Goal: Task Accomplishment & Management: Complete application form

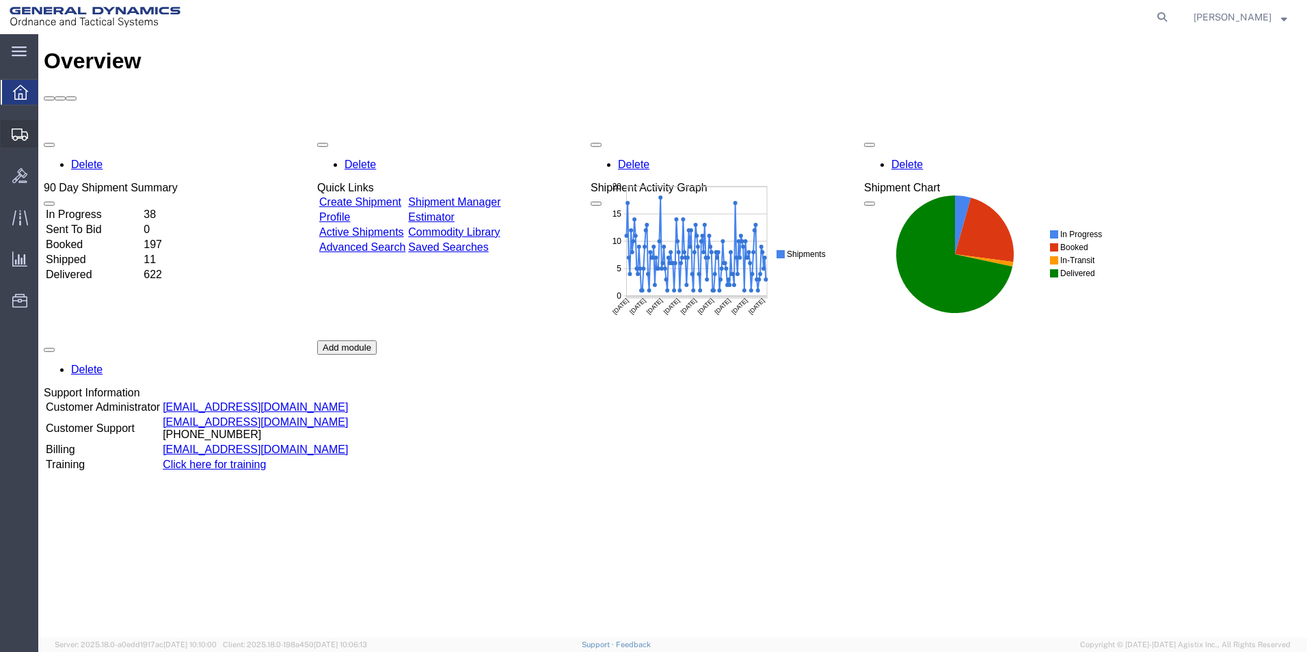
click at [0, 0] on span "Create Shipment" at bounding box center [0, 0] width 0 height 0
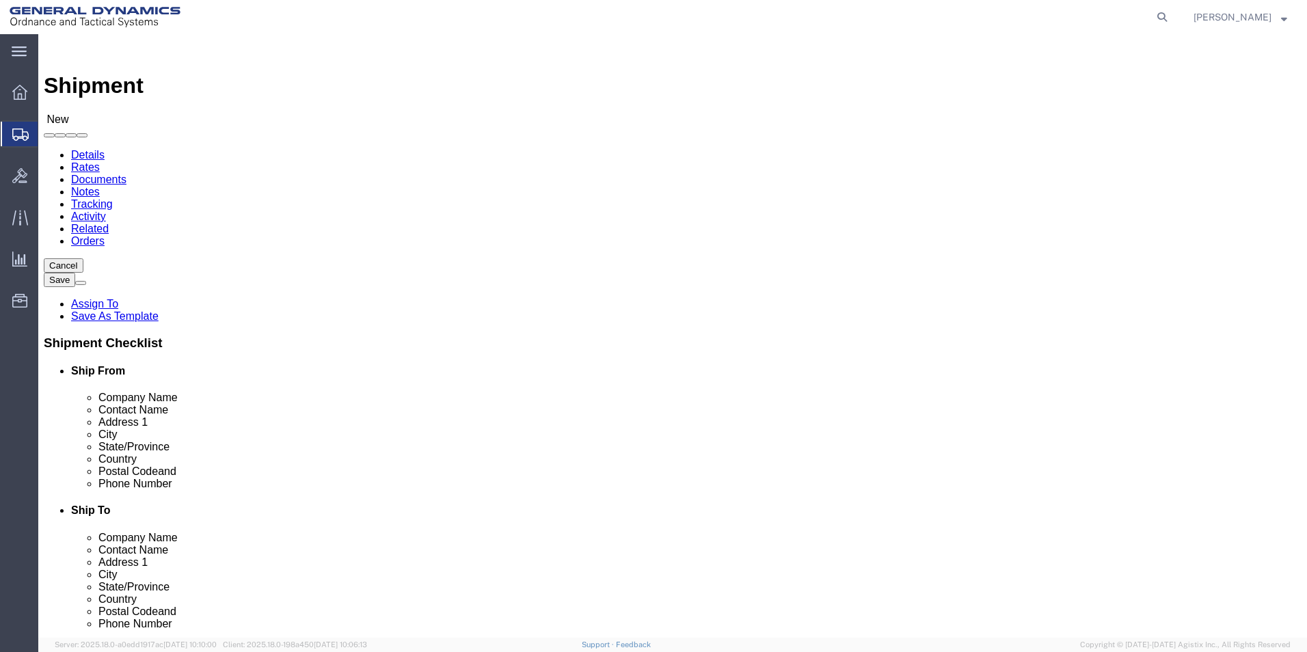
select select
select select "310"
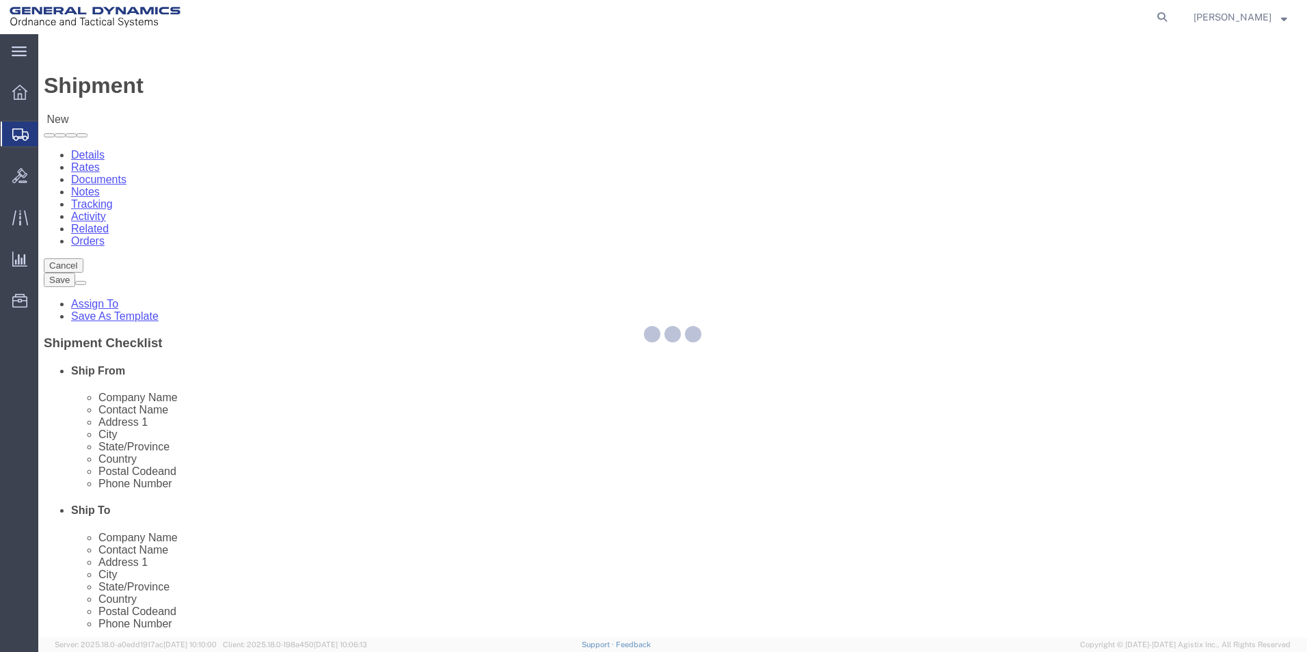
select select "PA"
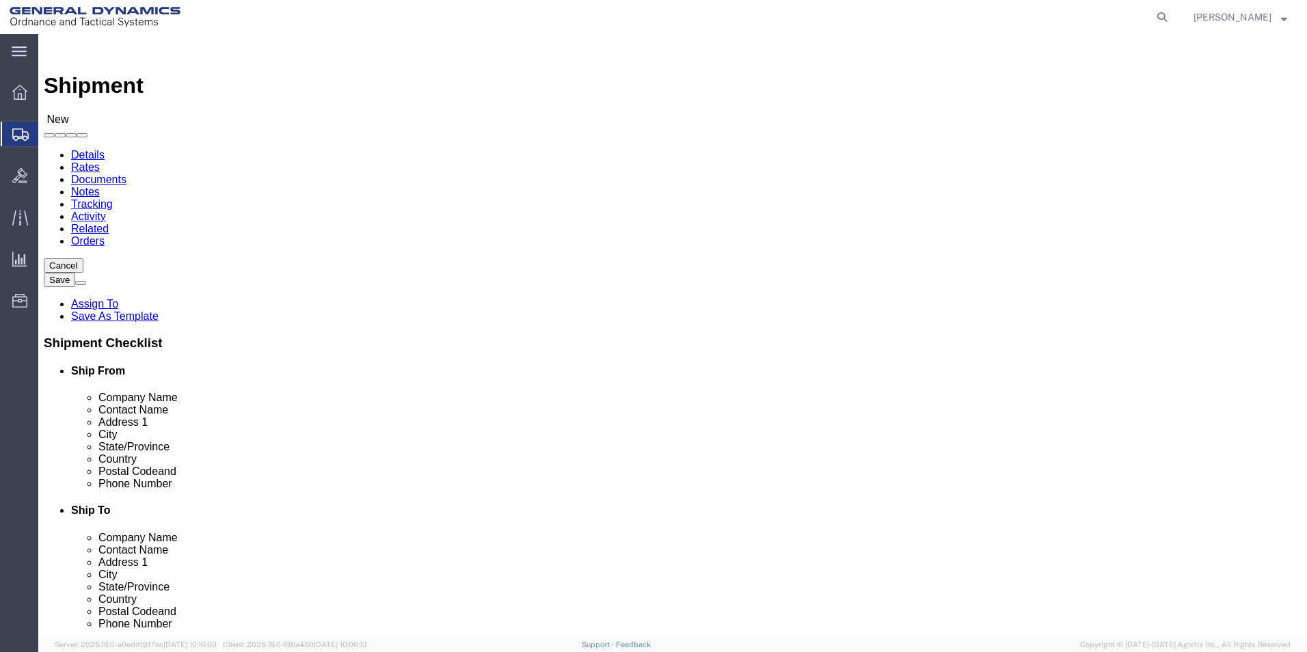
drag, startPoint x: 266, startPoint y: 234, endPoint x: 50, endPoint y: 191, distance: 220.4
click div "Location GD-OTS Red Lion My Profile Location GD-OTS Anniston (Commerce) GD-OTS …"
type input "REDLPAHIG0"
drag, startPoint x: 223, startPoint y: 281, endPoint x: 230, endPoint y: 270, distance: 12.9
click input "text"
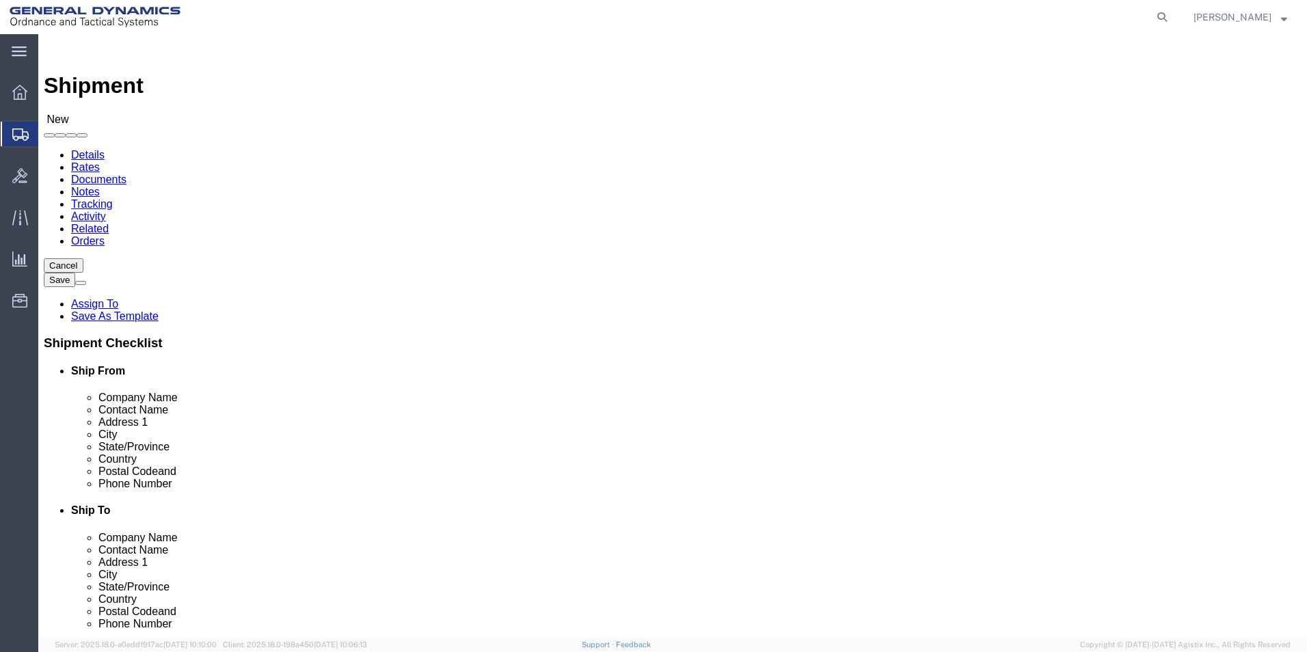
type input "BRENDA ROMERO MEDINA"
click input "text"
type input "BUILDING 1"
click input "text"
type input "RICSHIP@GD-OTS.COM"
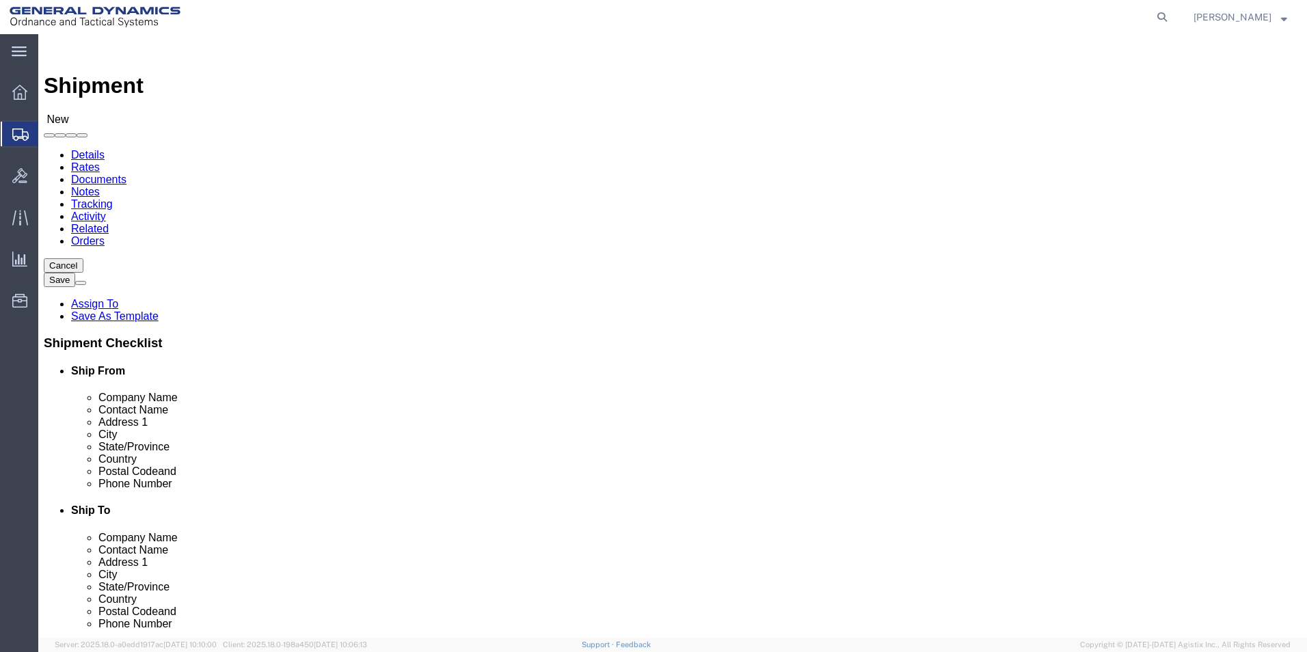
click input "text"
type input "SUBCOM"
click p "- SUBCOM - (ALBERT STAMP) 120 SHATTUCK WAY, NEWINGTON, NH, 03801, US"
select select "NH"
type input "SUBCOM"
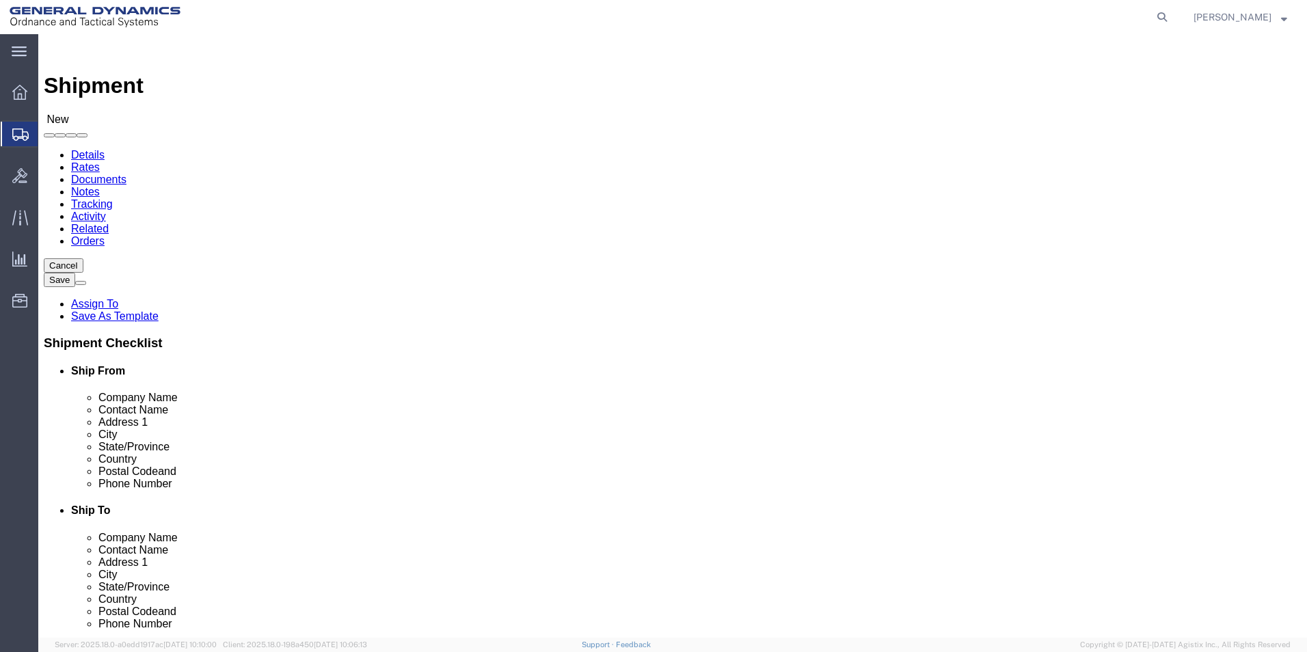
drag, startPoint x: 692, startPoint y: 290, endPoint x: 589, endPoint y: 279, distance: 103.1
click div "Contact Name"
type input "ABDELLAH LAFRIDI"
click label "Address 2"
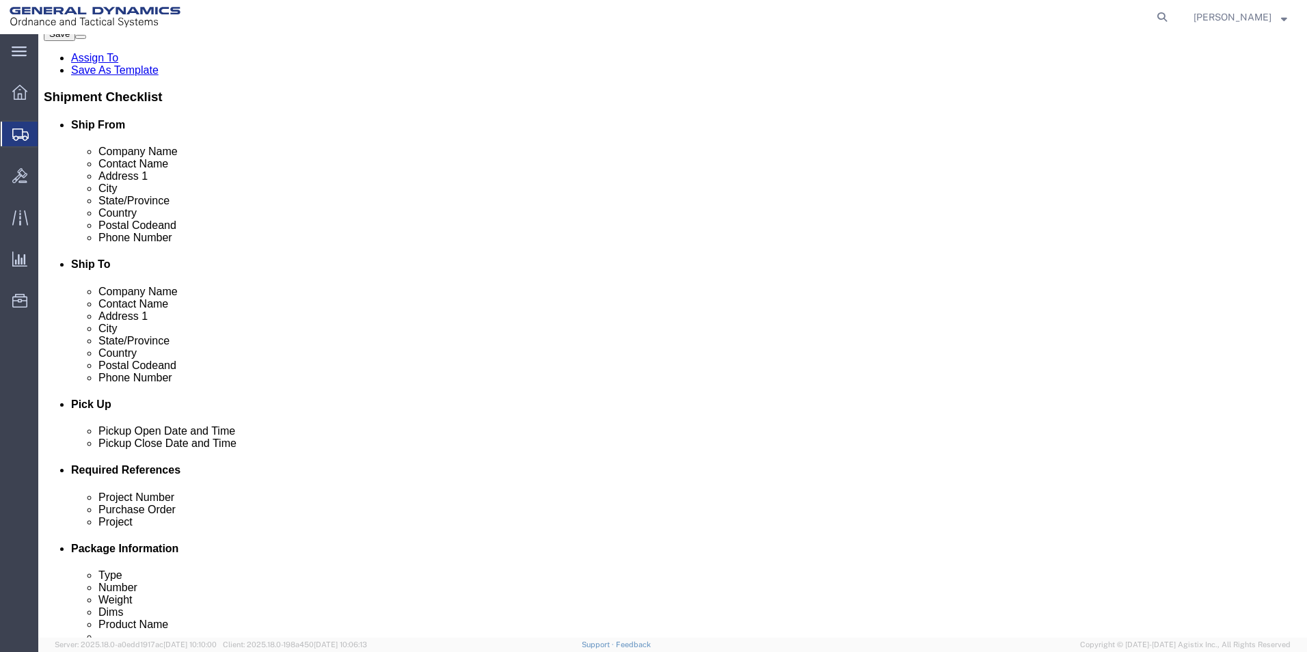
scroll to position [273, 0]
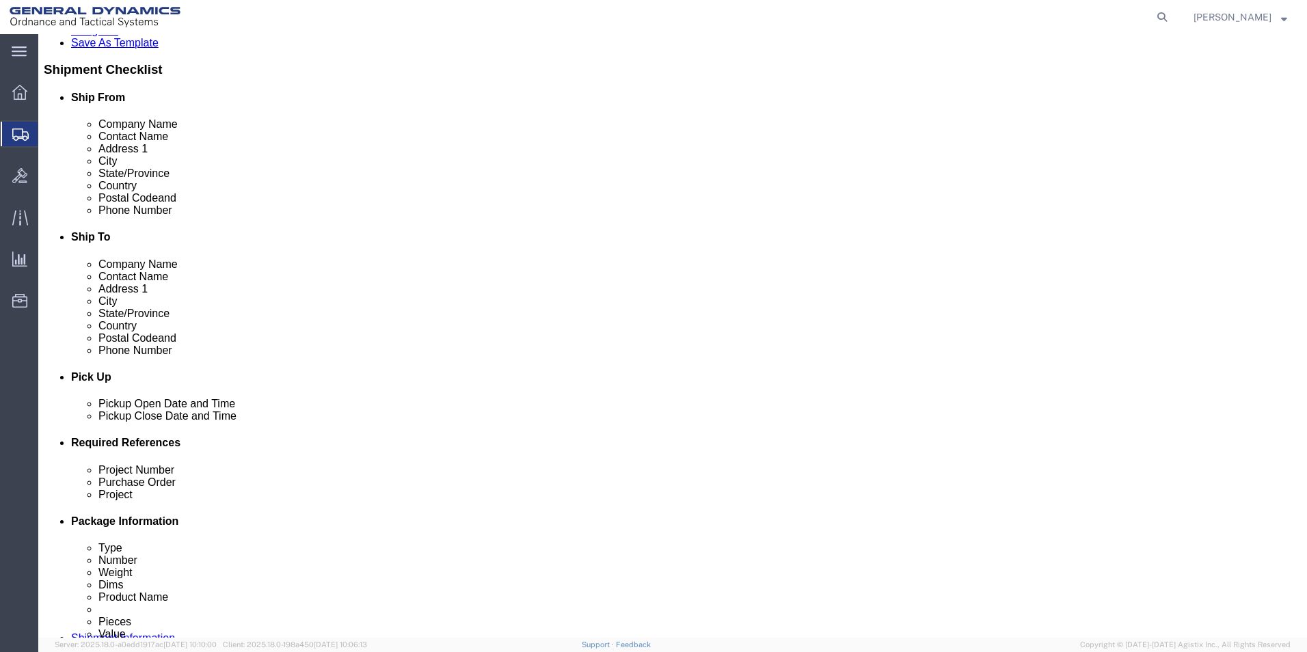
click div "Pickup Close Date Pickup Close Time Pickup Close Date and Time Sep 04 2025 10:0…"
click div "Sep 04 2025 10:00 AM"
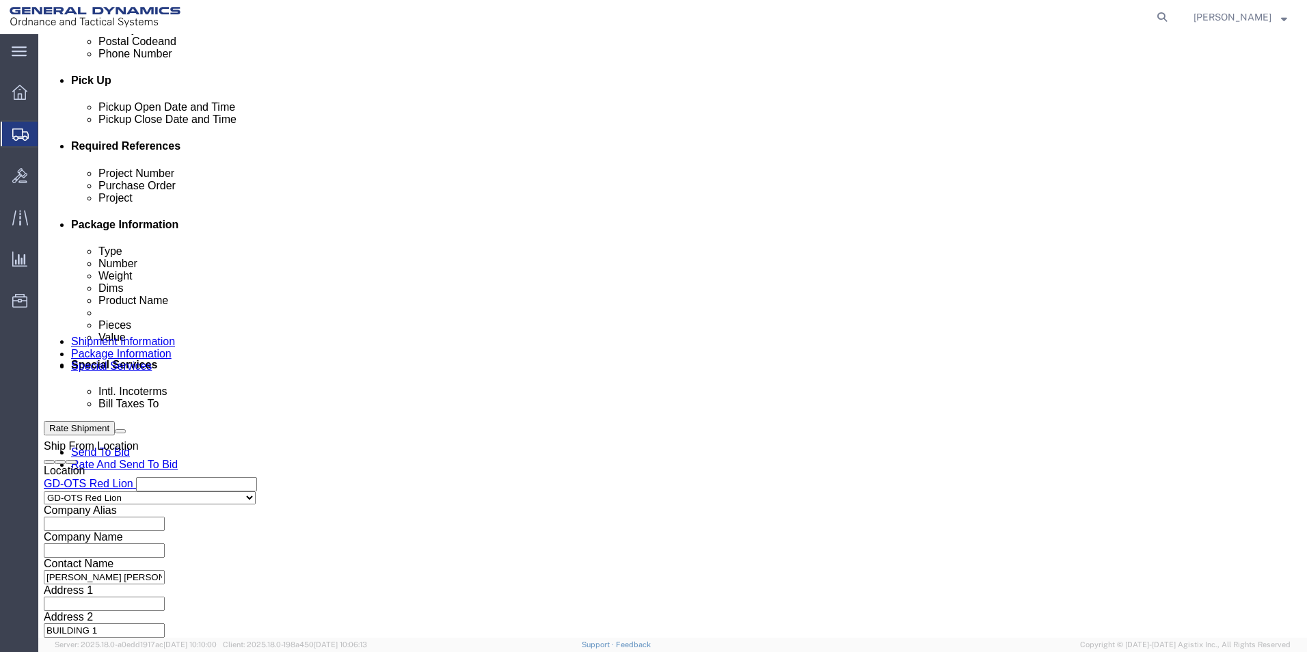
click input "4:00 AM"
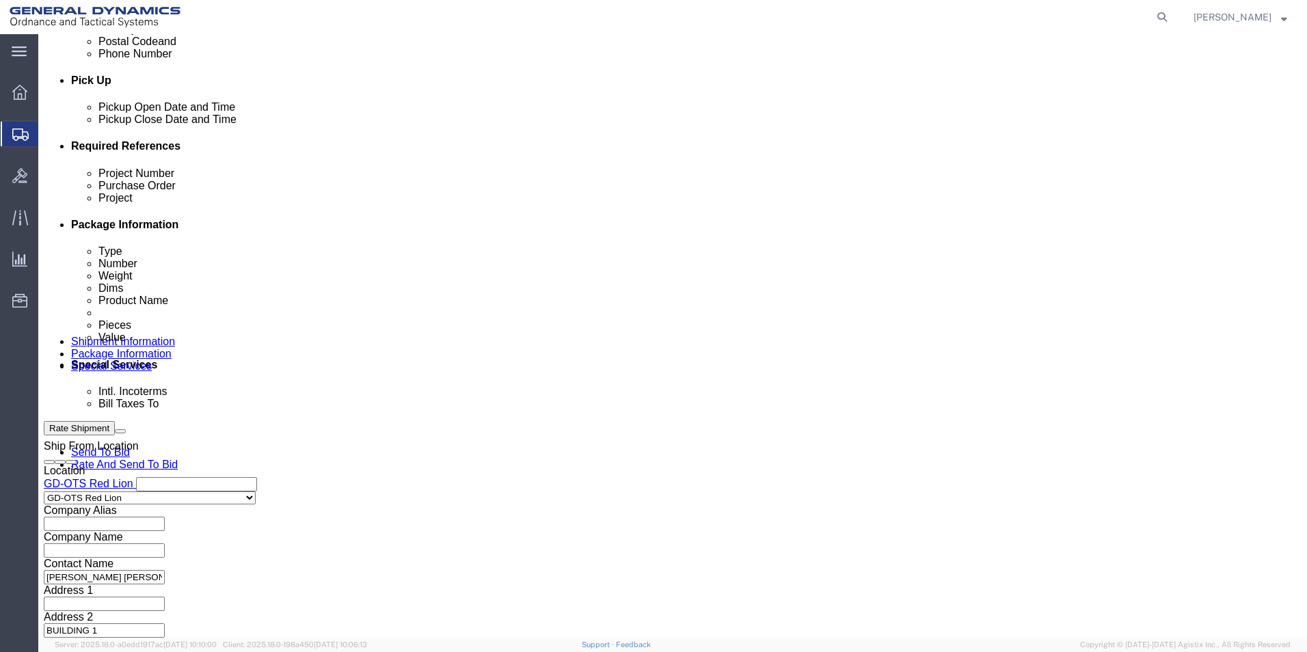
click input "4:00 AM"
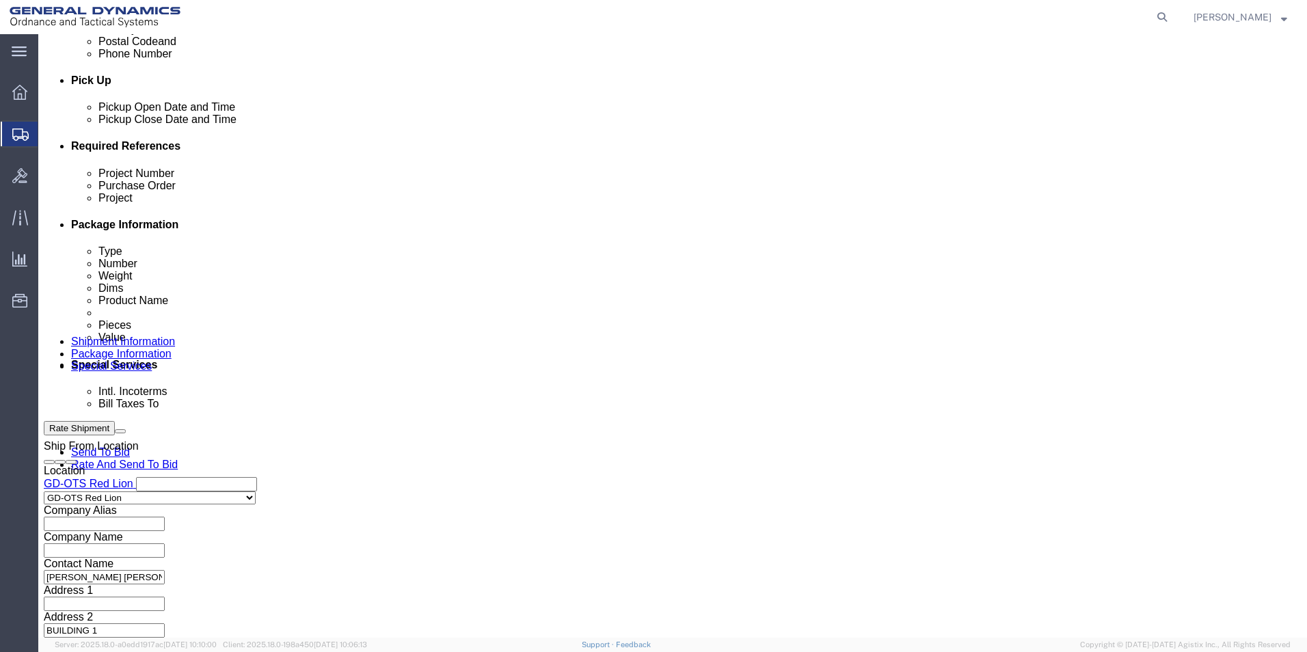
click input "4:00 AM"
type input "4:30 AM"
click button "Apply"
click input "text"
type input "64528-900"
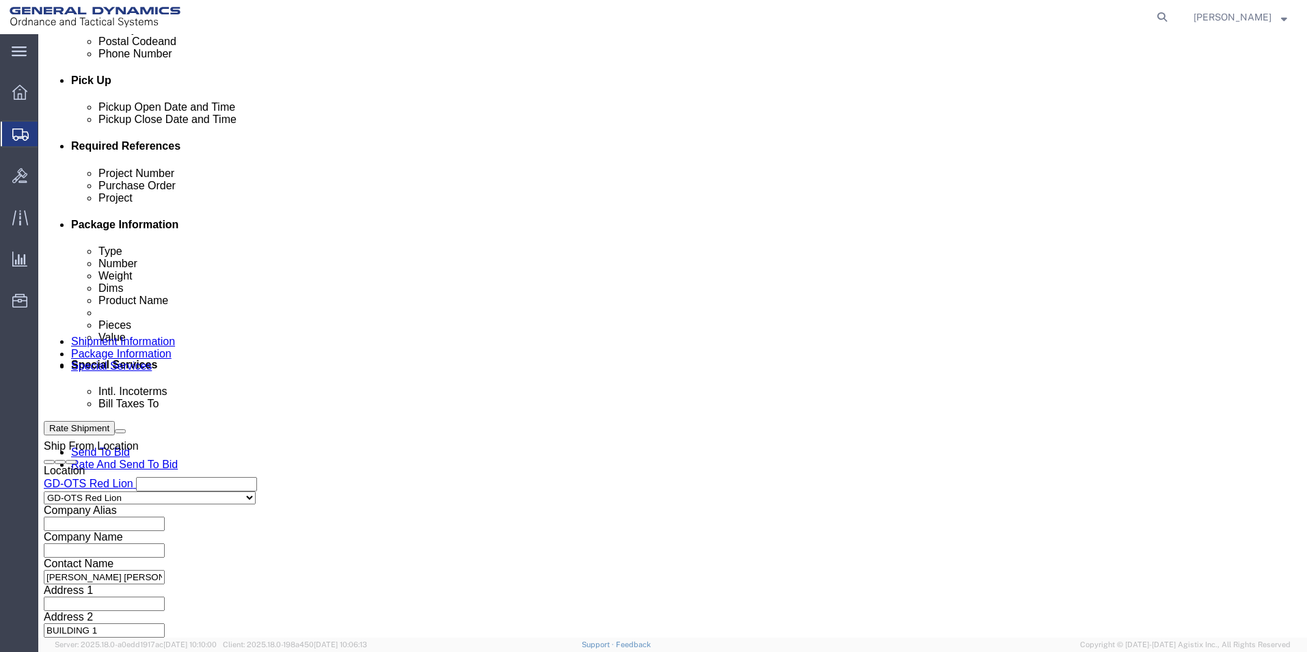
drag, startPoint x: 586, startPoint y: 273, endPoint x: 579, endPoint y: 274, distance: 7.6
click input "text"
type input "109358"
click input "text"
type input "64528-900"
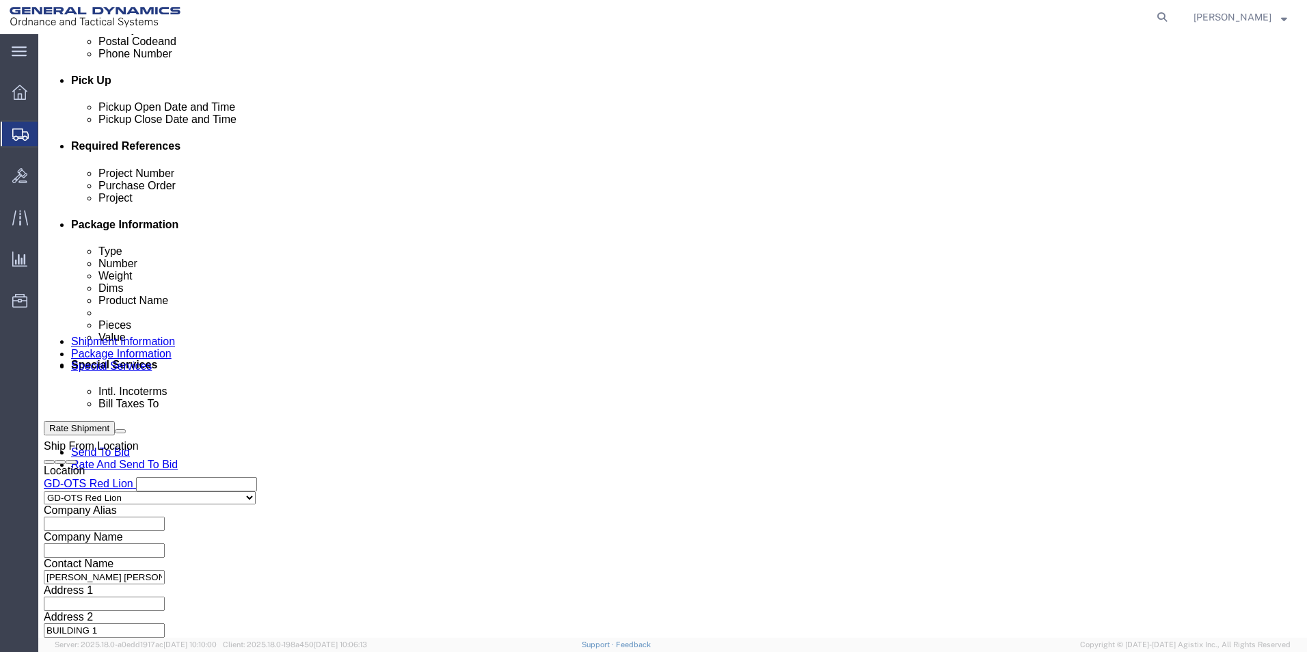
drag, startPoint x: 945, startPoint y: 551, endPoint x: 1076, endPoint y: 387, distance: 210.1
click button "Continue"
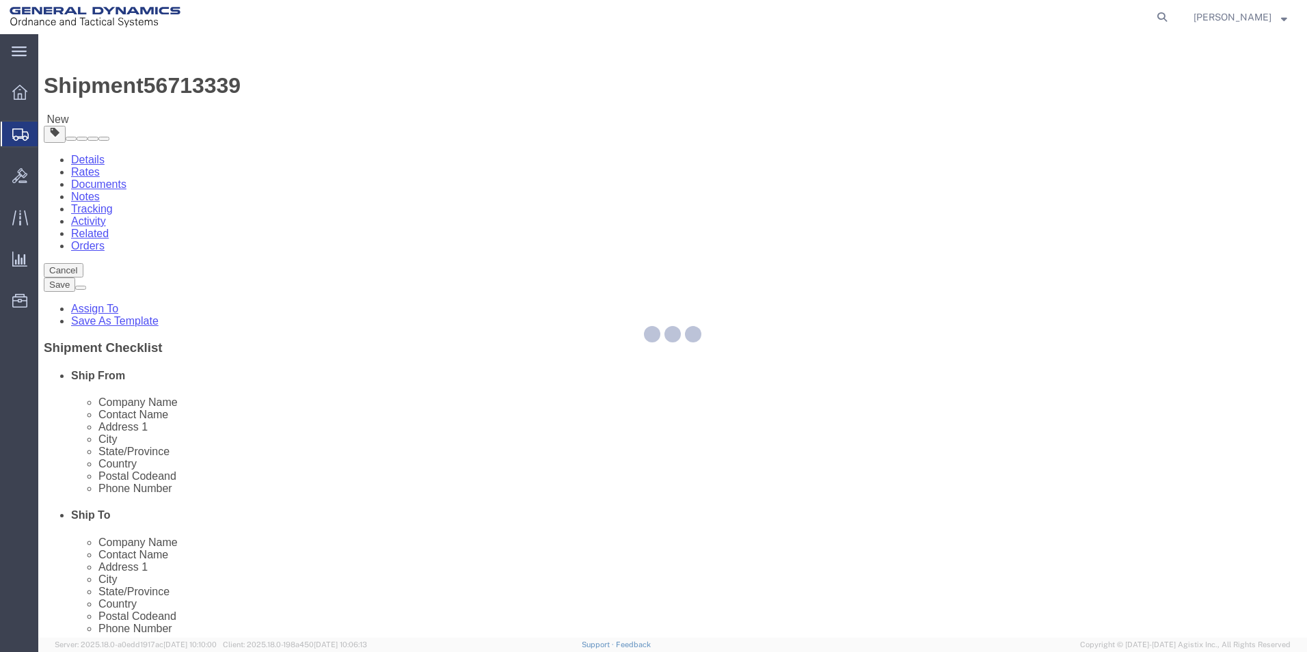
select select "CBOX"
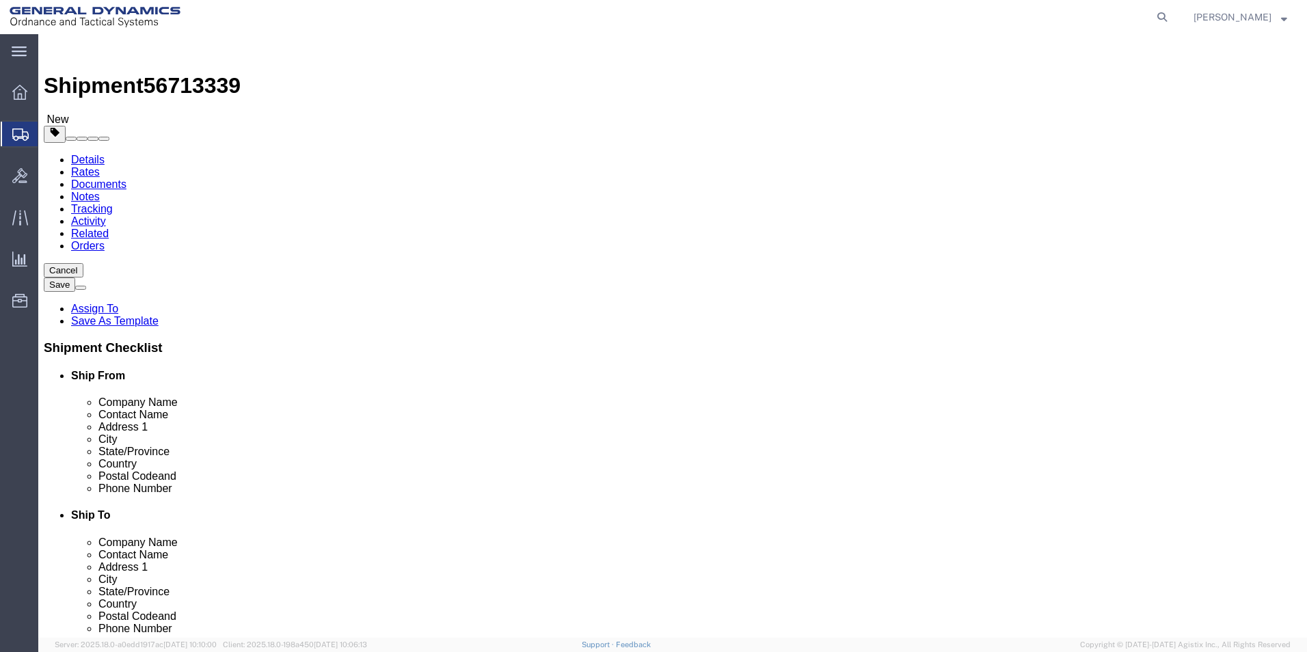
click input "text"
type input "12"
click input "text"
type input "12"
click input "text"
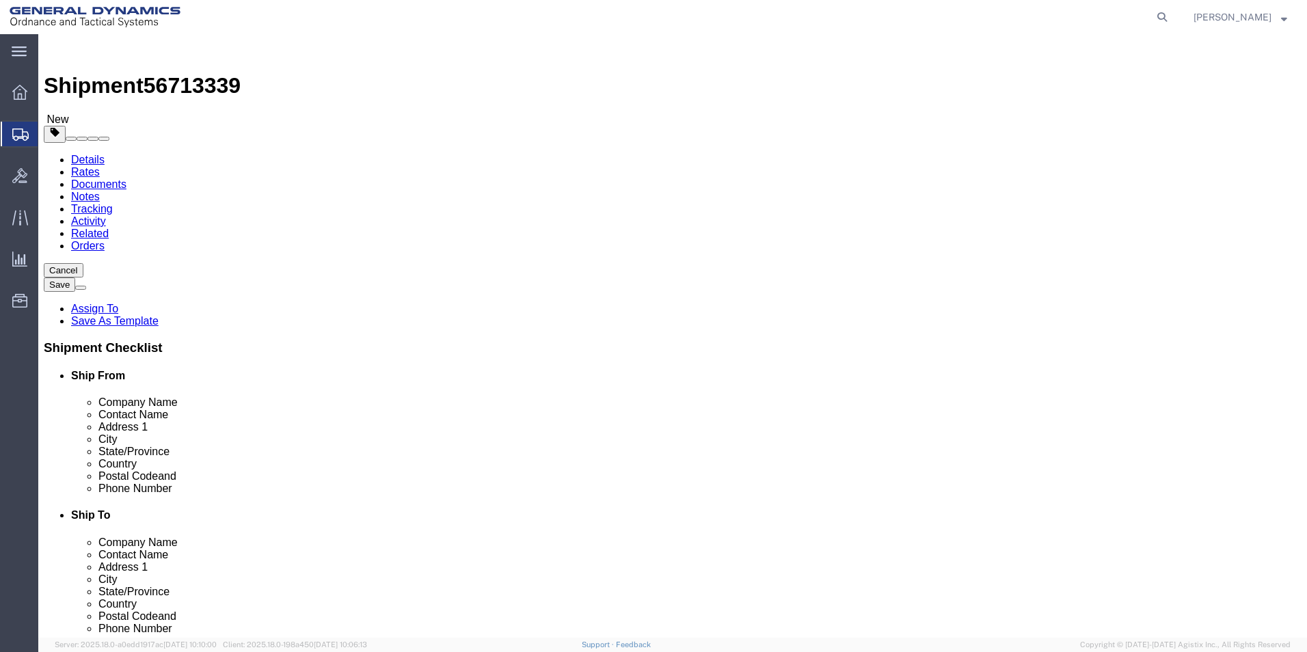
type input "12"
click input "0.00"
type input "8.00"
click link "Add Content"
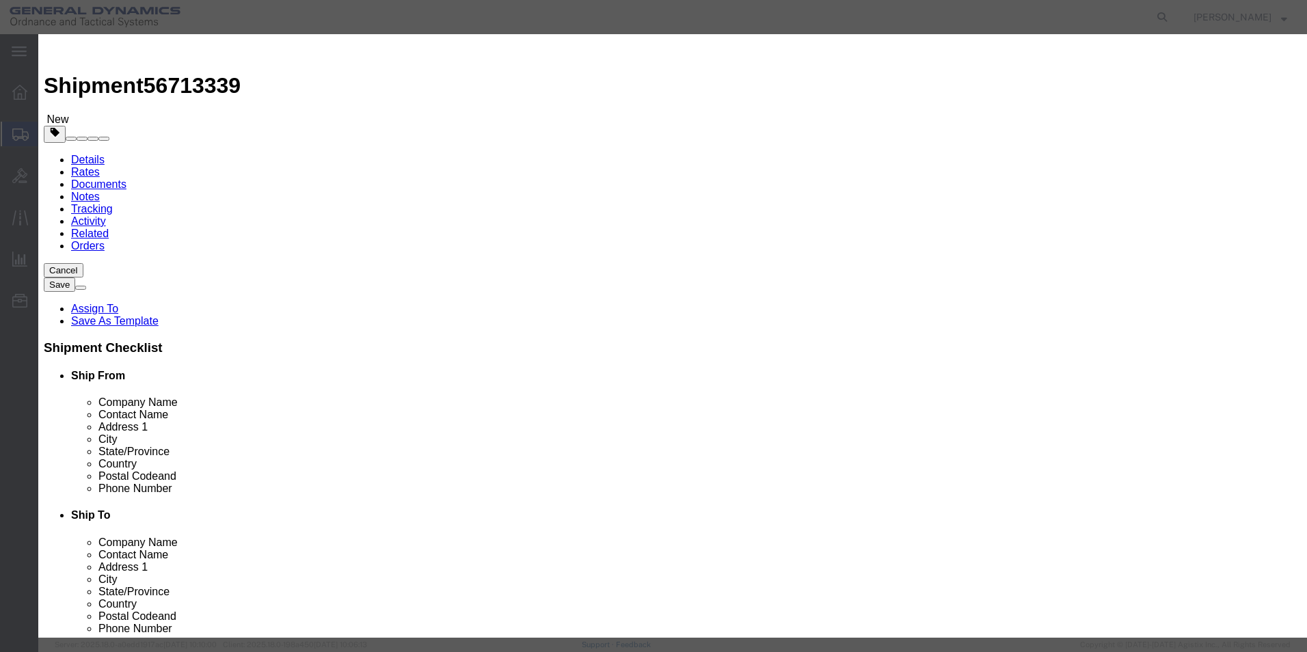
click input "text"
type input "CHASSIS, 800mW BUTTERFLY LASER"
click div "Commodity library"
drag, startPoint x: 431, startPoint y: 132, endPoint x: 368, endPoint y: 138, distance: 63.9
click div "Pieces 0 Select Bag Barrels 100Board Feet Bottle Box Blister Pack Carats Can Ca…"
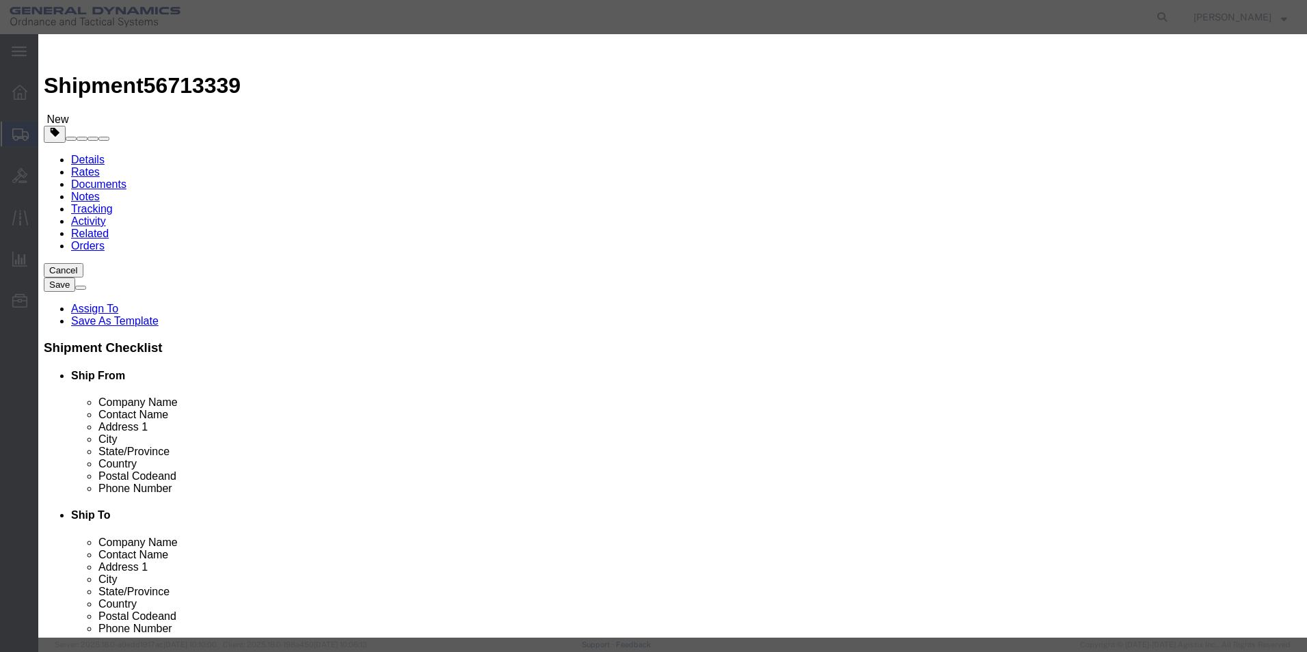
type input "100"
drag, startPoint x: 441, startPoint y: 160, endPoint x: 447, endPoint y: 151, distance: 10.8
click input "text"
click div "Commodity library Product Name CHASSIS, 800mW BUTTERFLY LASER CHASSIS, 800mW BU…"
drag, startPoint x: 414, startPoint y: 163, endPoint x: 368, endPoint y: 161, distance: 45.9
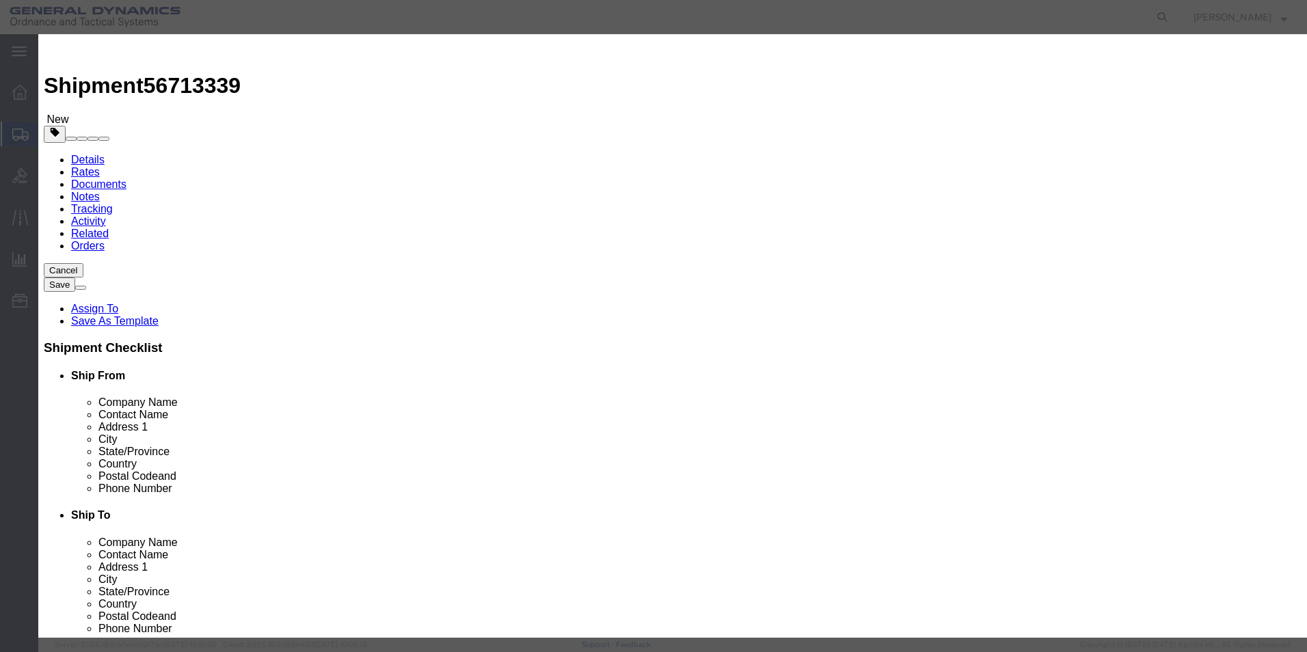
click div "Total Value Total value of all the pieces 25 Select ADP AED AFN ALL AMD AOA ARS…"
type input "100"
click button "Save & Close"
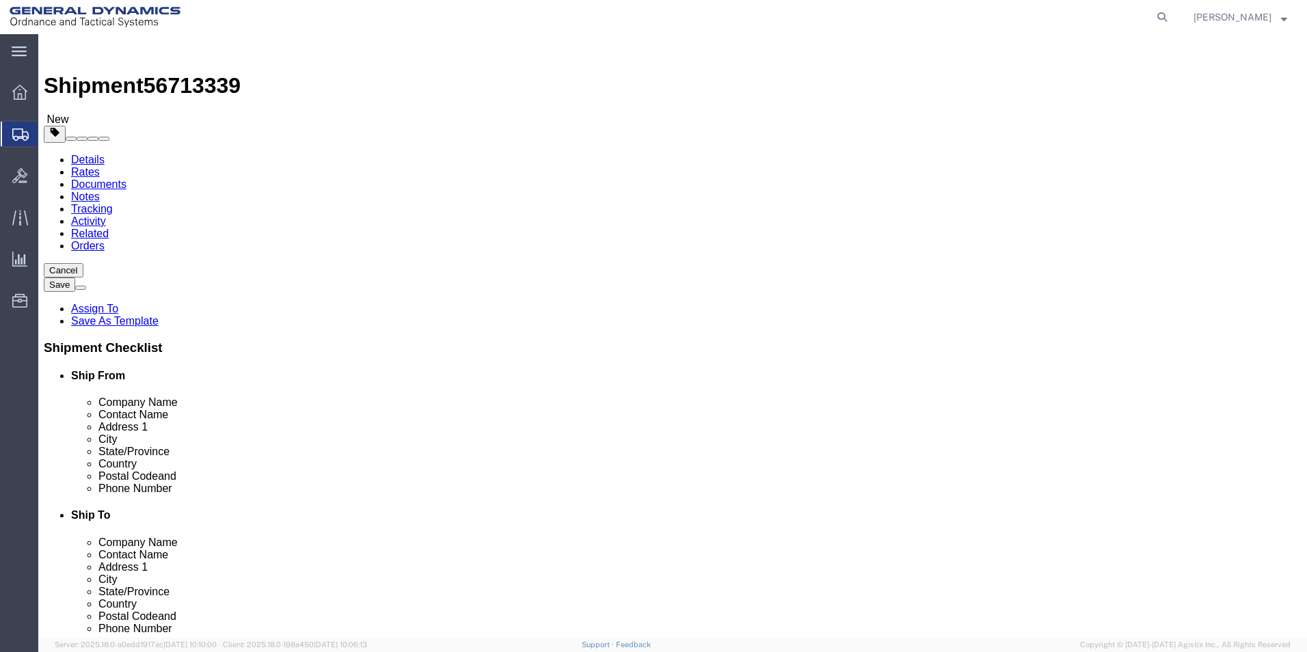
click button "button"
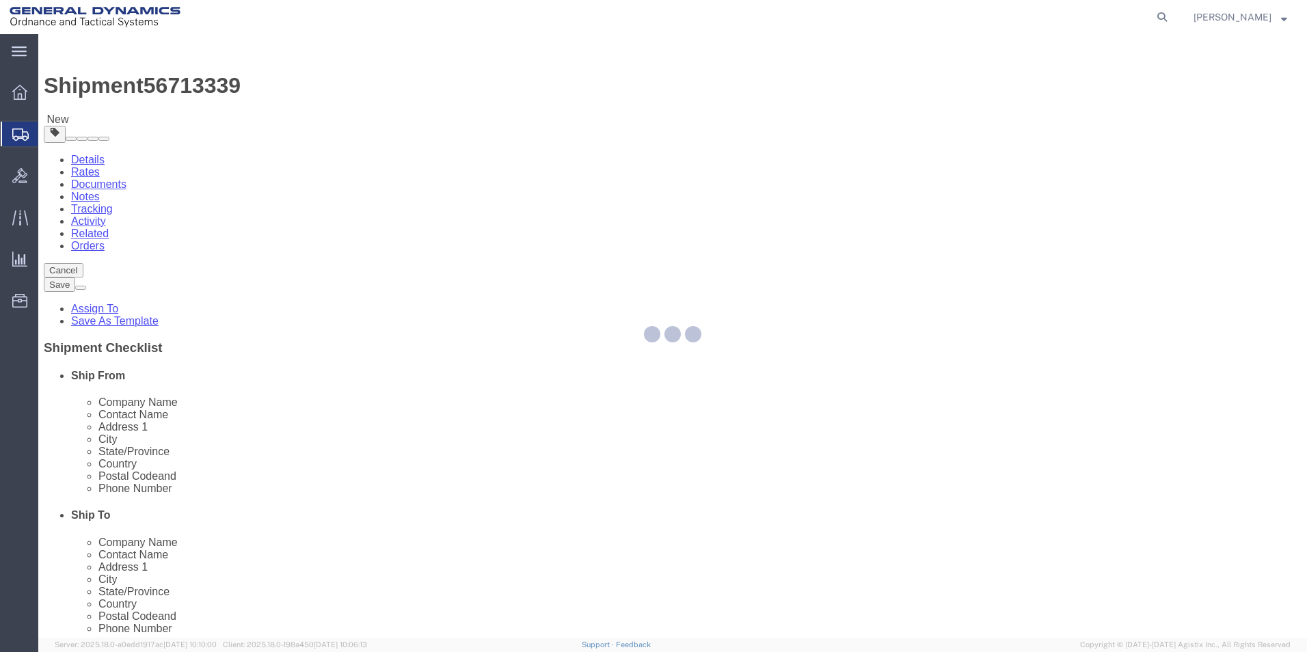
select select "CBOX"
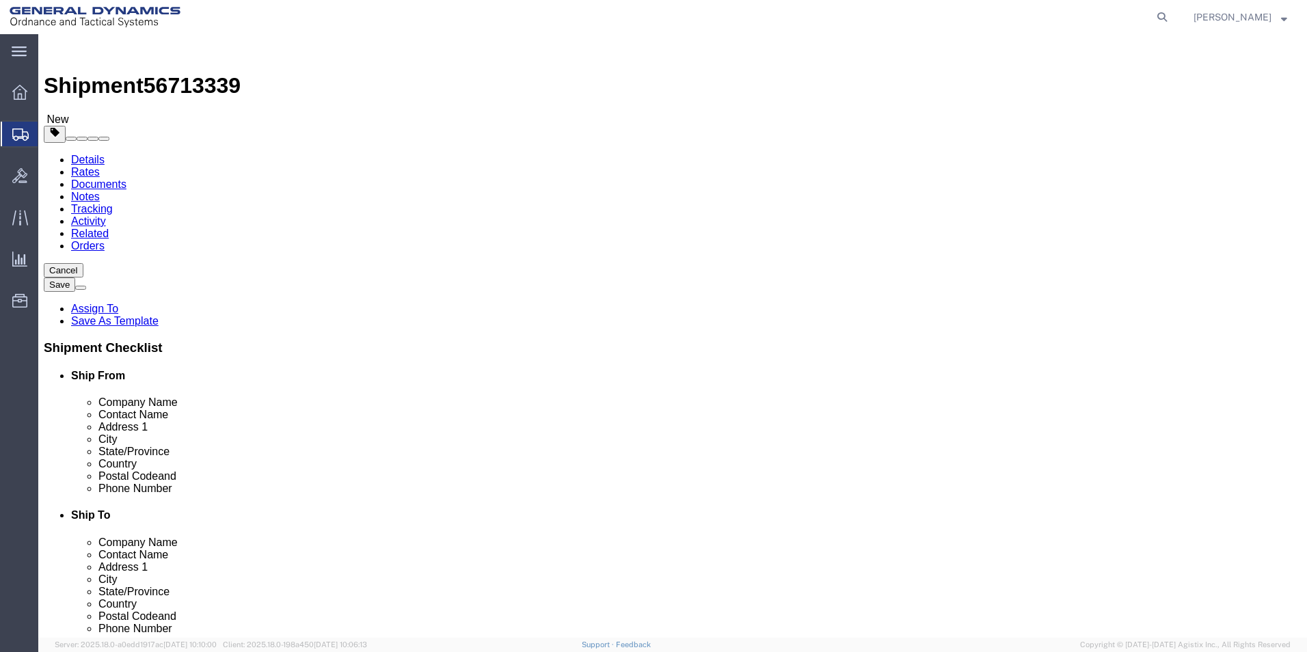
click span "button"
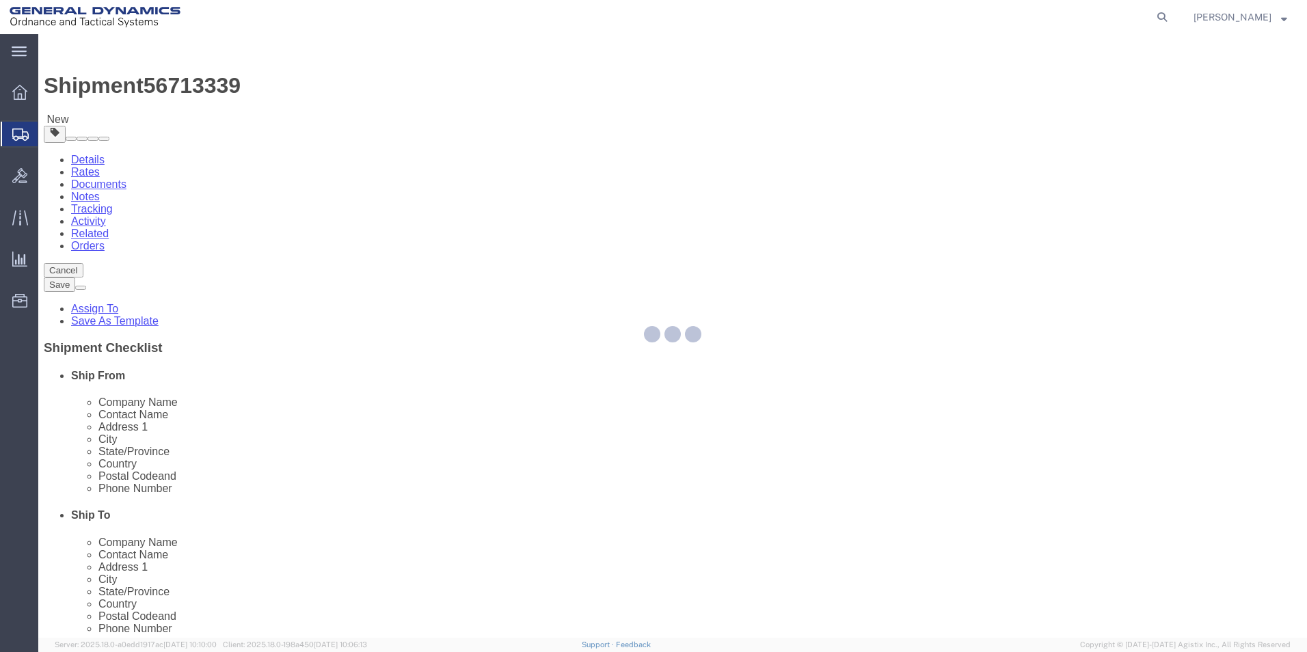
select select "CBOX"
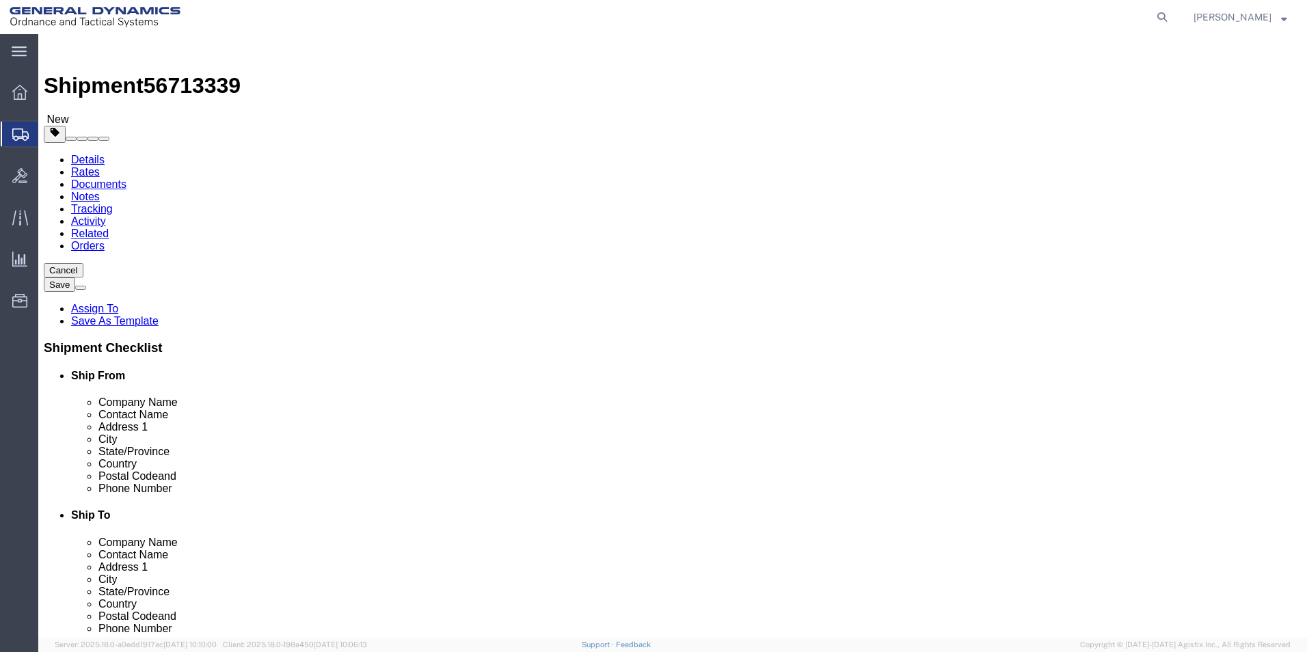
click span "button"
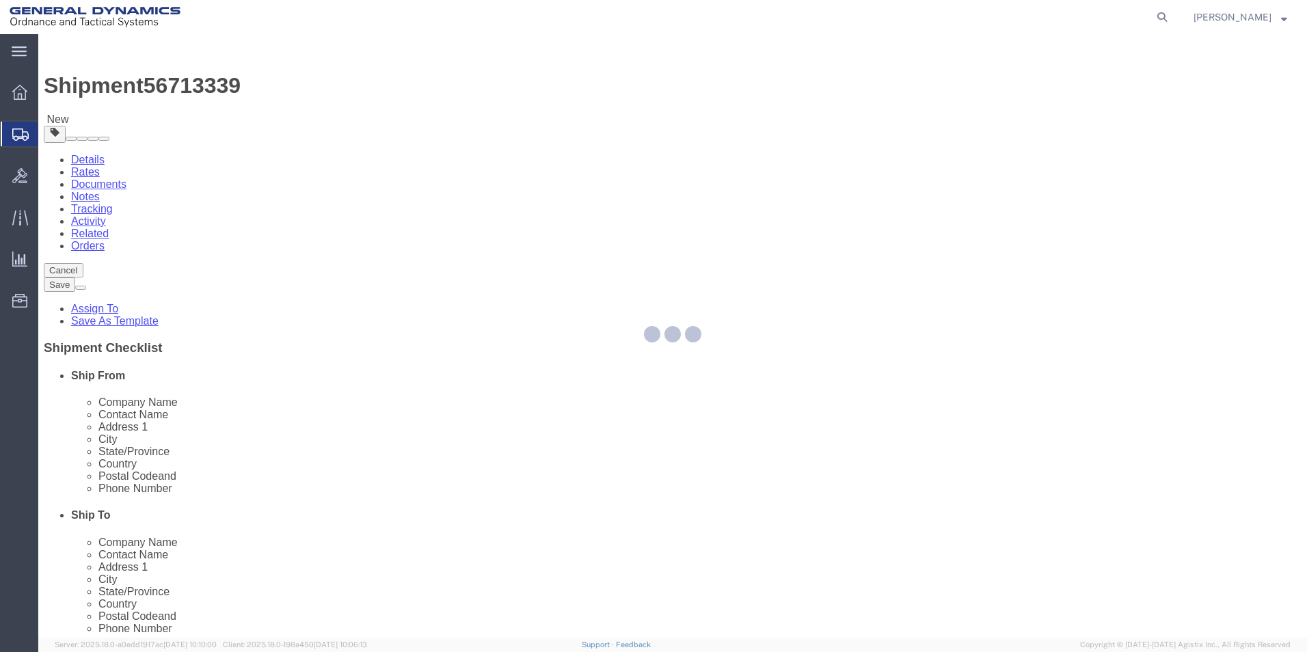
select select "CBOX"
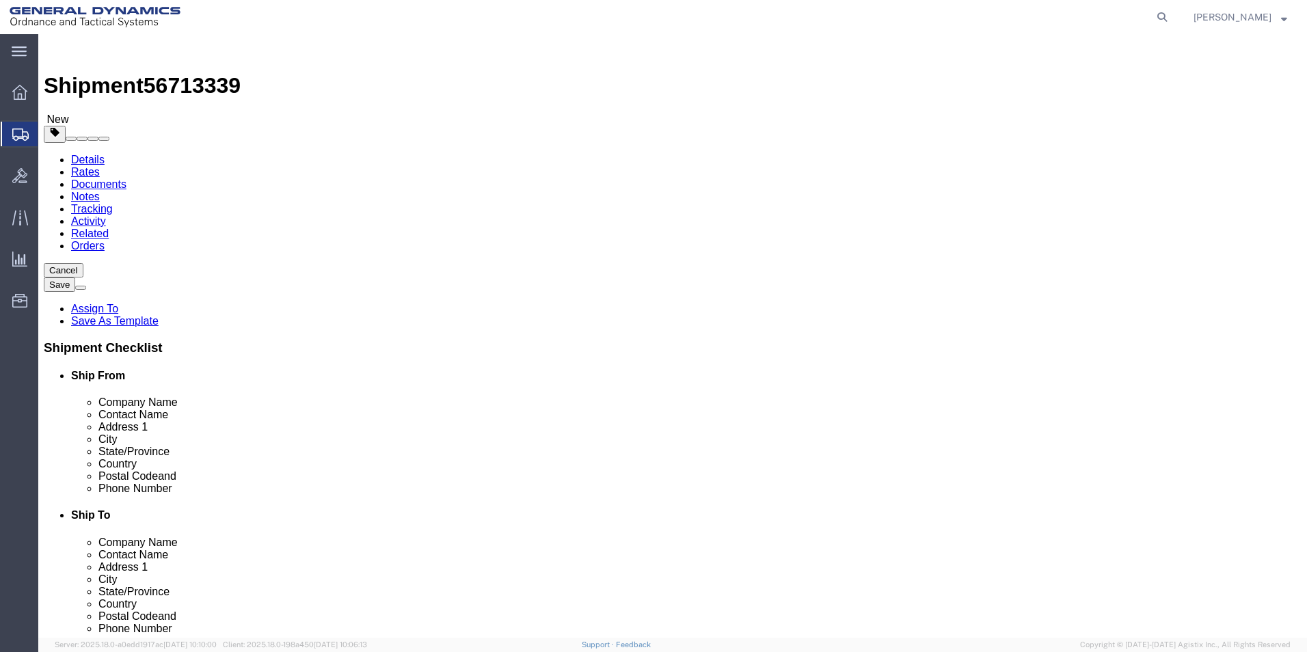
click span "button"
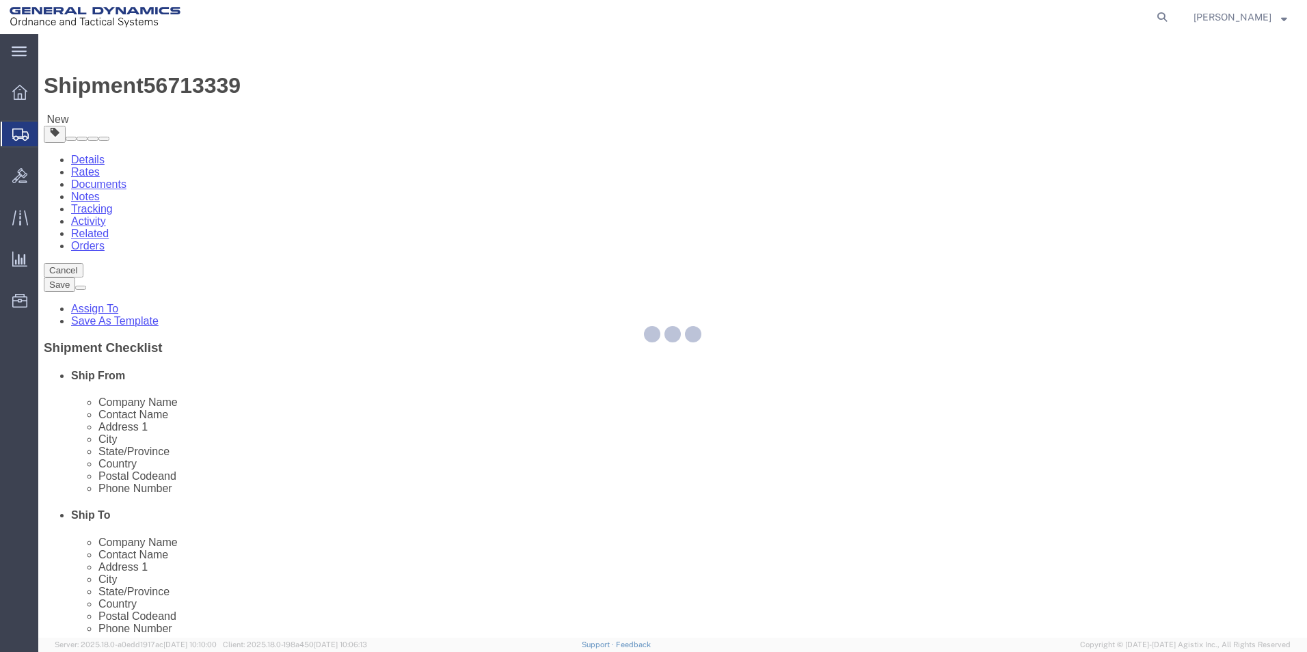
select select "CBOX"
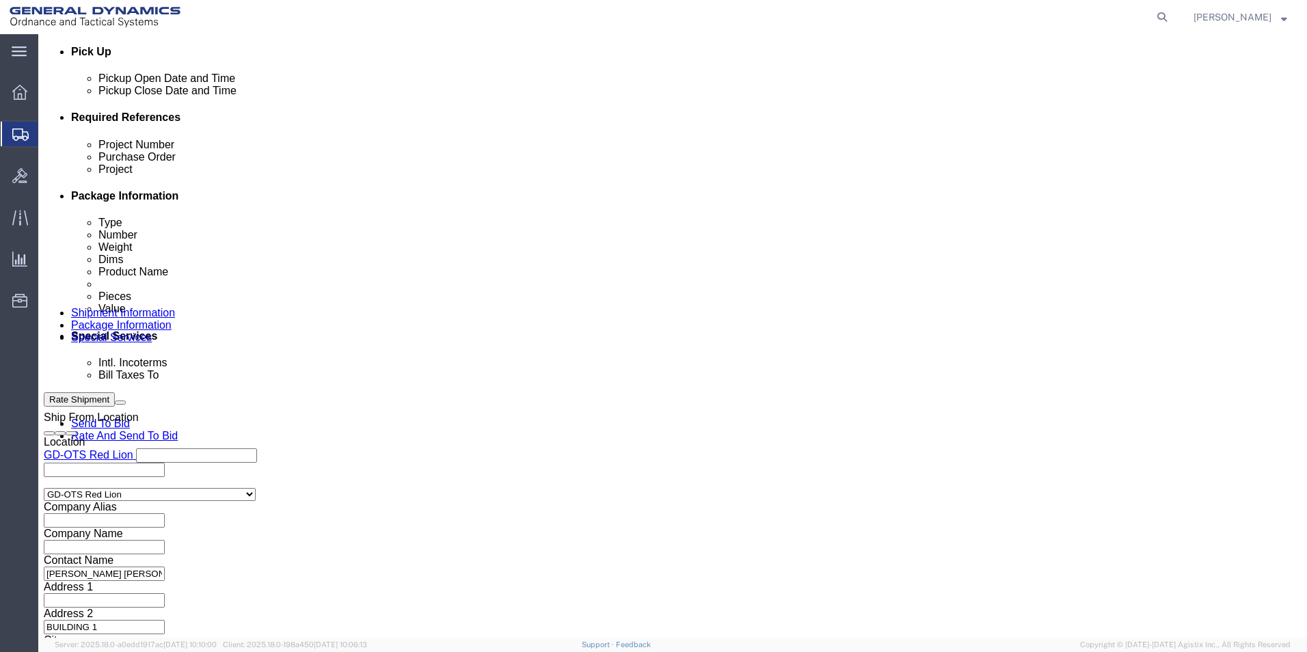
scroll to position [615, 0]
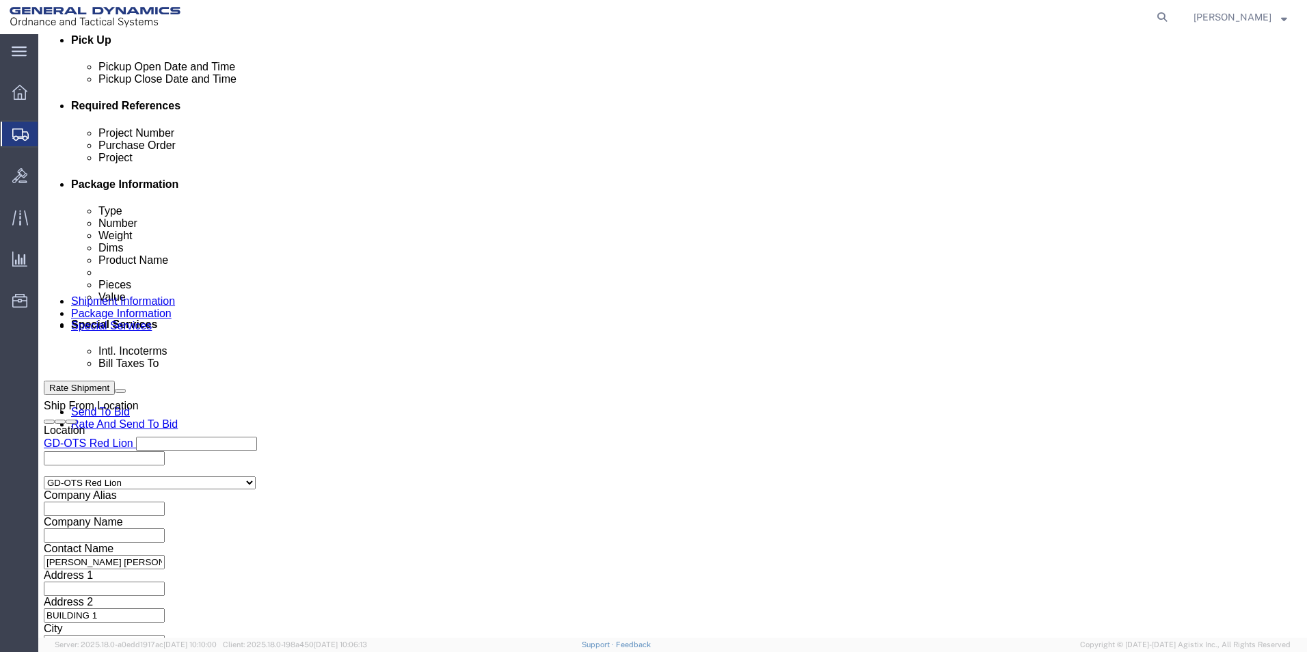
click button "Continue"
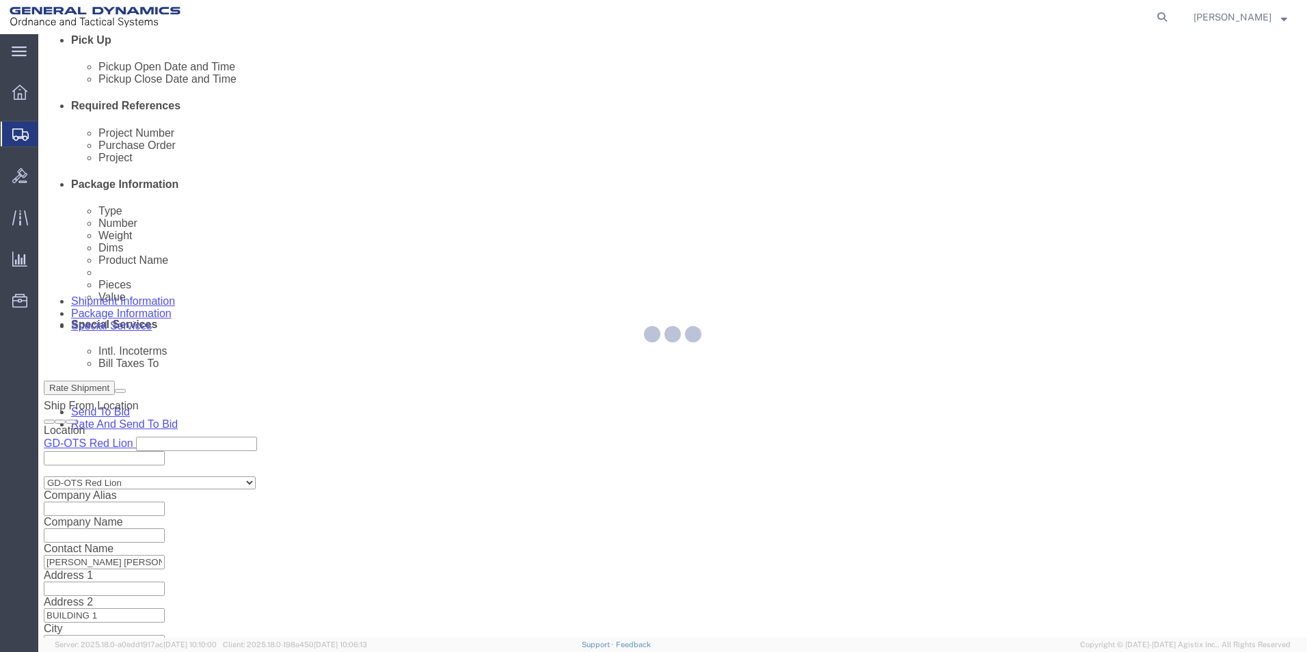
select select
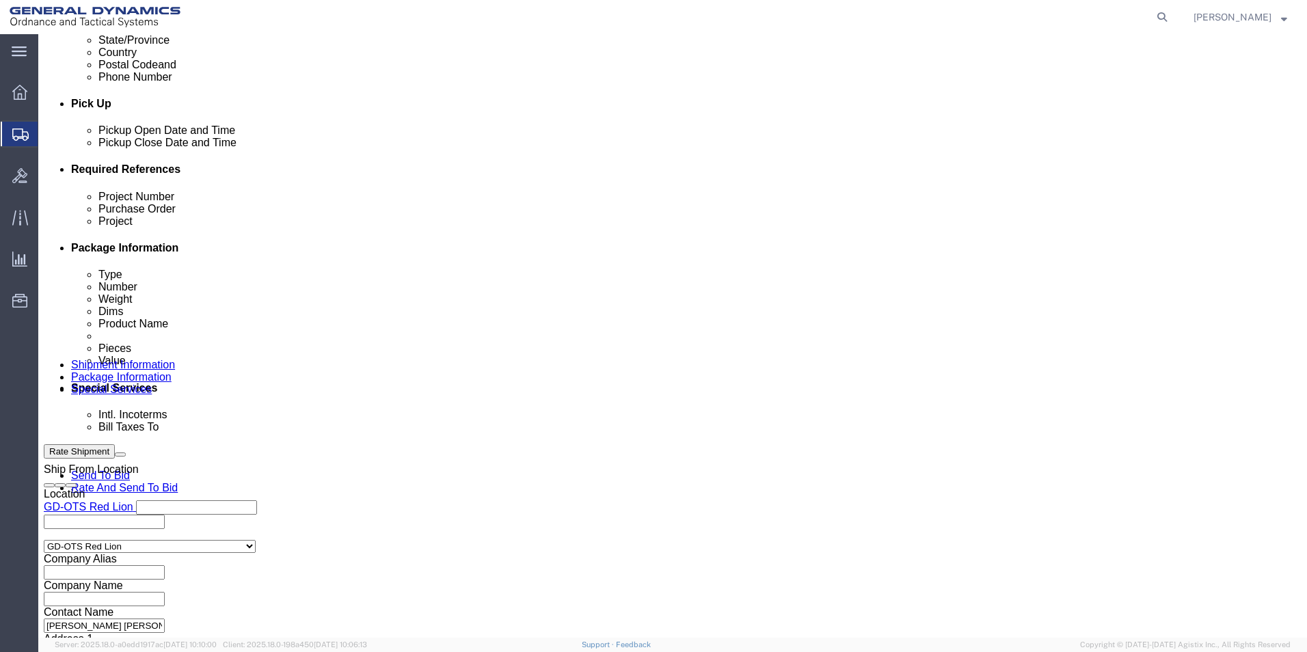
scroll to position [541, 0]
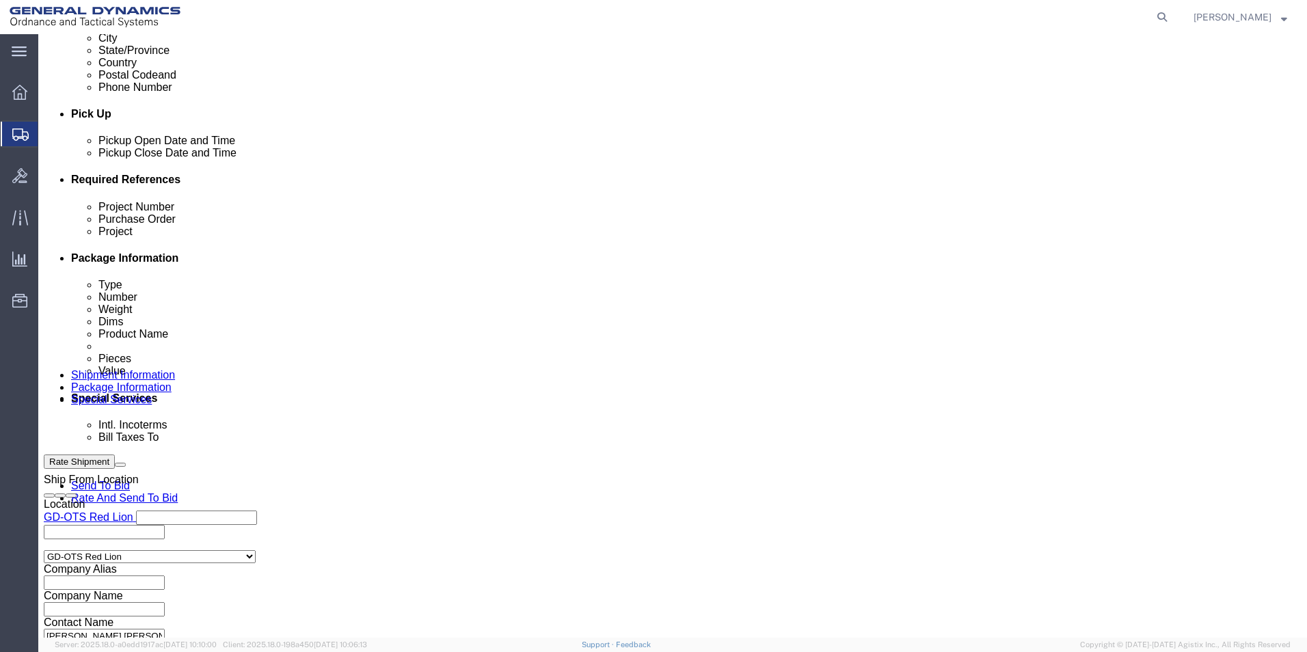
drag, startPoint x: 484, startPoint y: 362, endPoint x: 470, endPoint y: 364, distance: 13.9
click select "Select Recipient Account Sender/Shipper Third Party Account"
select select "RCPN"
click select "Select Recipient Account Sender/Shipper Third Party Account"
type input "SUBCOM"
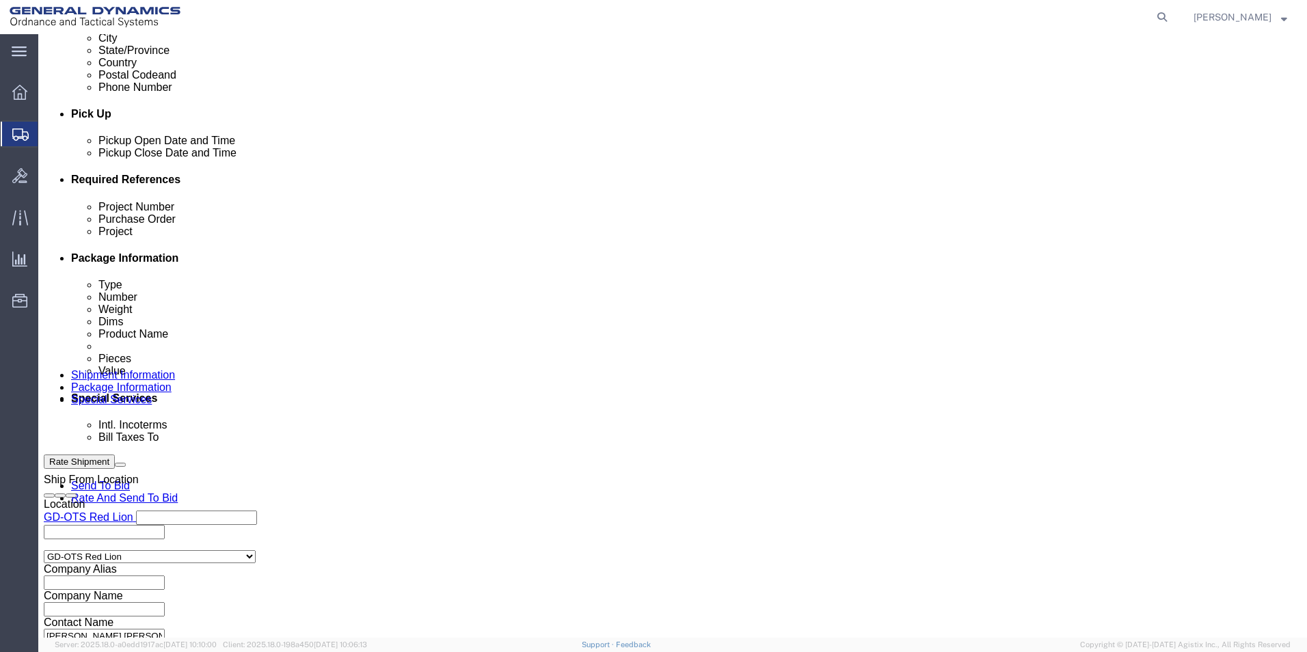
type input "120 SHATTUCK WAY"
select select "US"
select select "NH"
type input "603-436-6100"
type input "ABDELLAH LAFRIDI"
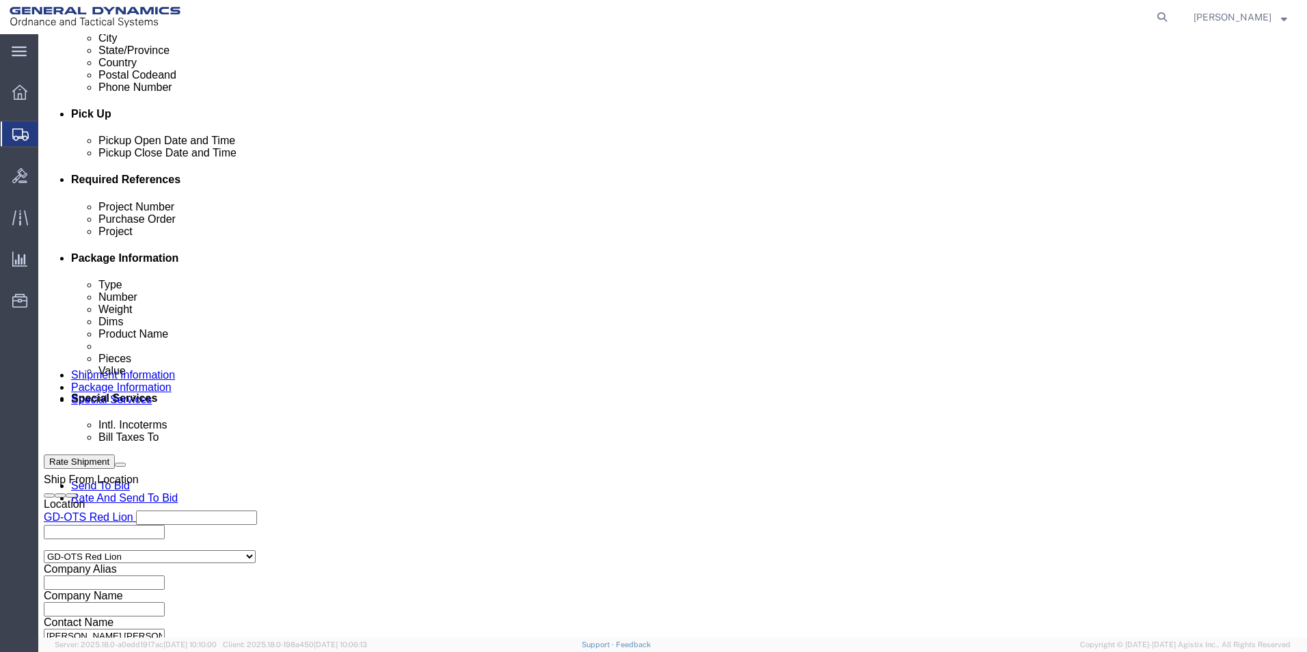
type input "NEWINGTON"
type input "03801"
drag, startPoint x: 476, startPoint y: 390, endPoint x: 460, endPoint y: 396, distance: 17.3
click select "Select DHL FedEx Express UPS"
select select "FedEx Express"
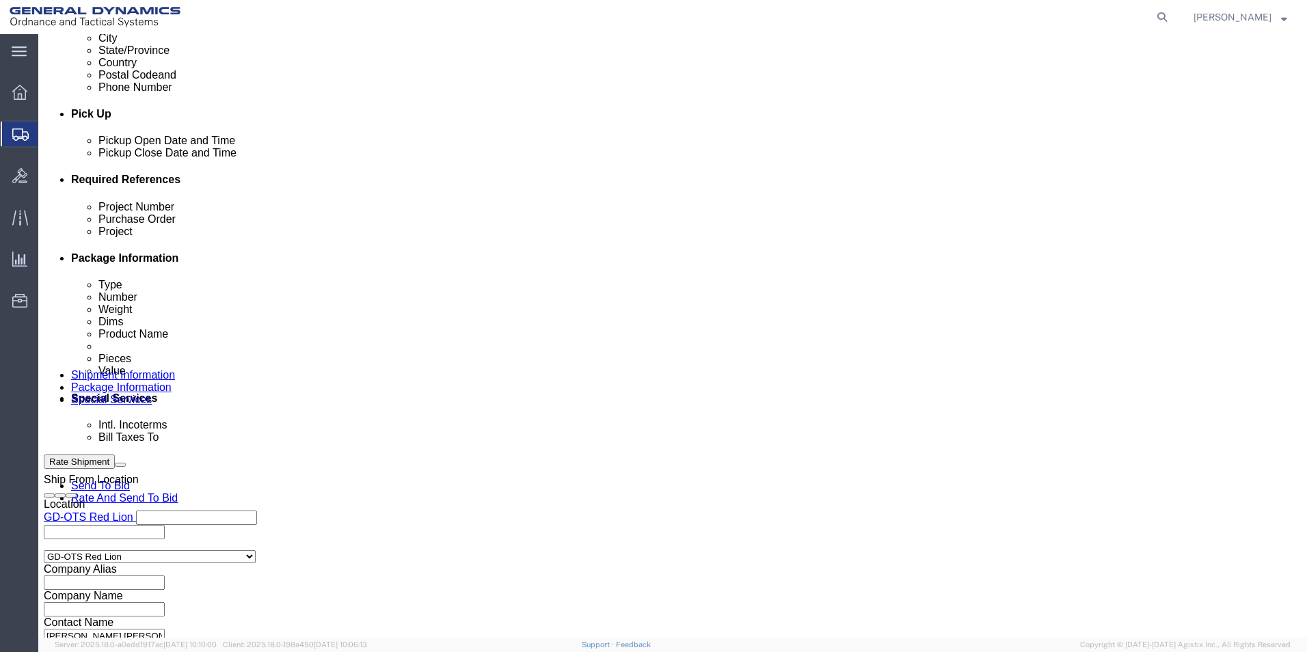
click select "Select DHL FedEx Express UPS"
click input "text"
type input "003105903"
click div "Billing Location Select Select My Profile Location GD-OTS Anniston (Commerce) G…"
click button "Rate Shipment"
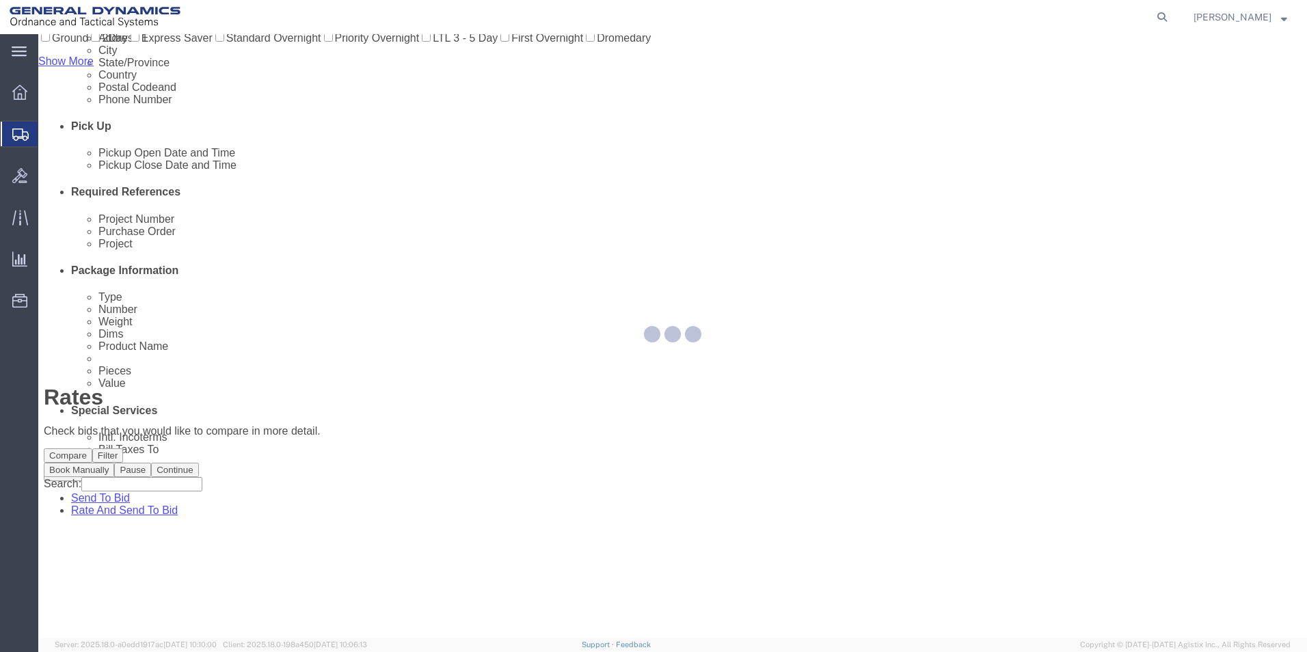
scroll to position [0, 0]
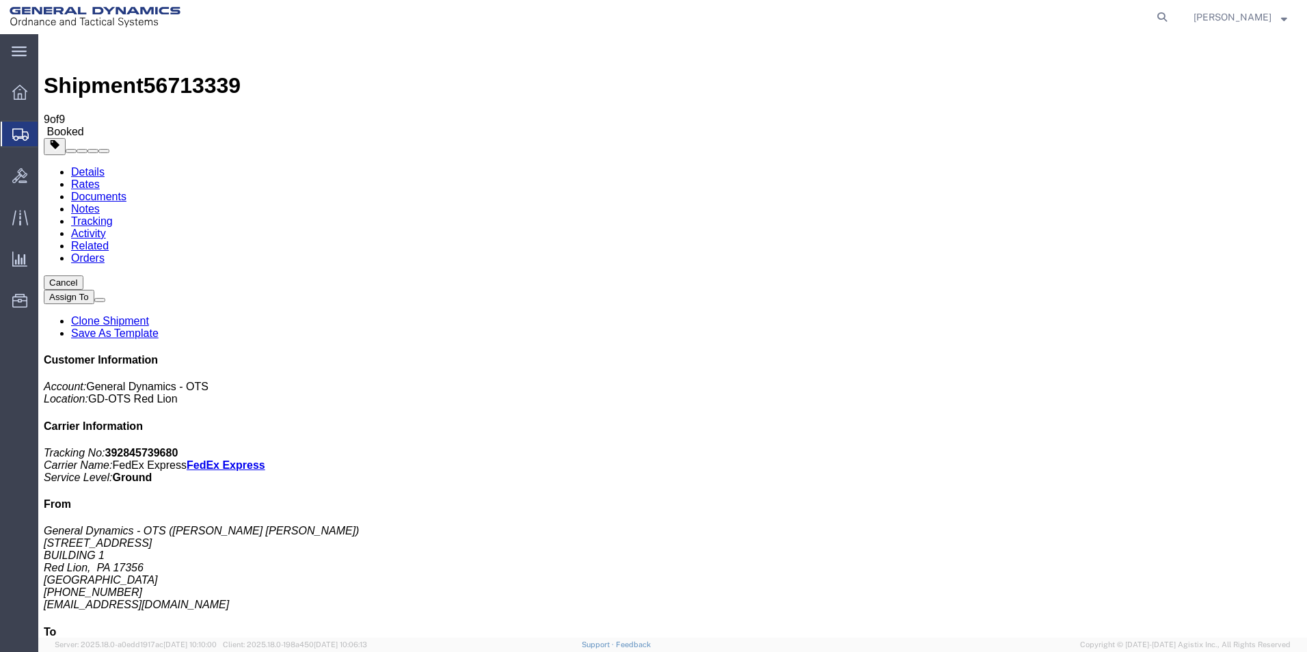
drag, startPoint x: 569, startPoint y: 321, endPoint x: 697, endPoint y: 170, distance: 197.3
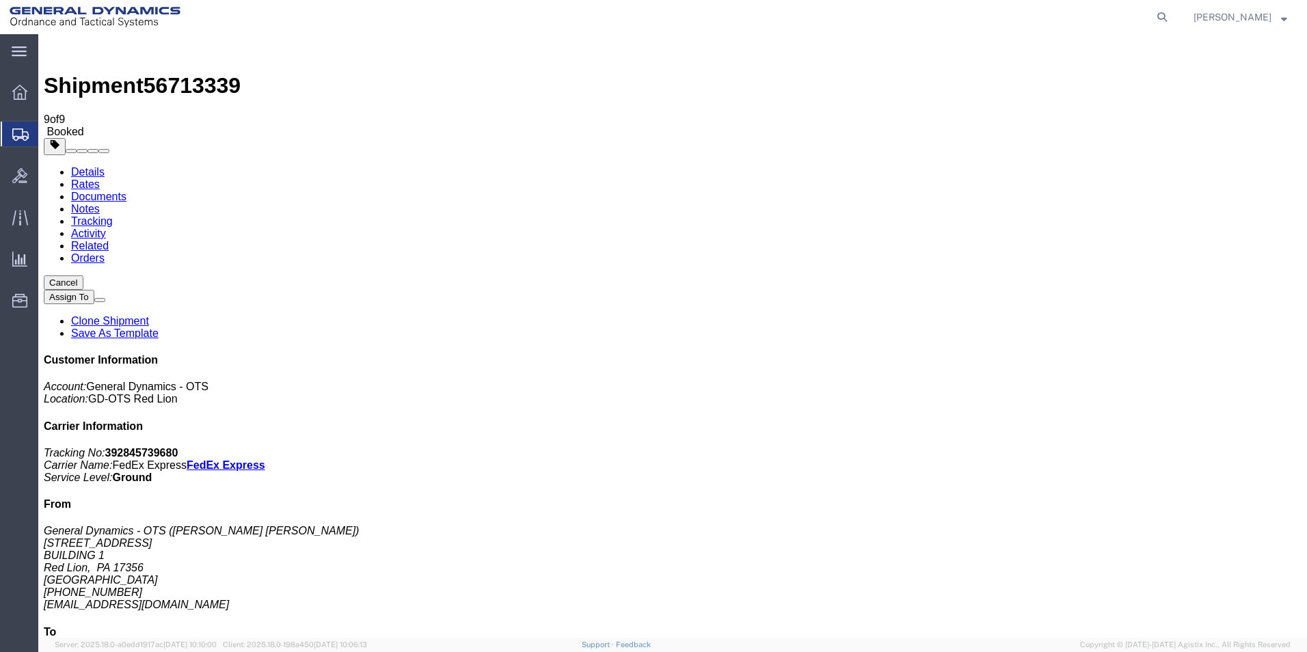
click at [0, 0] on span "Create Shipment" at bounding box center [0, 0] width 0 height 0
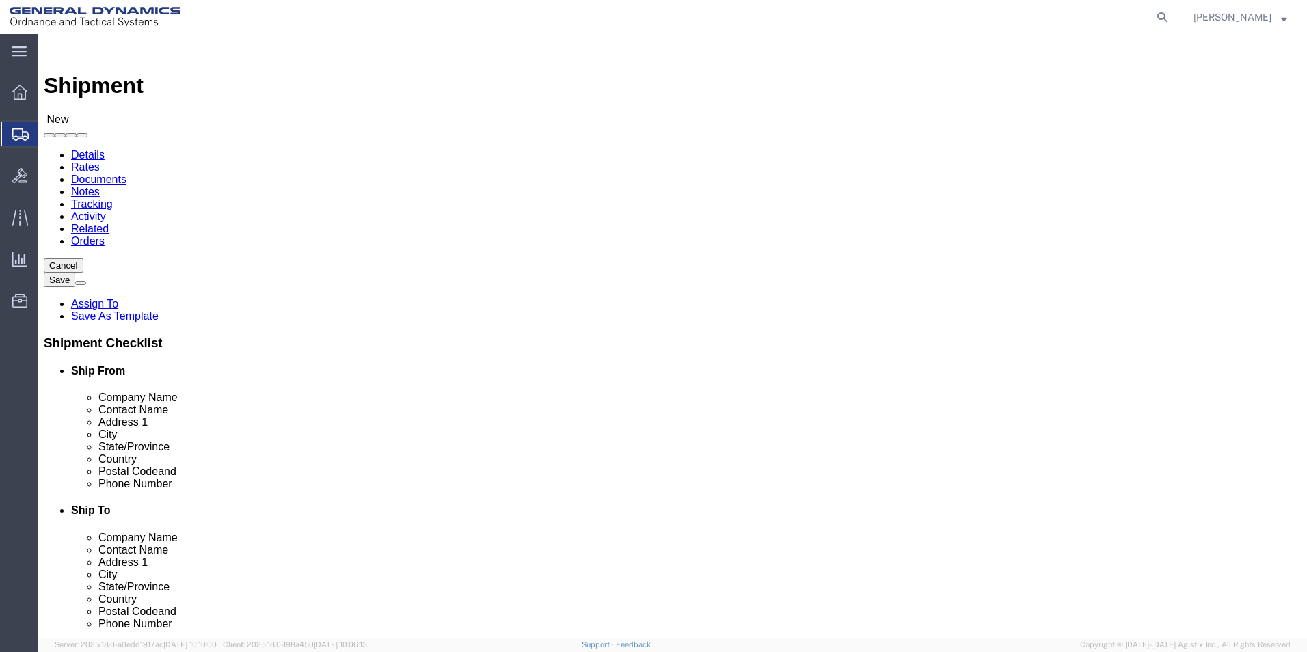
scroll to position [2, 0]
select select "310"
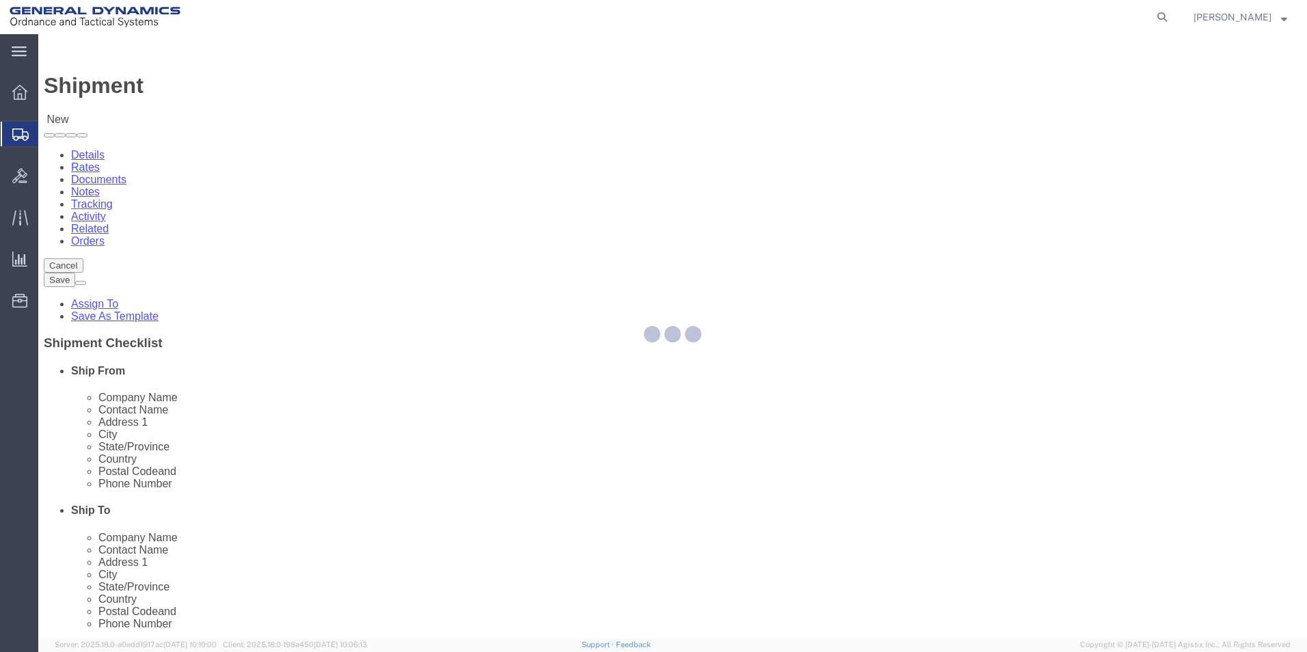
select select "PA"
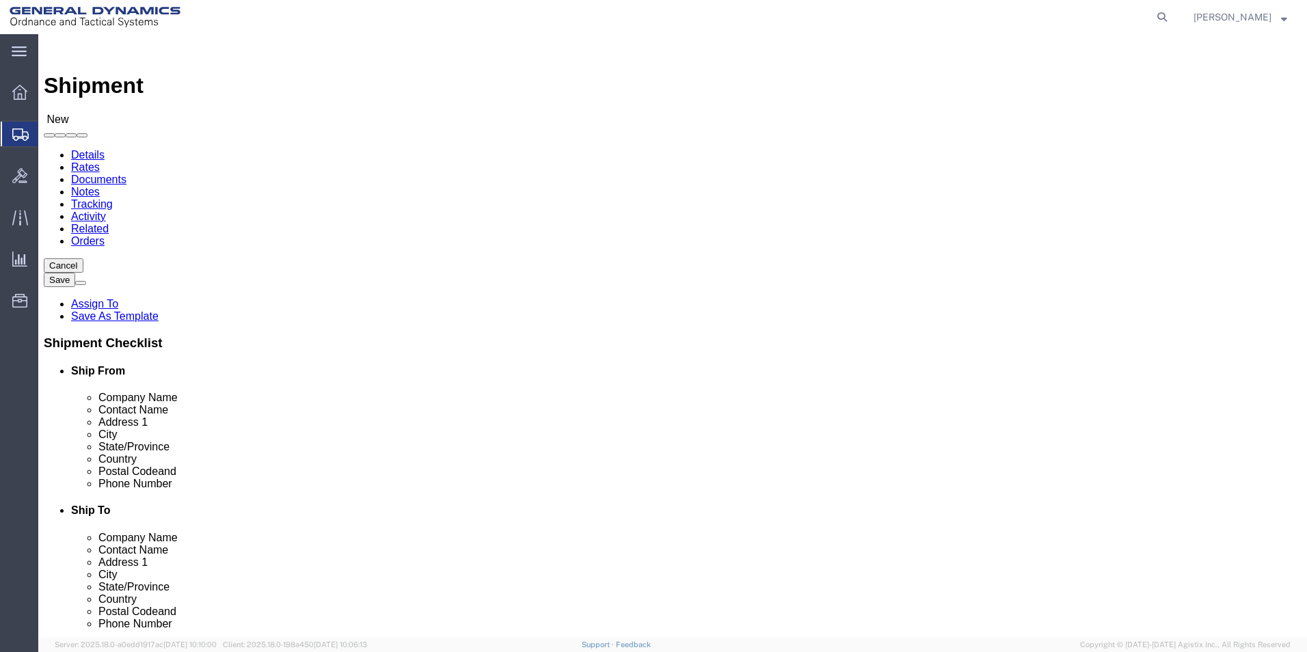
drag, startPoint x: 130, startPoint y: 233, endPoint x: 122, endPoint y: 232, distance: 7.6
click div "Company Alias"
type input "REDLPAHIG0"
click input "text"
type input "BRENDA ROMERO MEDINA"
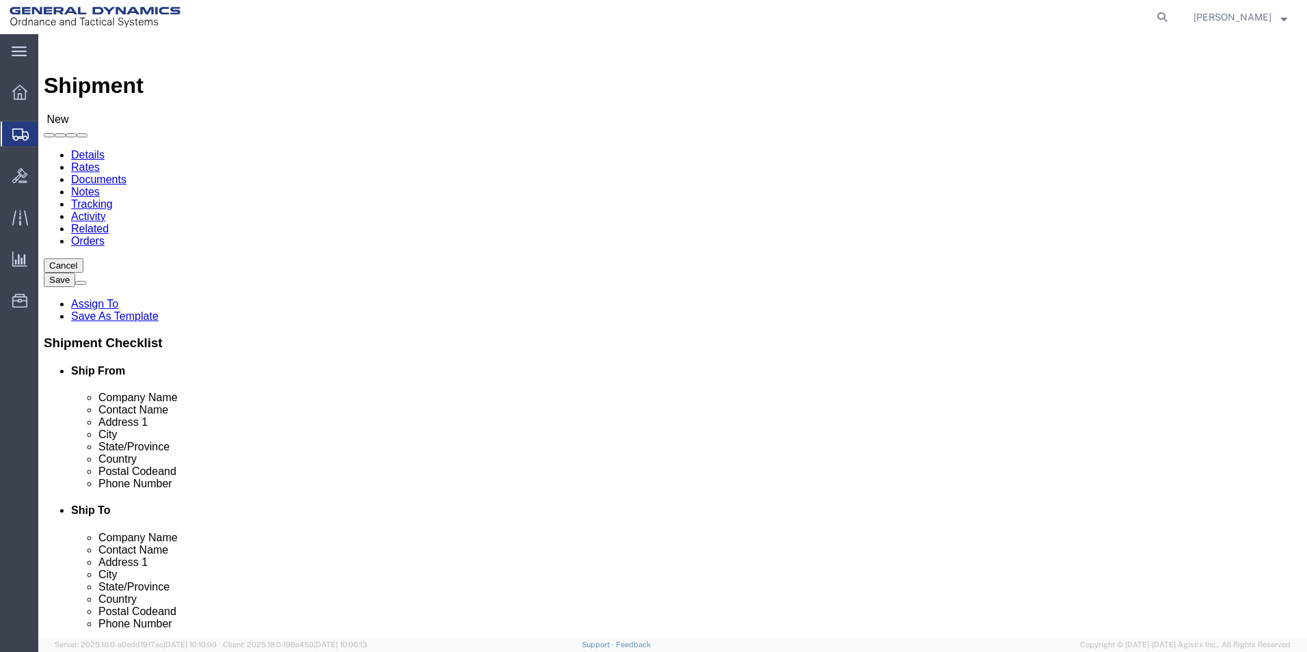
click input "text"
type input "BUILDING 1"
drag, startPoint x: 293, startPoint y: 491, endPoint x: 281, endPoint y: 489, distance: 11.7
click input "text"
type input "RICSHIP@GD-OTS.COM"
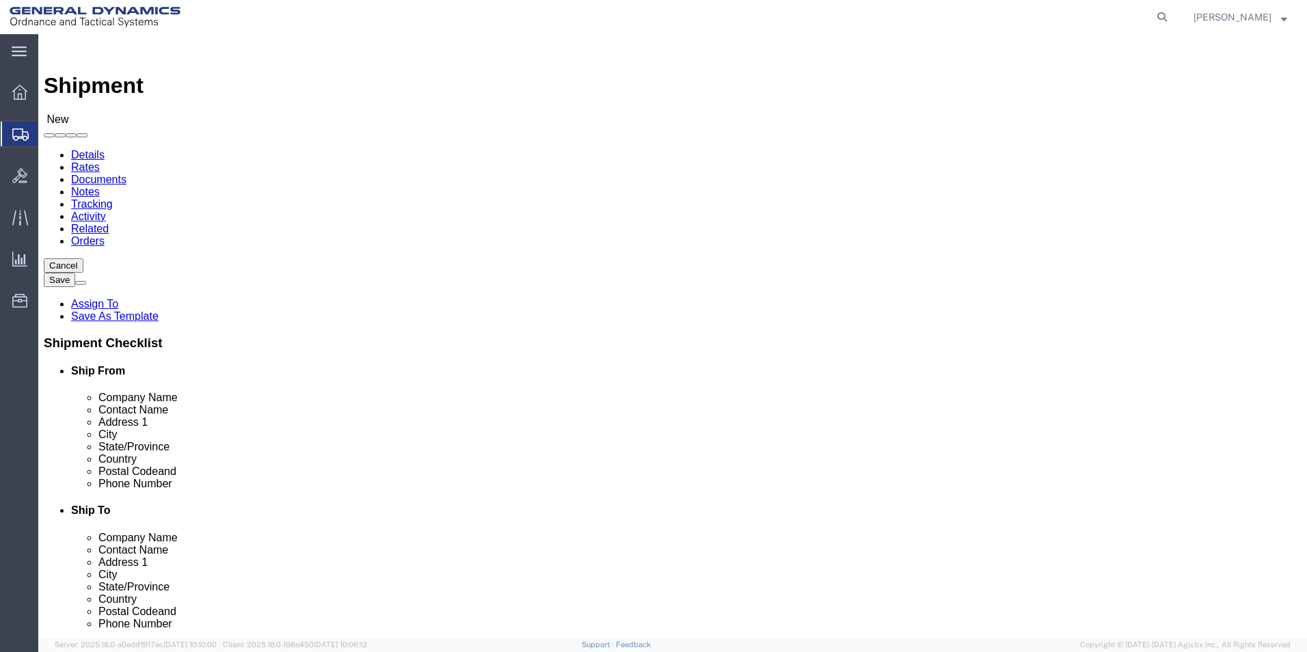
click input "text"
type input "SUBCOM"
click p "- SUBCOM - (ALBERT STAMP) 120 SHATTUCK WAY, NEWINGTON, NH, 03801, US"
select select "NH"
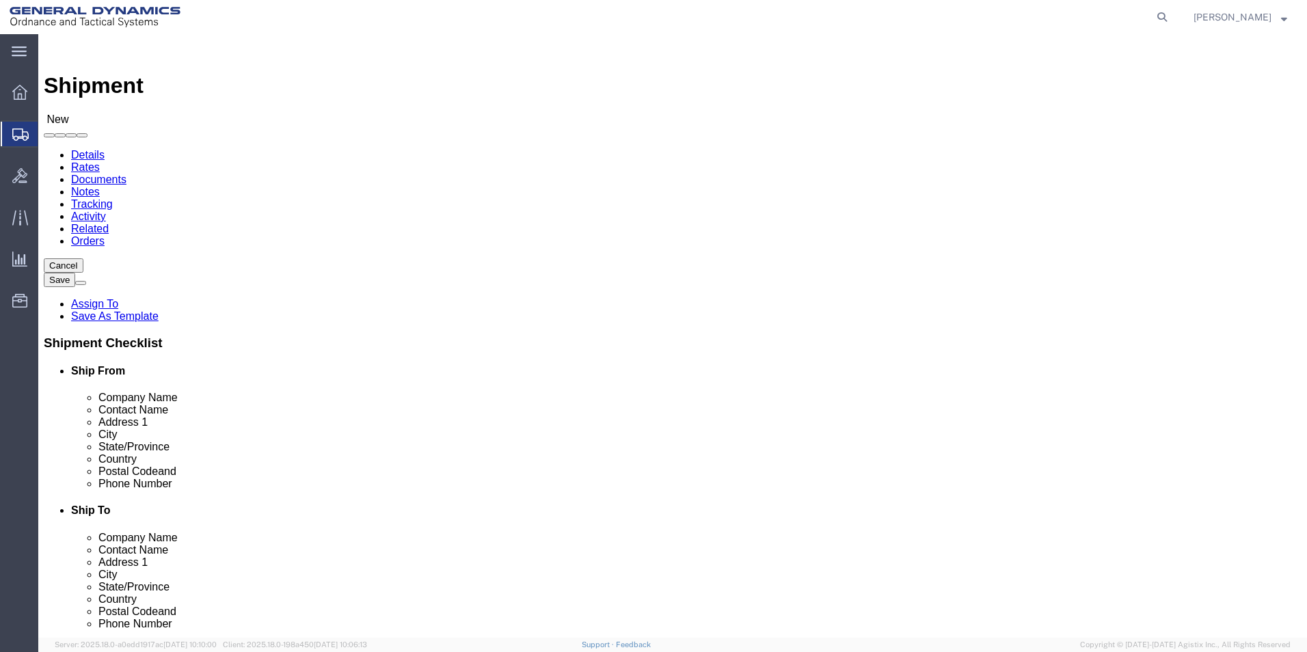
type input "SUBCOM"
drag, startPoint x: 764, startPoint y: 285, endPoint x: 578, endPoint y: 252, distance: 188.8
click div "Contact Name"
type input "ALBERT STAMP"
type input "ABDELLAH LAFRIDI"
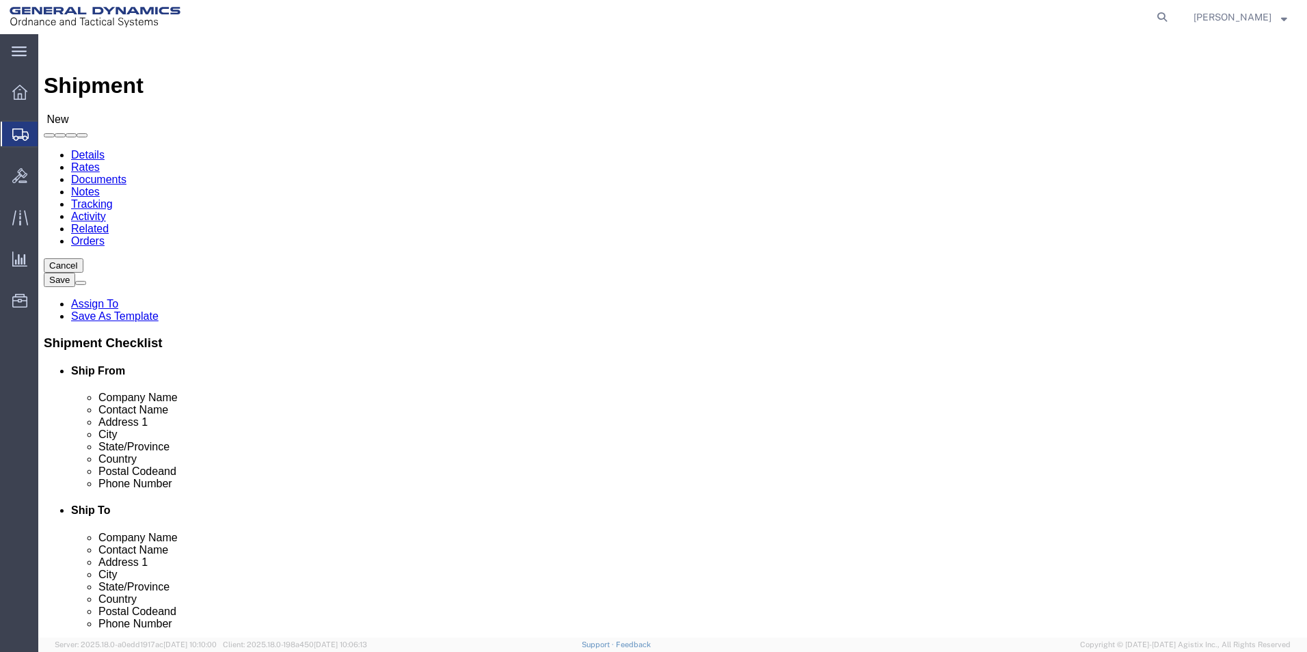
click div "Location Select Select My Profile Location GD-OTS Anniston (Commerce) GD-OTS Ca…"
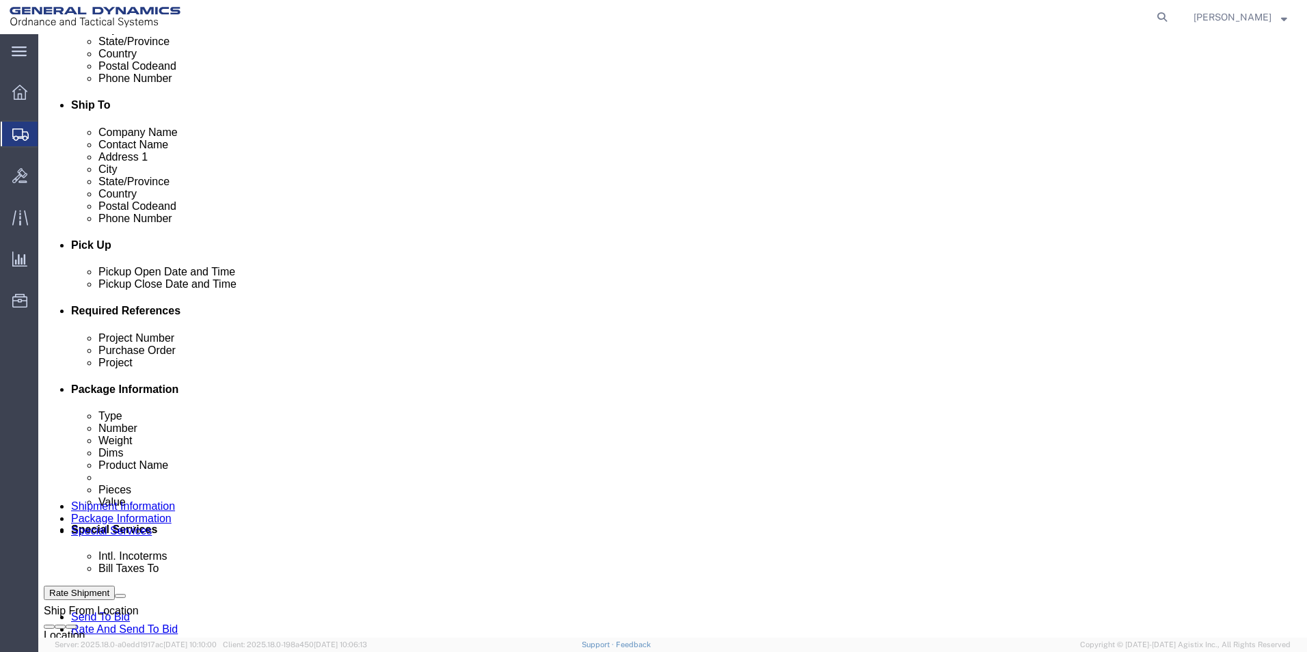
scroll to position [410, 0]
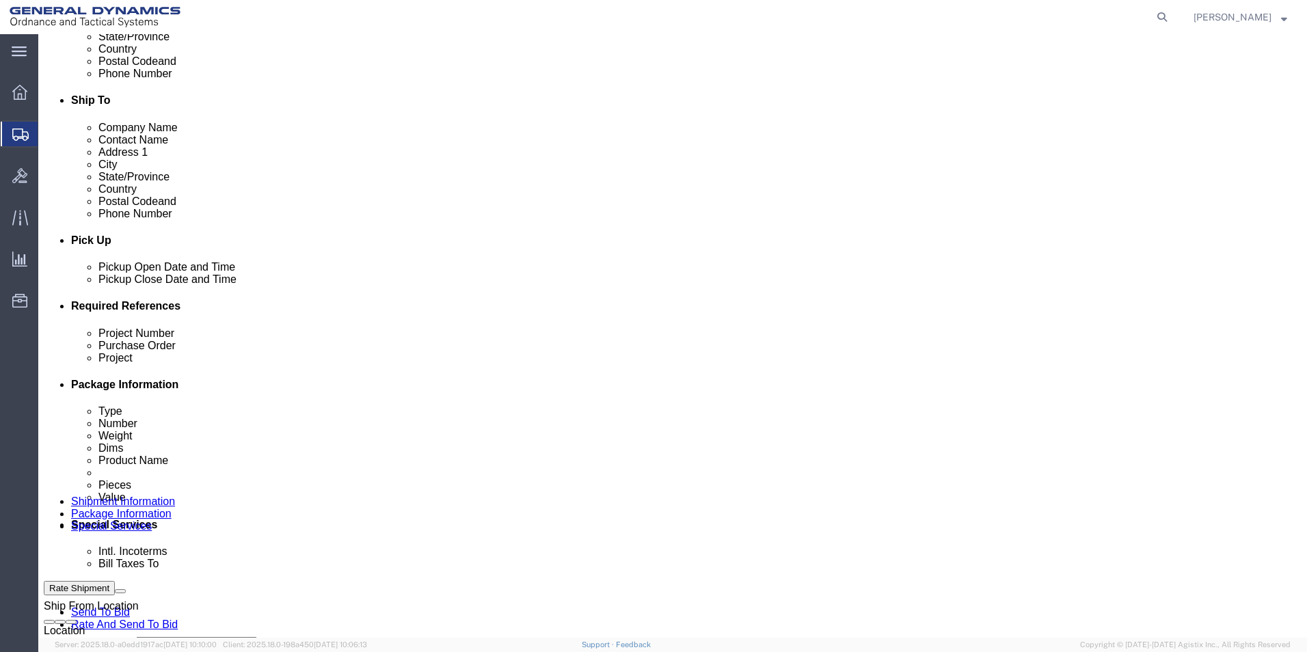
click div "Sep 04 2025 11:00 AM"
click input "4:00 AM"
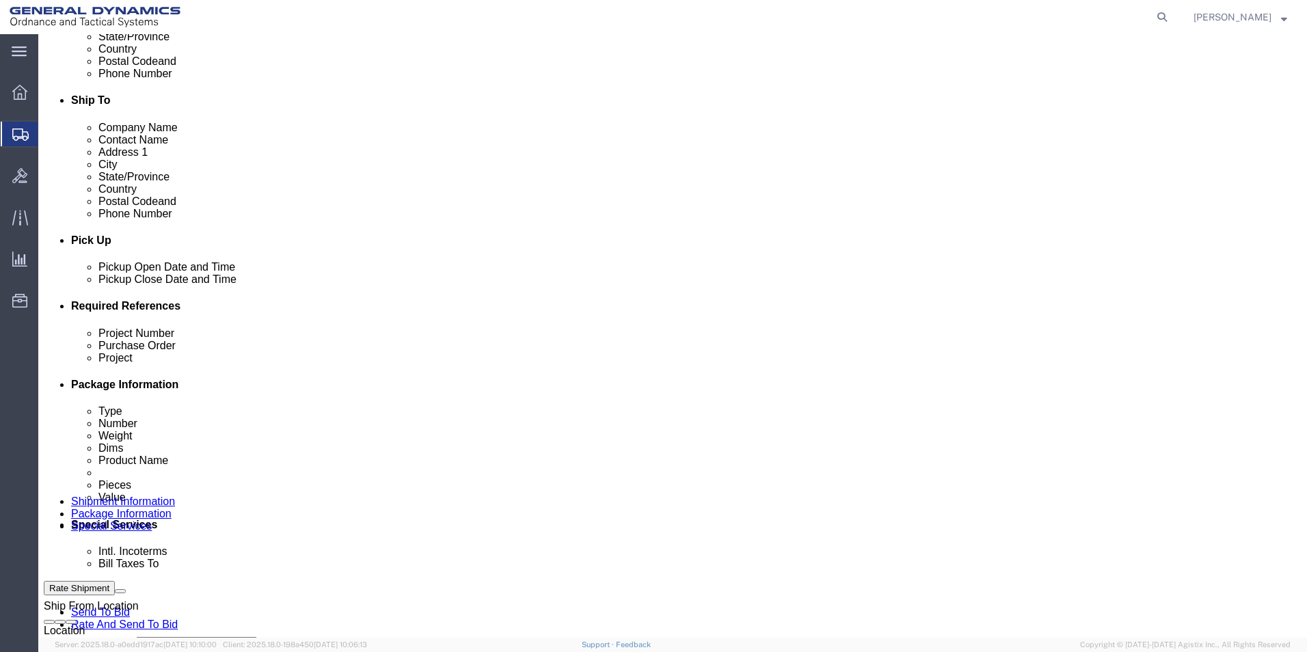
click input "4:30AM"
type input "4:30 PM"
click button "Apply"
click input "text"
type input "64520-900"
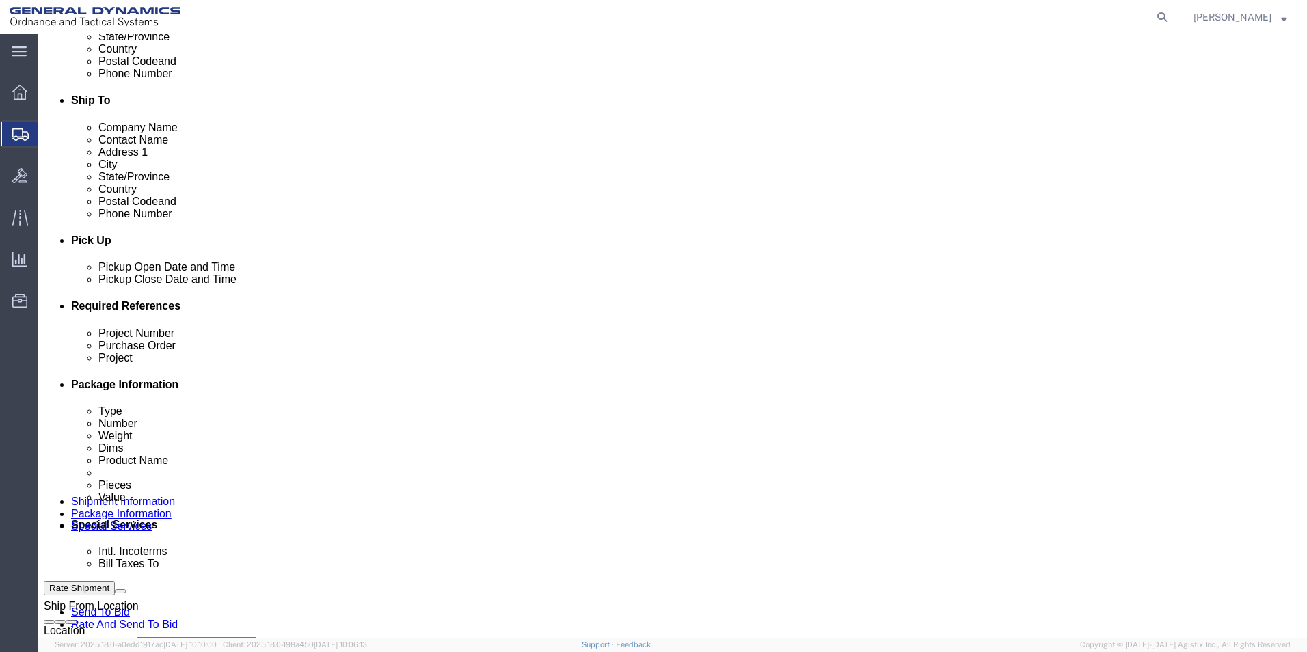
click input "text"
type input "109415"
click input "text"
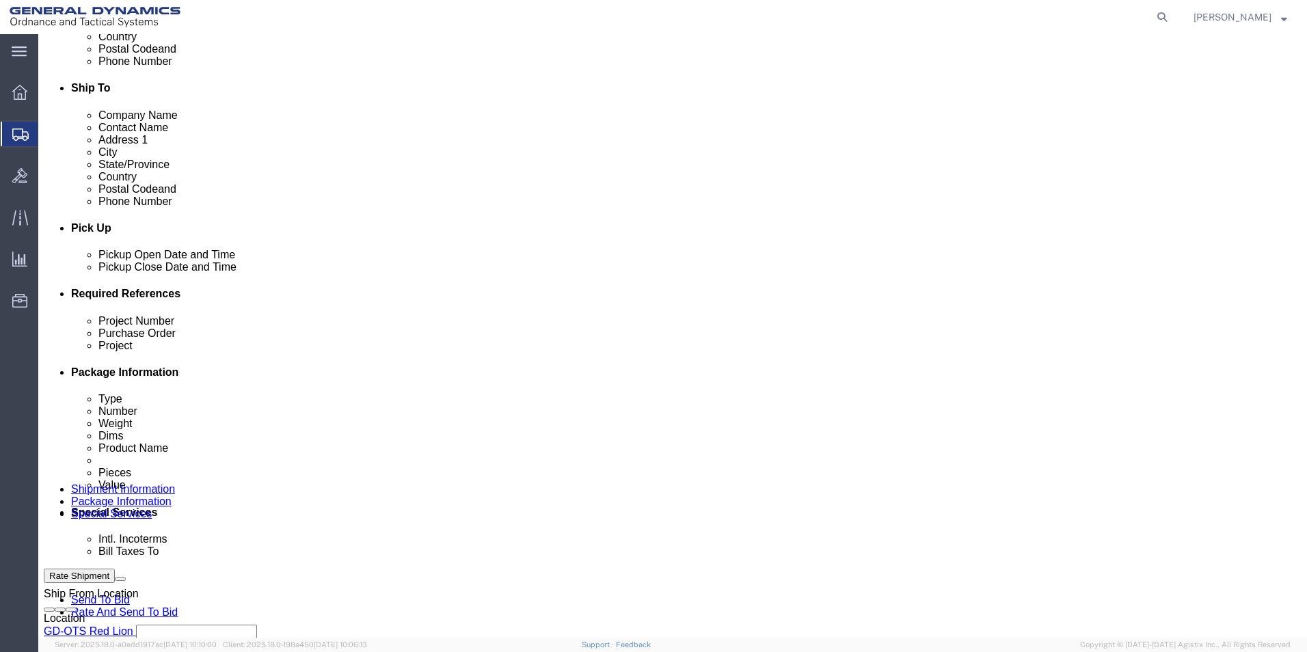
scroll to position [570, 0]
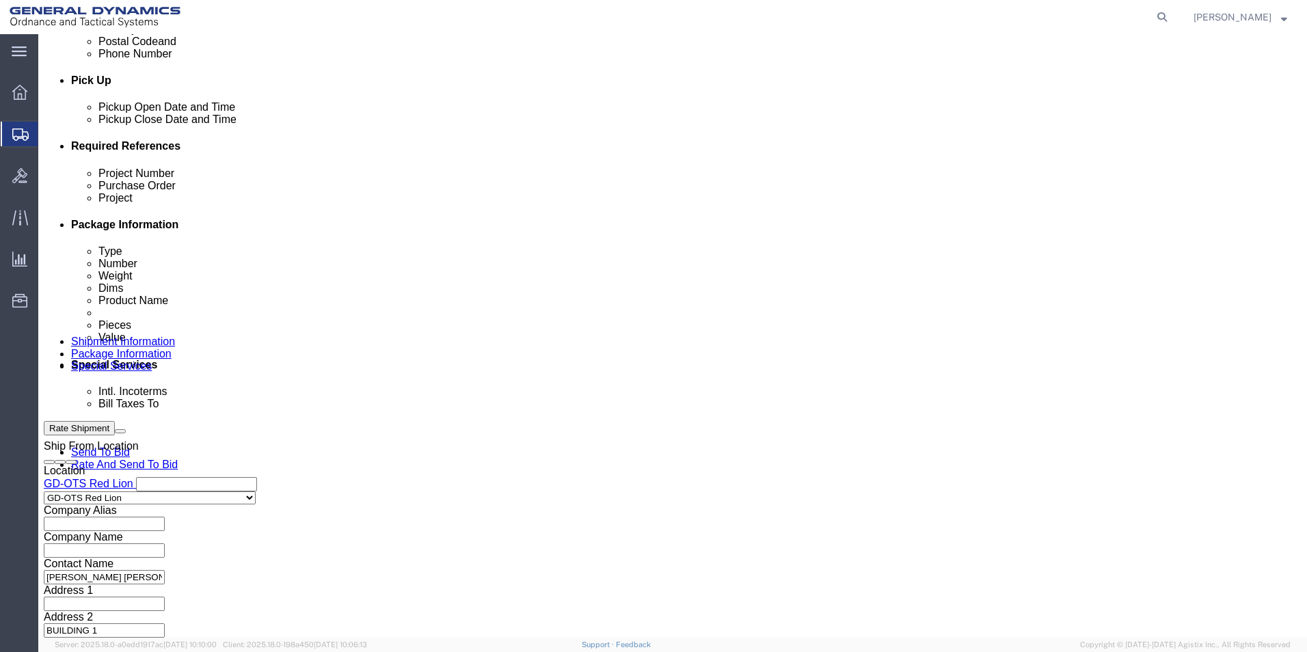
type input "64520-900"
click button "Continue"
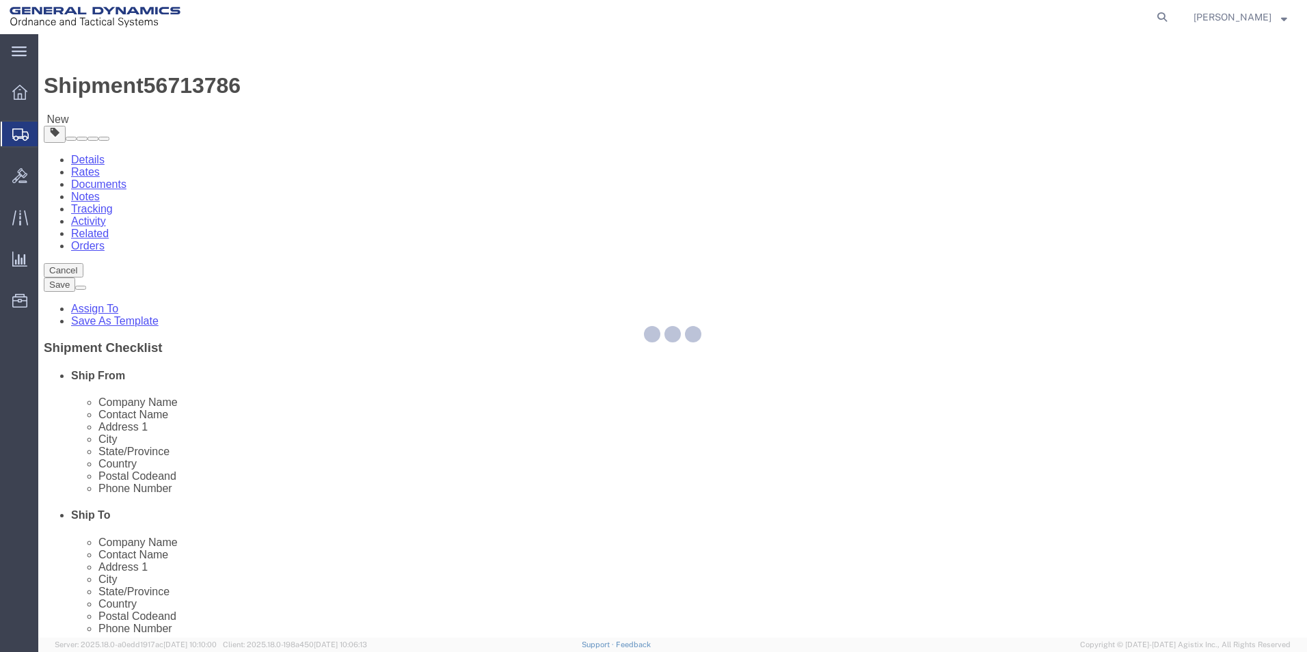
select select "CBOX"
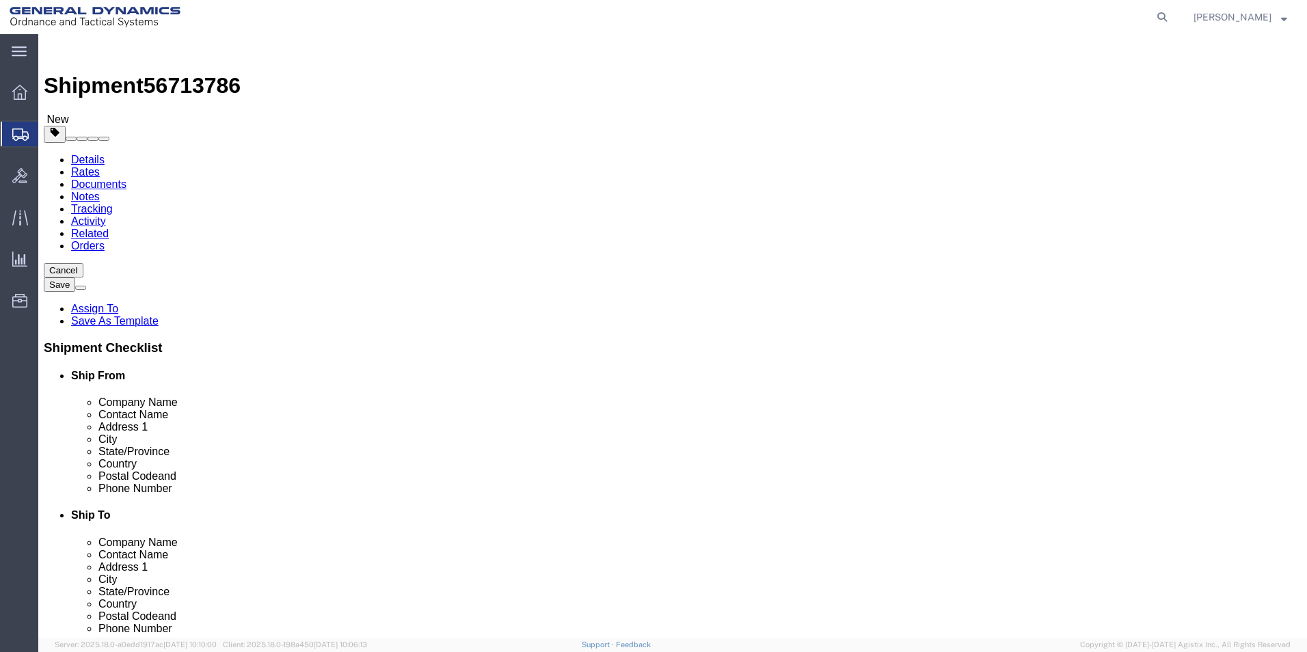
click input "text"
type input "12"
click input "text"
type input "12"
drag, startPoint x: 336, startPoint y: 287, endPoint x: 347, endPoint y: 293, distance: 12.5
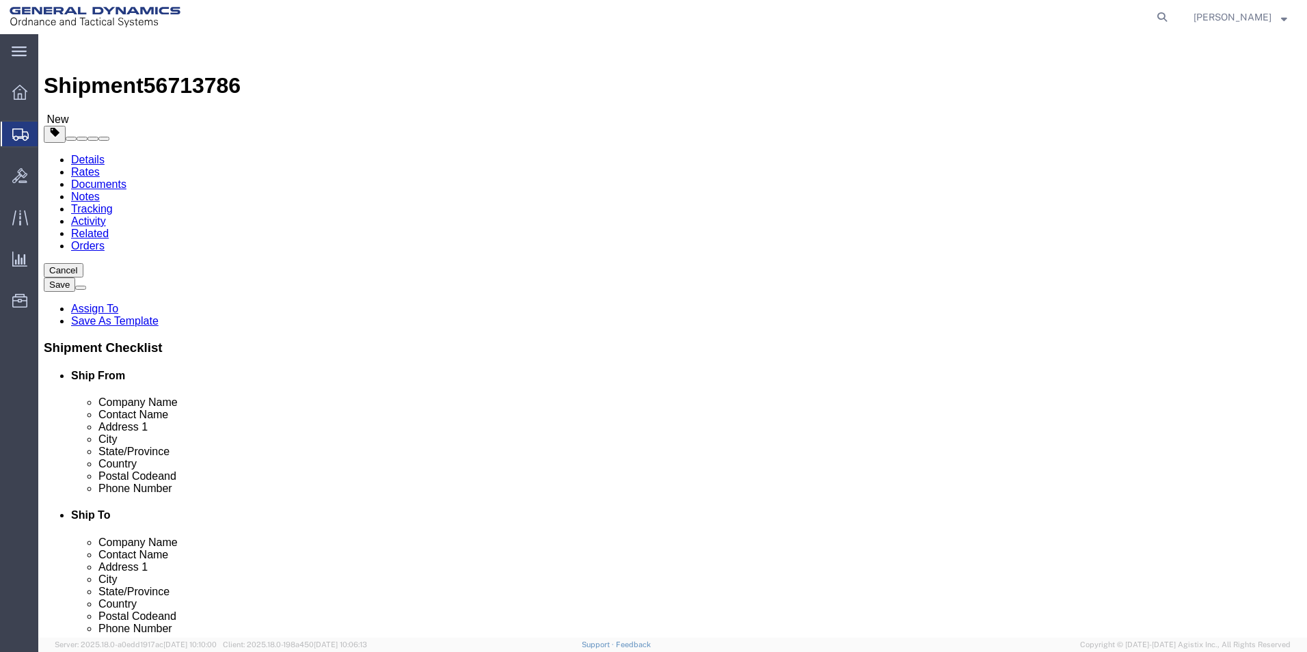
click input "text"
type input "12"
drag, startPoint x: 195, startPoint y: 317, endPoint x: 202, endPoint y: 321, distance: 7.6
click input "0.00"
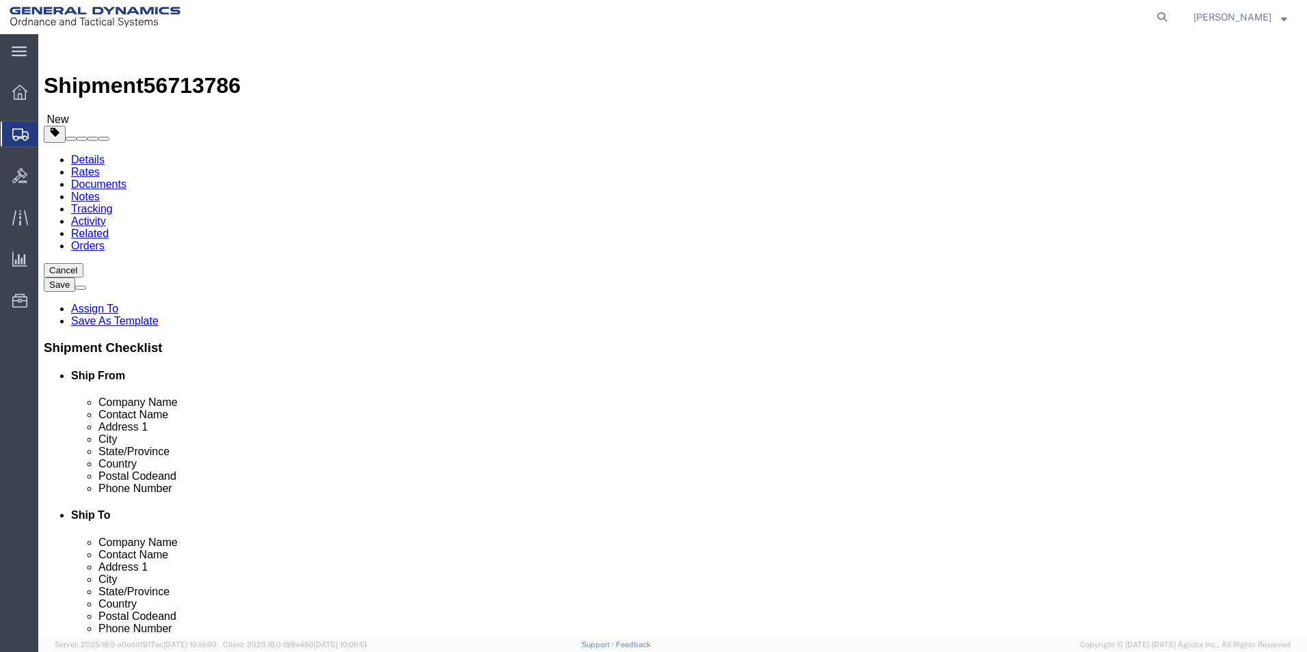
click input "0.00"
type input "20.00"
click div "x Package Type Select Bale(s) Basket(s) Bolt(s) Bottle(s) Buckets Bulk Bundle(s…"
click span
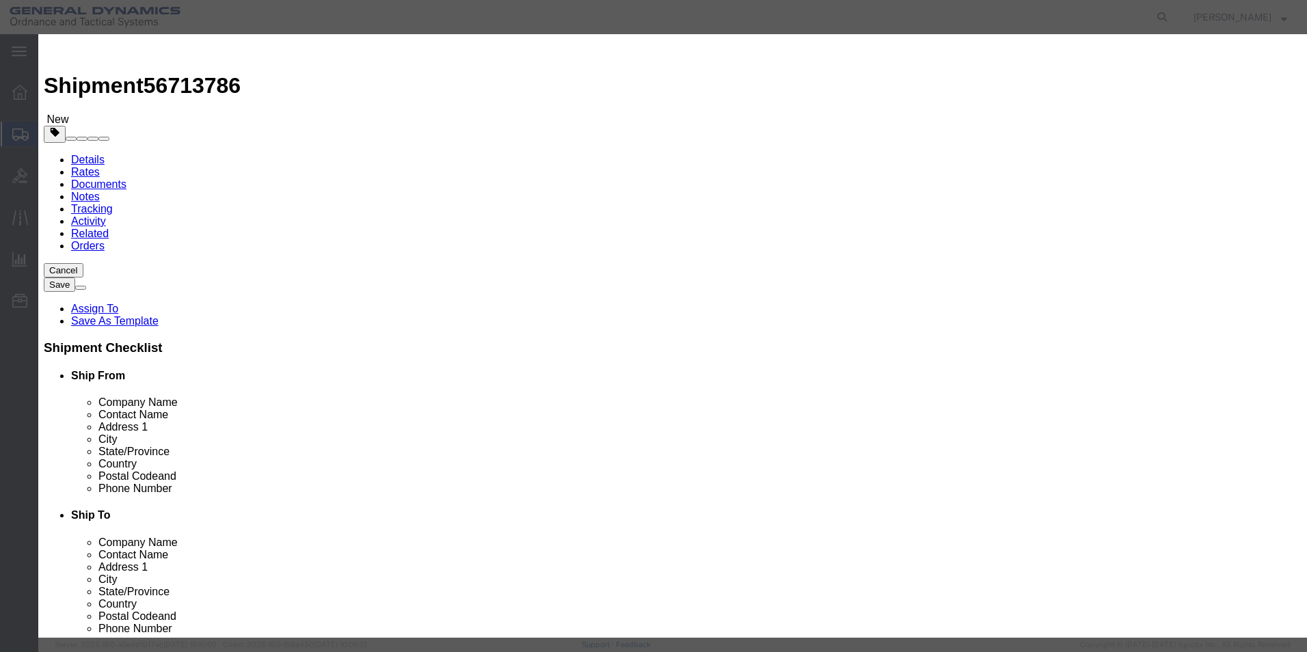
click input "text"
type input "TRAY, TELEMETRY WSS"
drag, startPoint x: 424, startPoint y: 125, endPoint x: 375, endPoint y: 123, distance: 49.3
click div "Pieces 0 Select Bag Barrels 100Board Feet Bottle Box Blister Pack Carats Can Ca…"
type input "3"
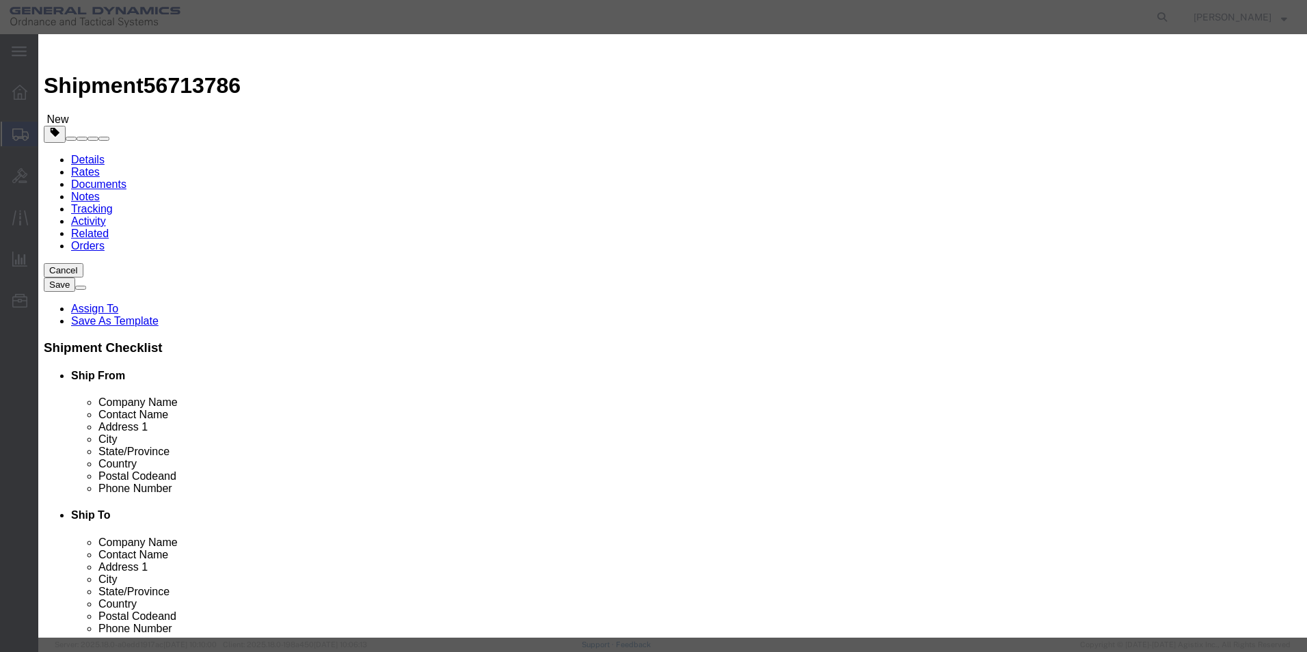
drag, startPoint x: 414, startPoint y: 163, endPoint x: 405, endPoint y: 159, distance: 10.1
click input "text"
type input "100"
click button "Save & Close"
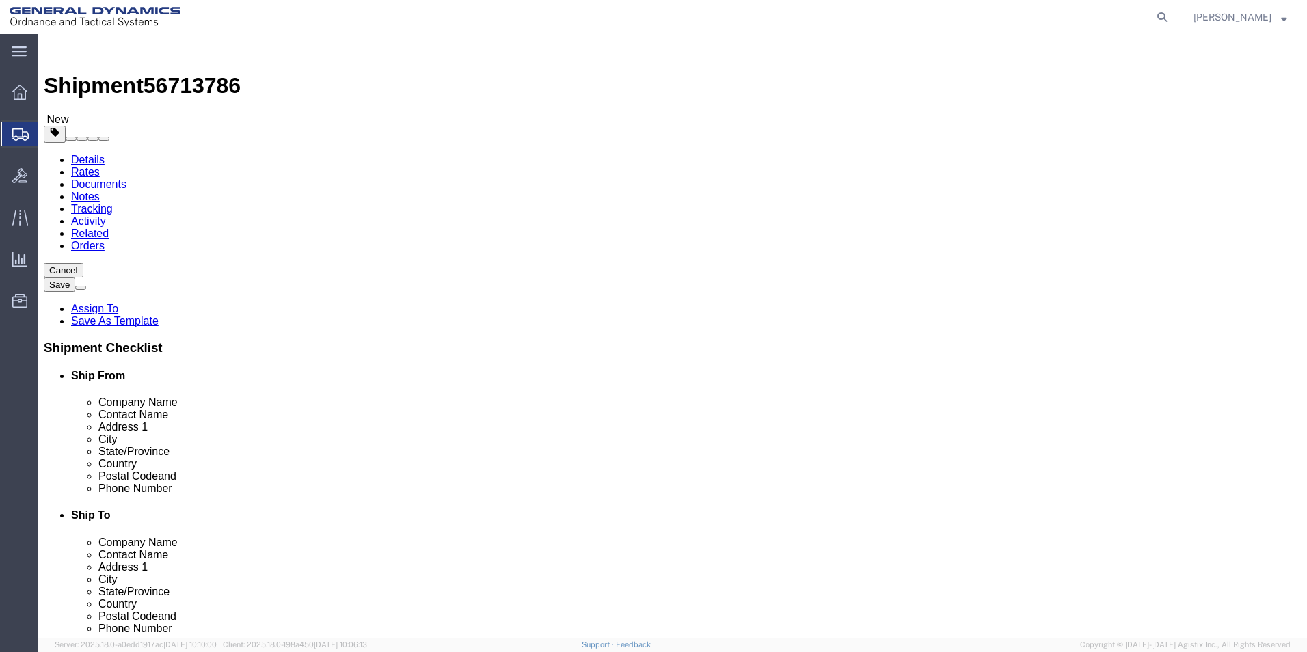
click span "button"
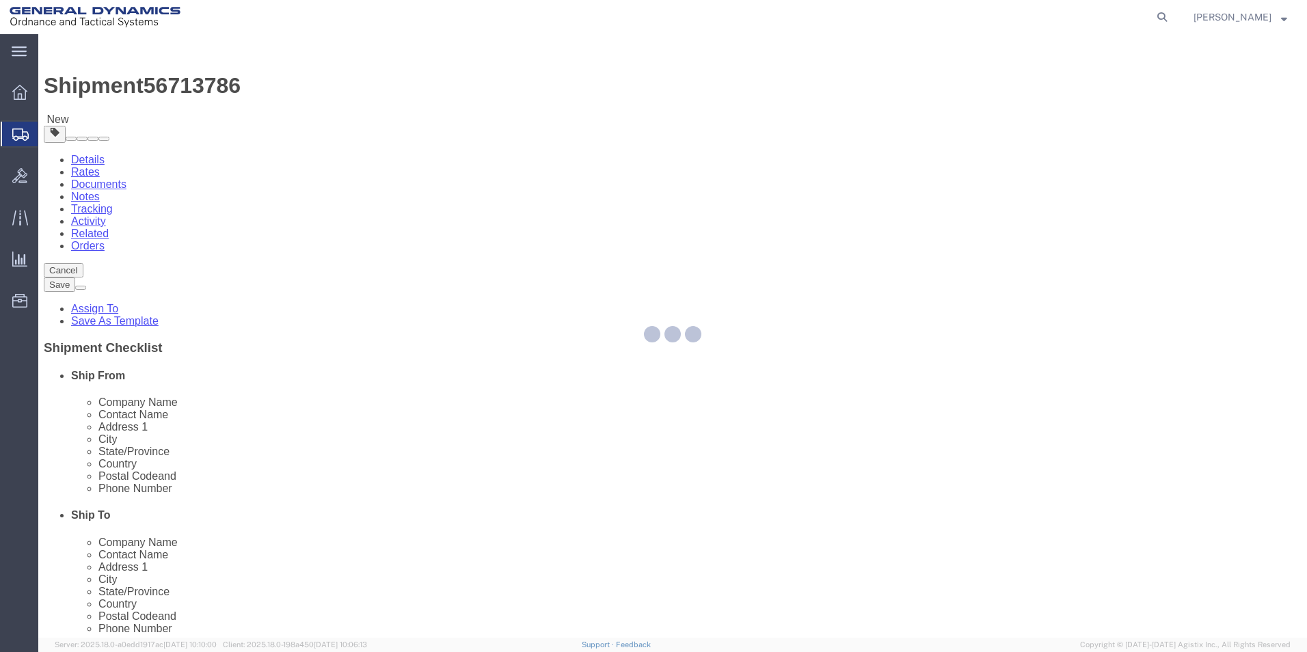
select select "CBOX"
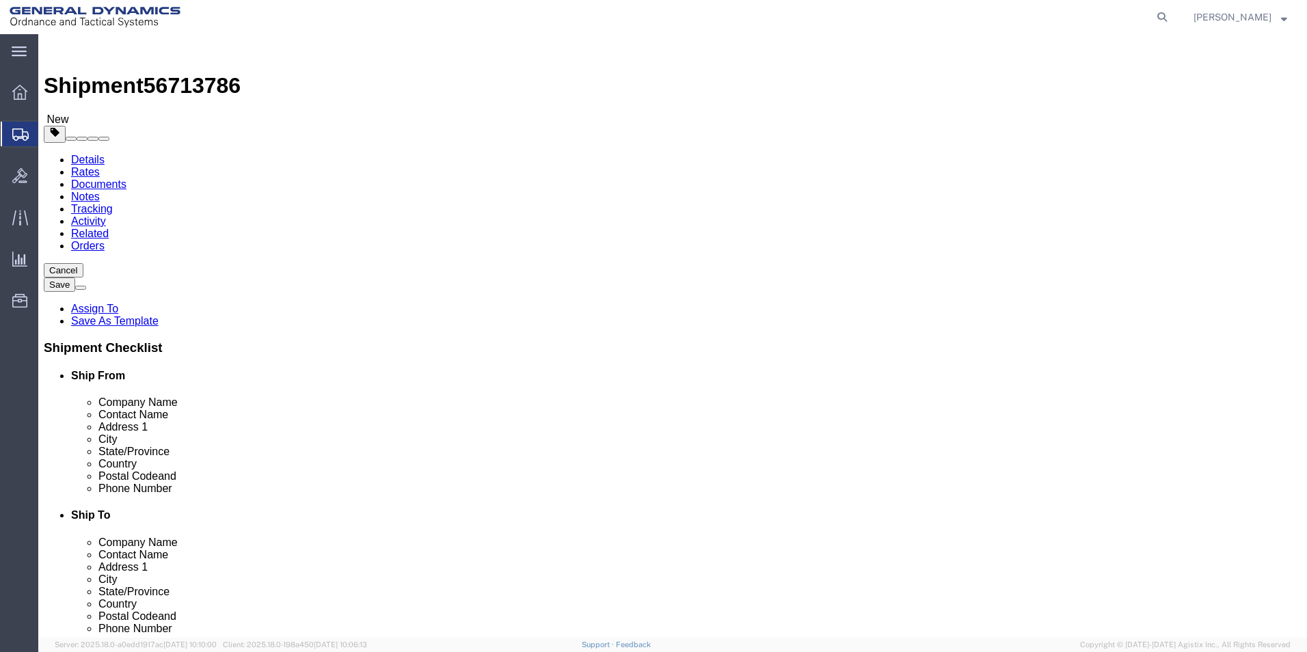
click input "20.00"
type input "15.00"
click dd "3.00 Each"
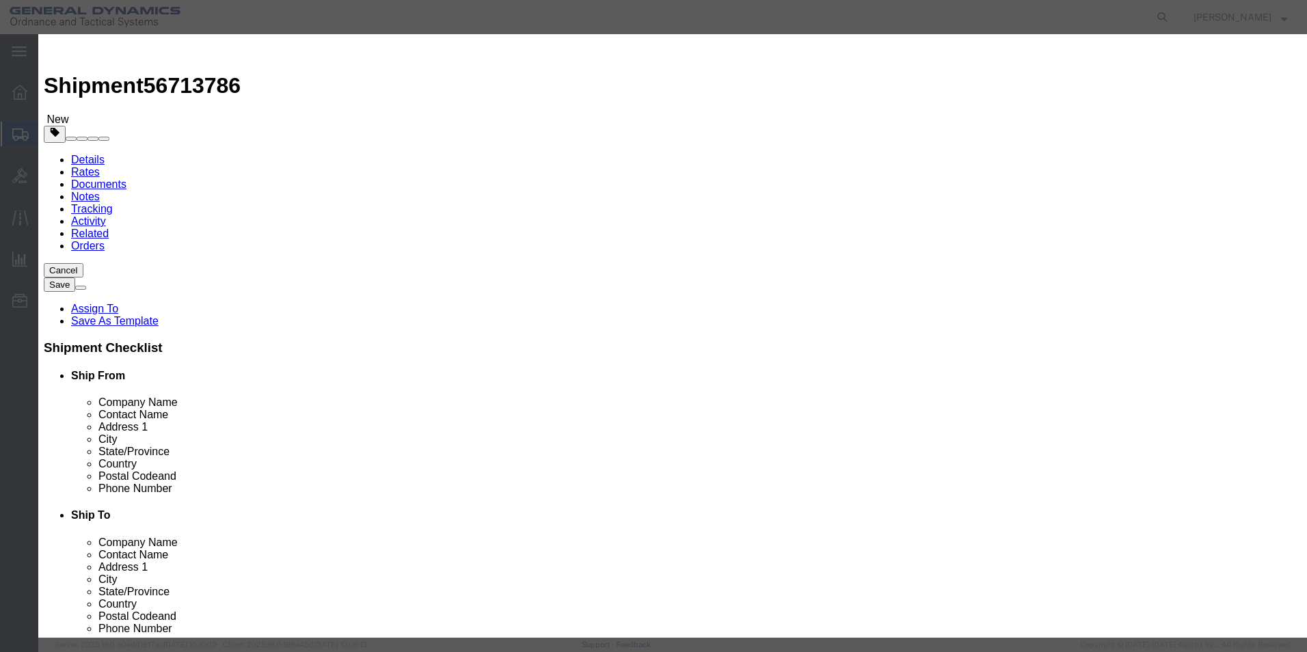
drag, startPoint x: 413, startPoint y: 130, endPoint x: 346, endPoint y: 128, distance: 67.7
click div "Pieces 3.00 Select Bag Barrels 100Board Feet Bottle Box Blister Pack Carats Can…"
type input "2"
click div "Commodity library"
drag, startPoint x: 416, startPoint y: 154, endPoint x: 307, endPoint y: 152, distance: 109.4
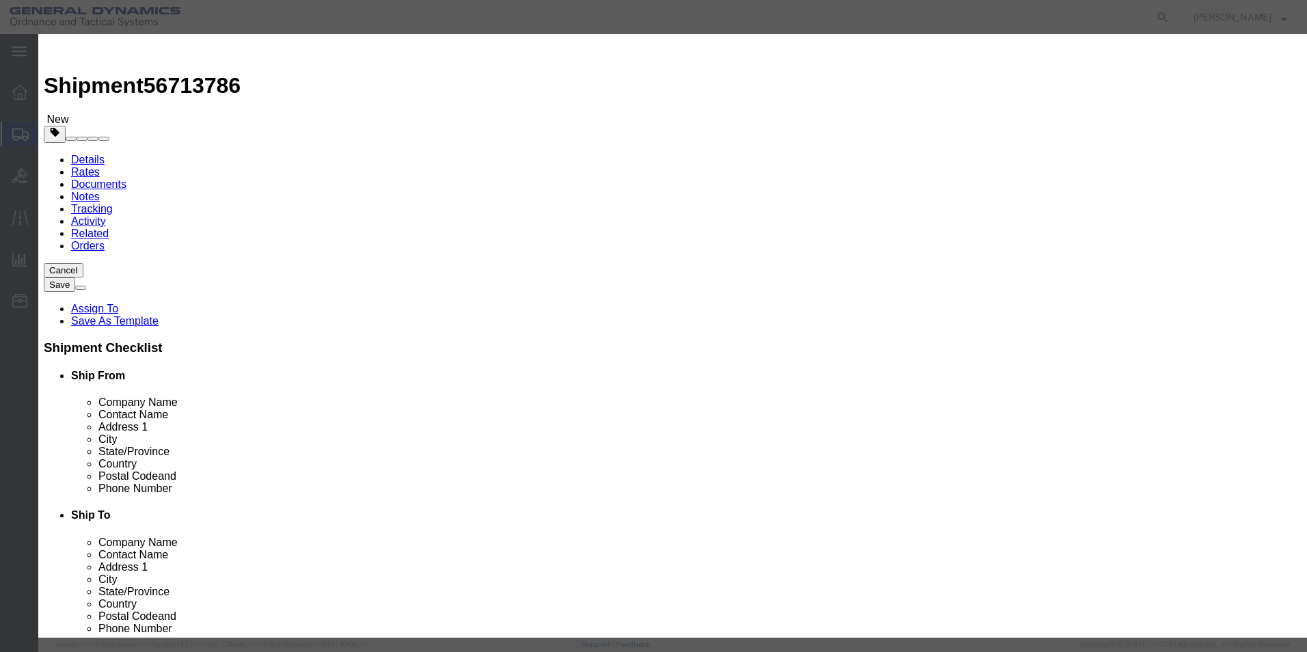
click div "Total Value 66.67 Select ADP AED AFN ALL AMD AOA ARS ATS AUD AWG AZN BAM BBD BD…"
type input "100"
click div "Save & Add Another Save & Close Close"
click button "Save & Close"
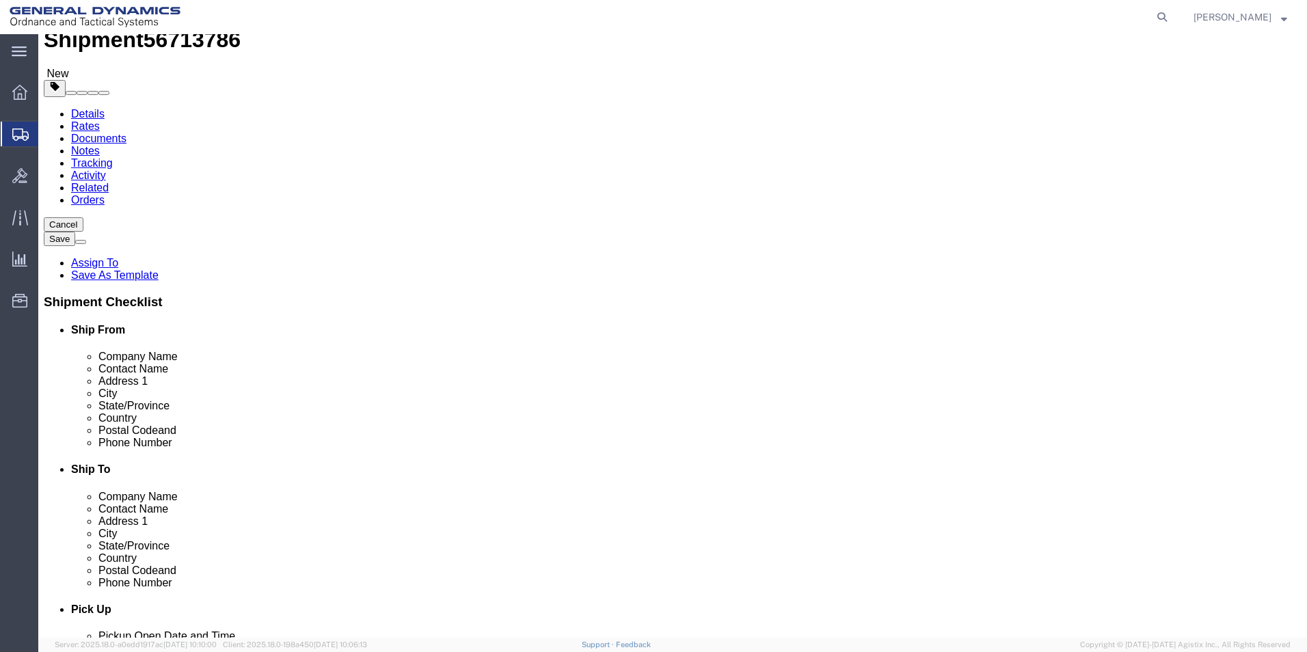
scroll to position [91, 0]
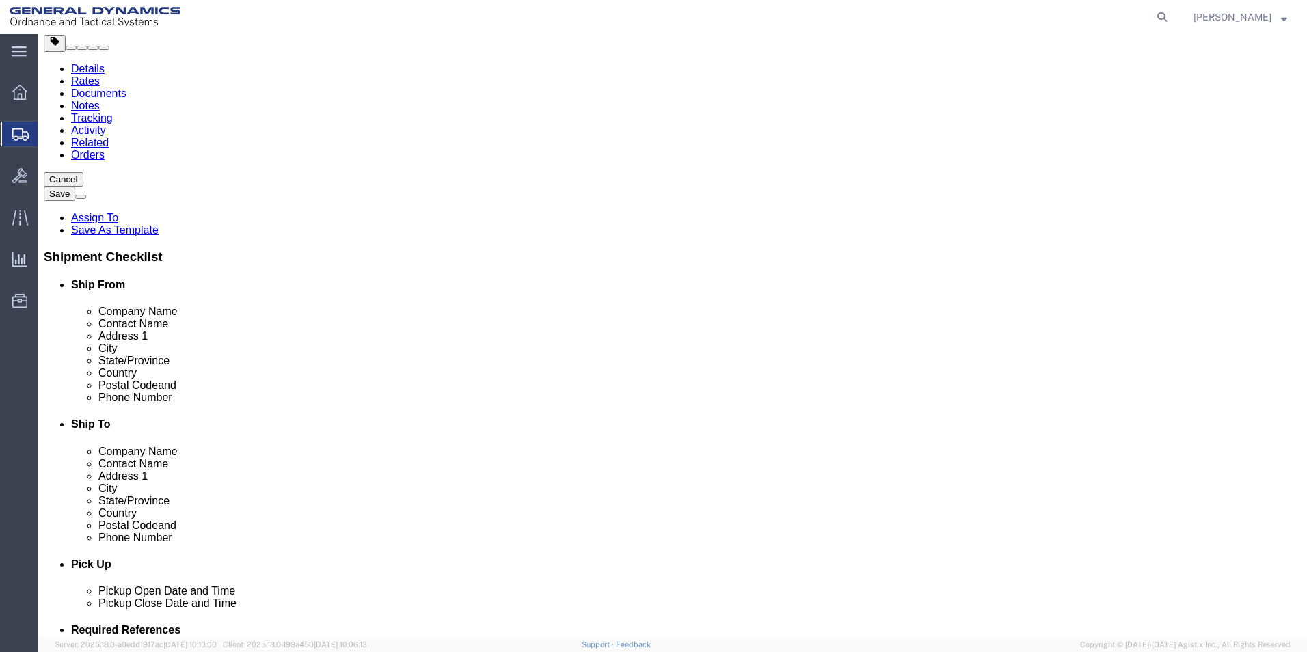
click button "Continue"
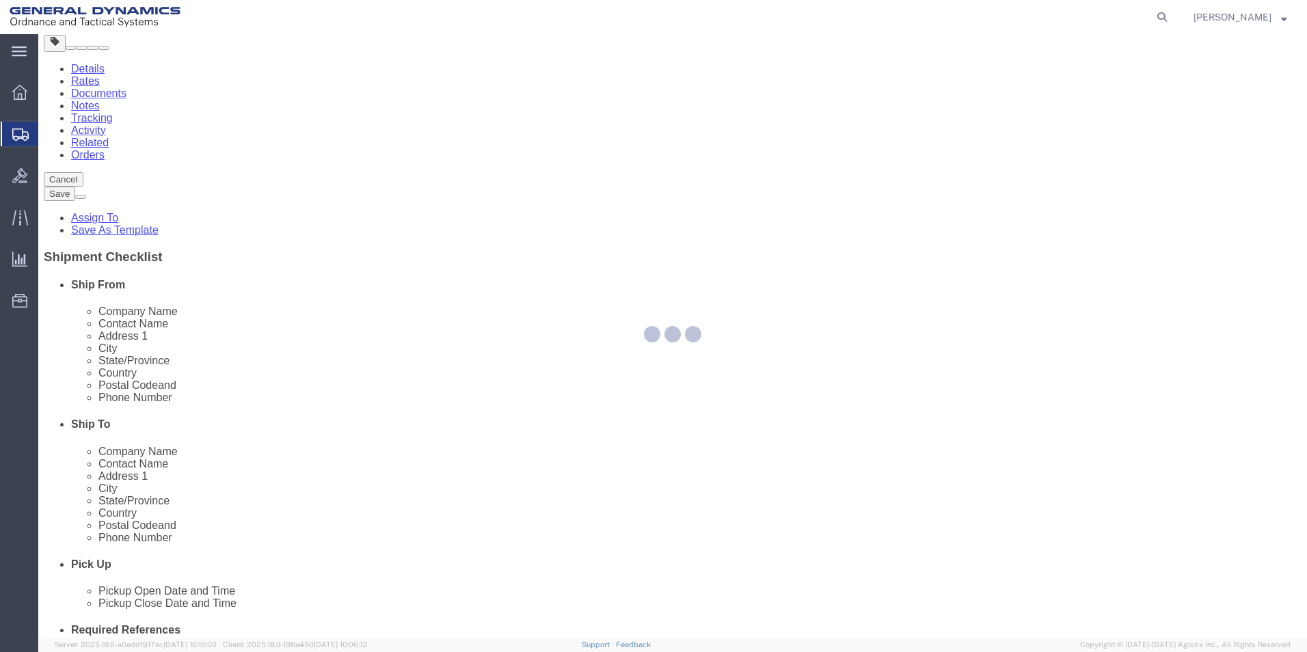
select select
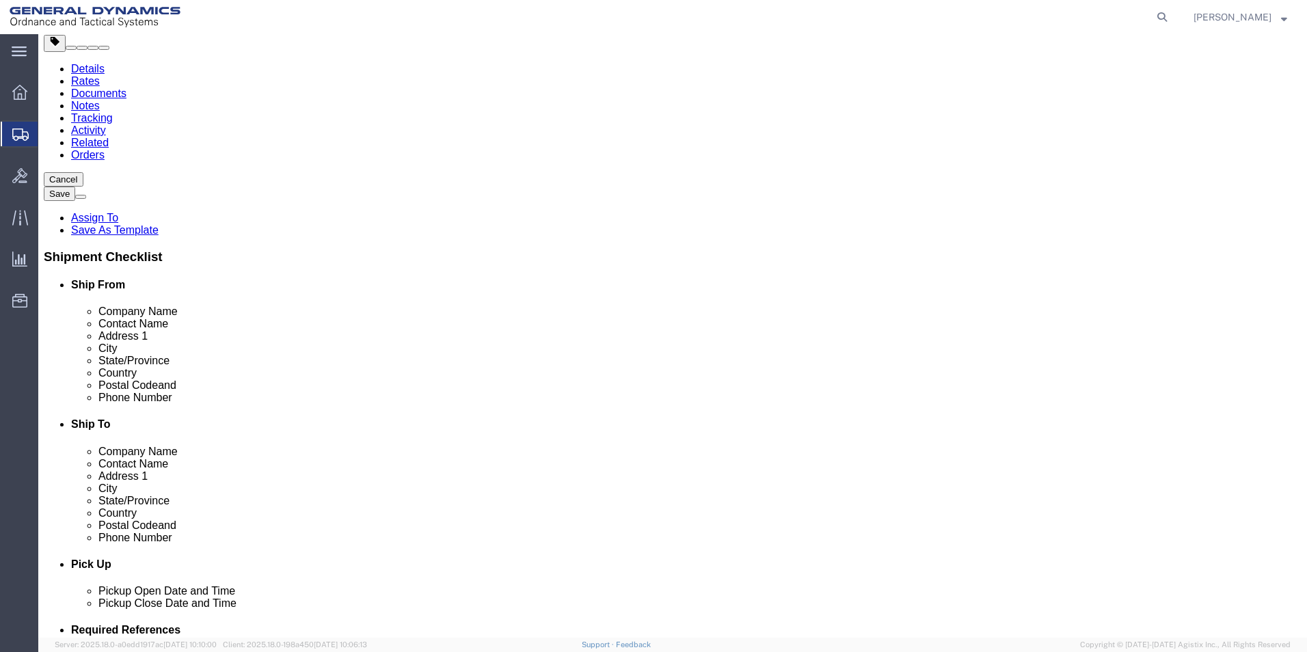
click icon
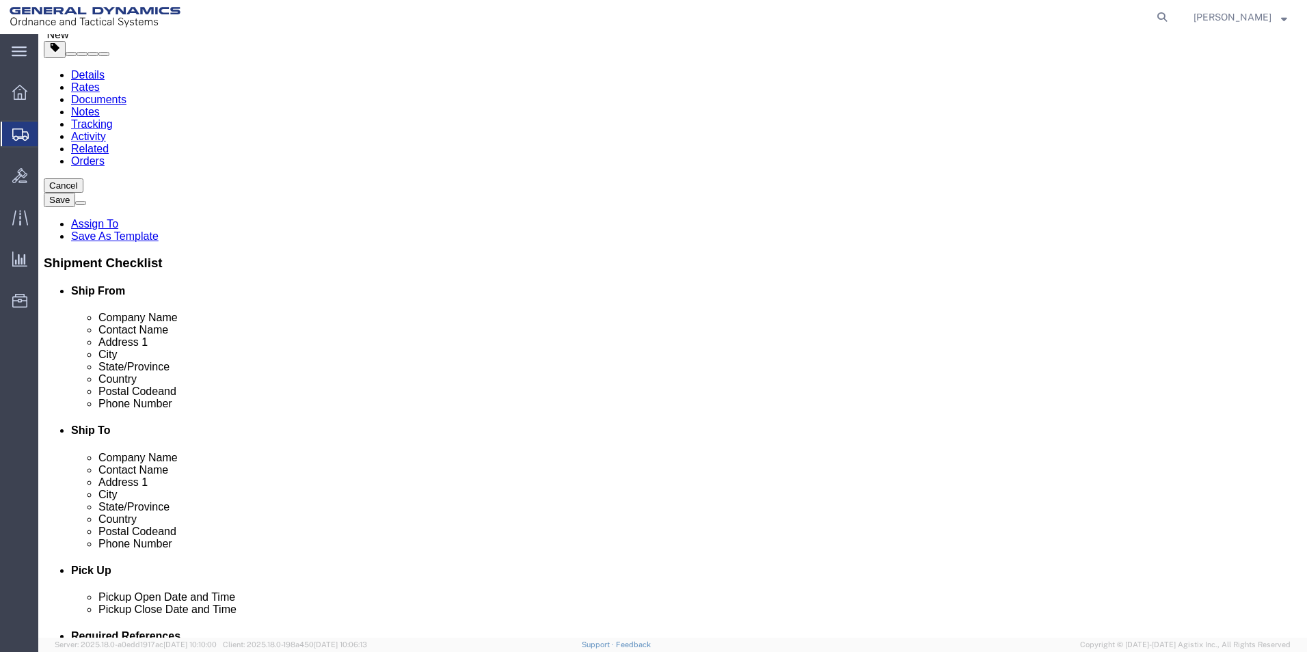
scroll to position [91, 0]
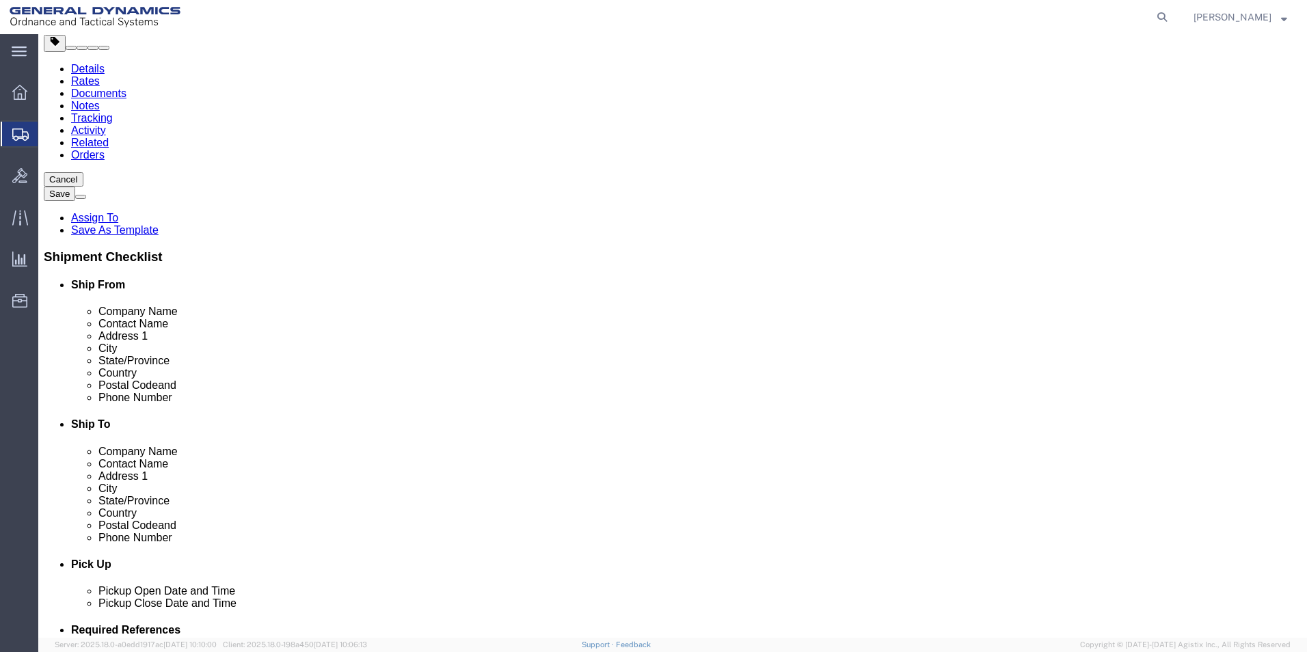
click button "Continue"
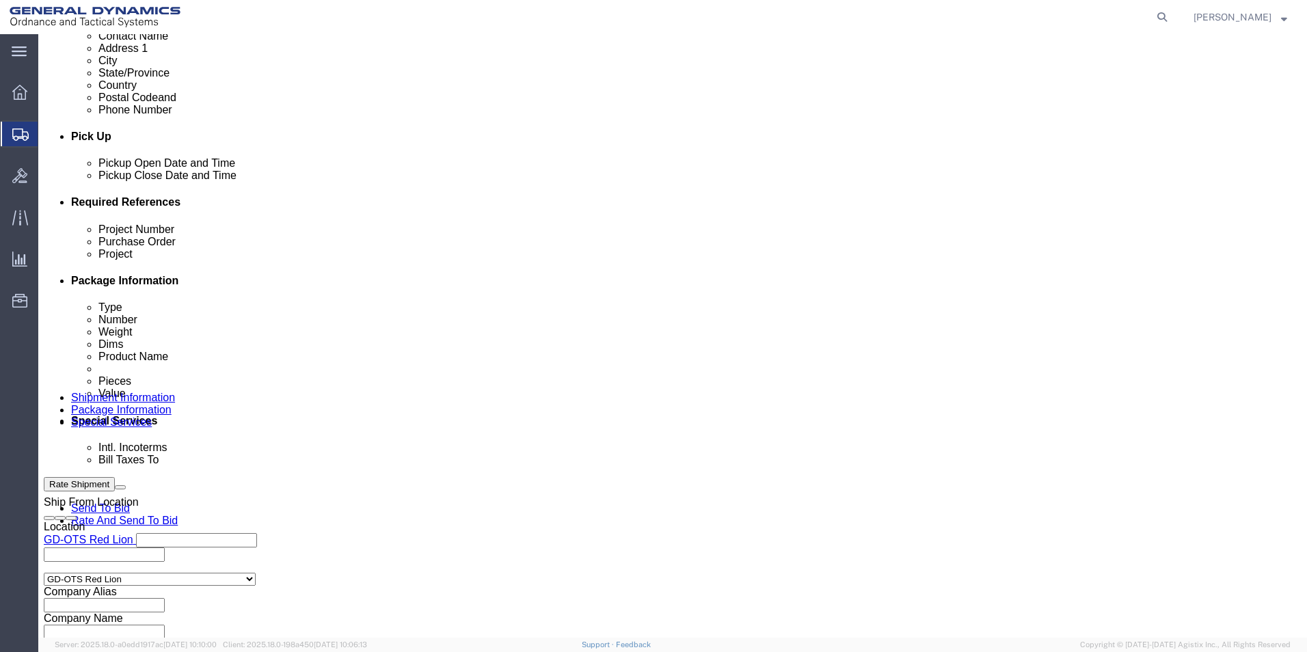
scroll to position [569, 0]
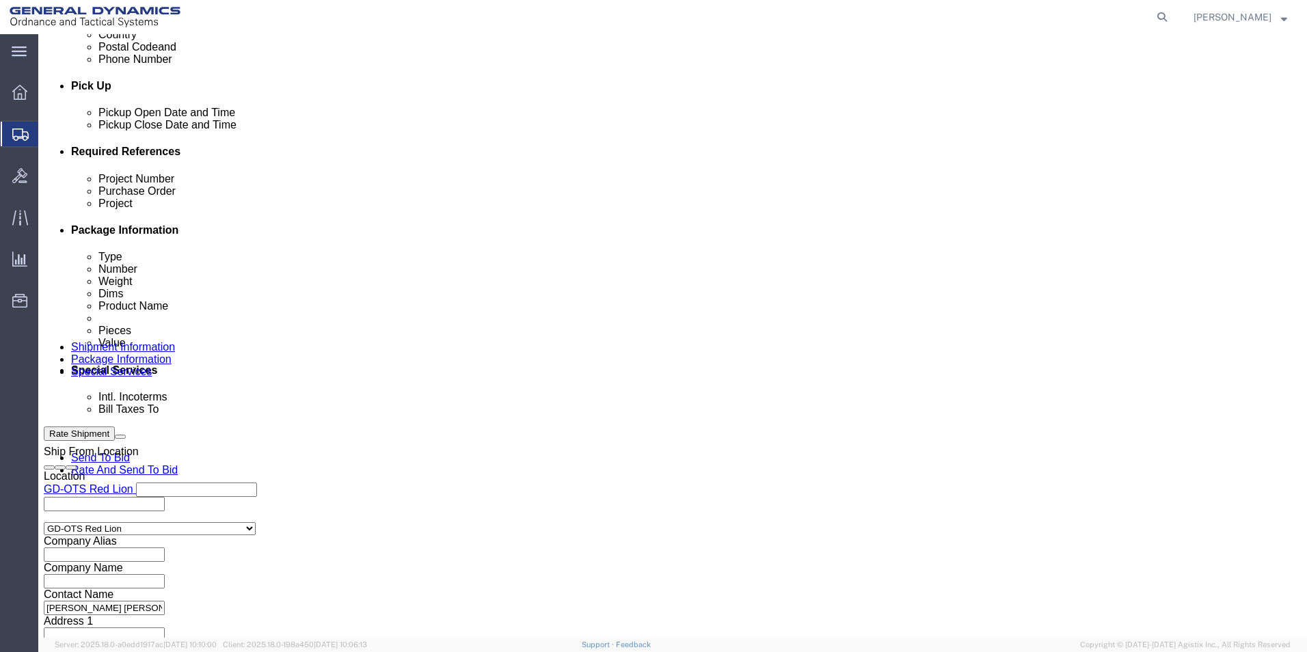
drag, startPoint x: 480, startPoint y: 339, endPoint x: 470, endPoint y: 341, distance: 10.5
click select "Select Recipient Account Sender/Shipper Third Party Account"
select select "RCPN"
click select "Select Recipient Account Sender/Shipper Third Party Account"
type input "SUBCOM"
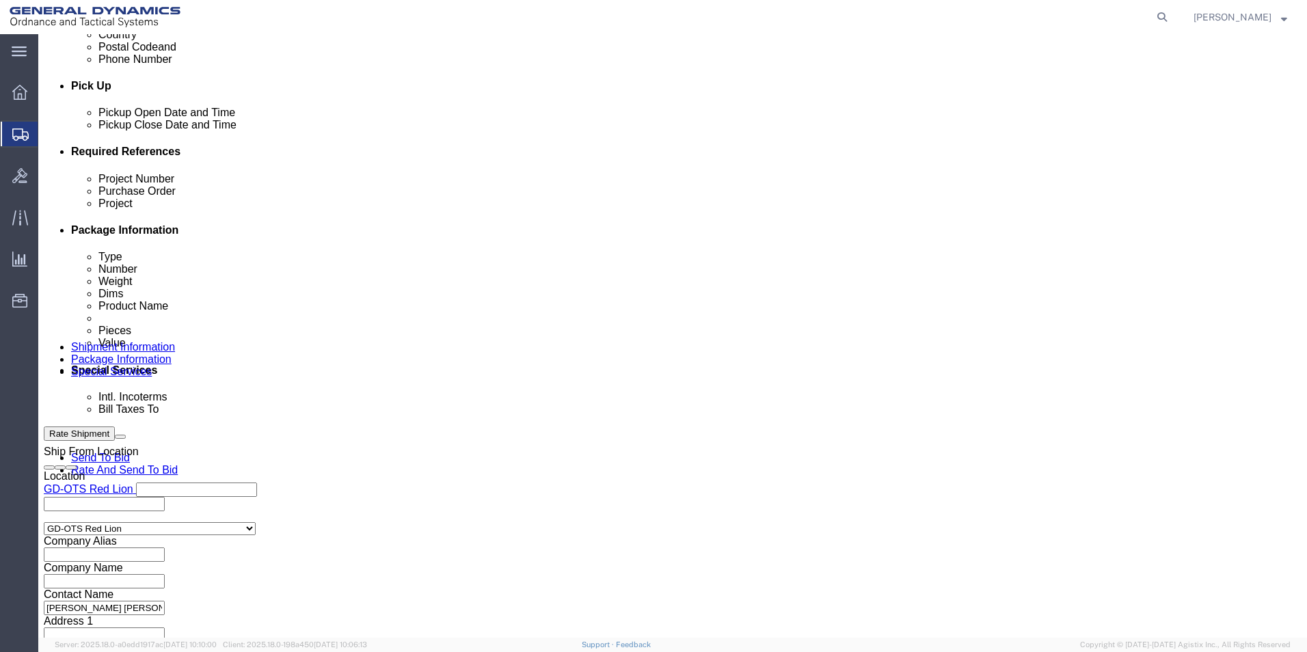
type input "120 SHATTUCK WAY"
select select "US"
select select "NH"
type input "603-436-6100"
type input "ABDELLAH LAFRIDI"
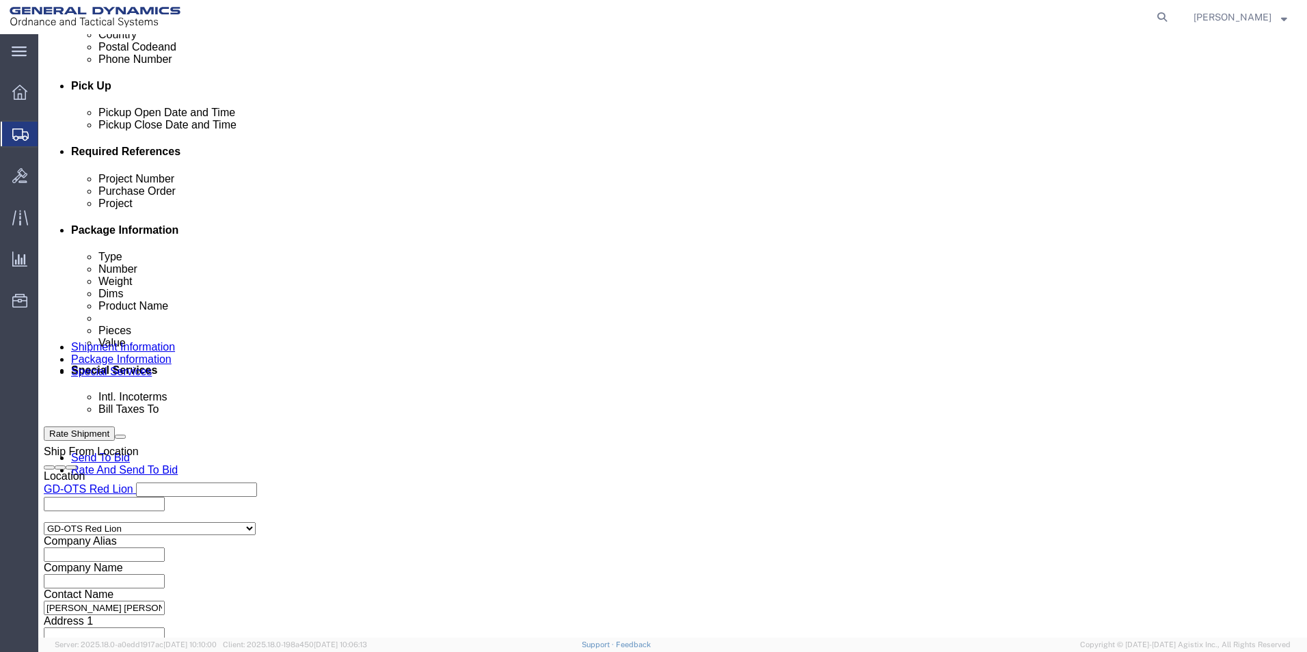
type input "NEWINGTON"
type input "03801"
drag, startPoint x: 474, startPoint y: 362, endPoint x: 440, endPoint y: 364, distance: 33.6
click select "Select DHL FedEx Express UPS"
select select "FedEx Express"
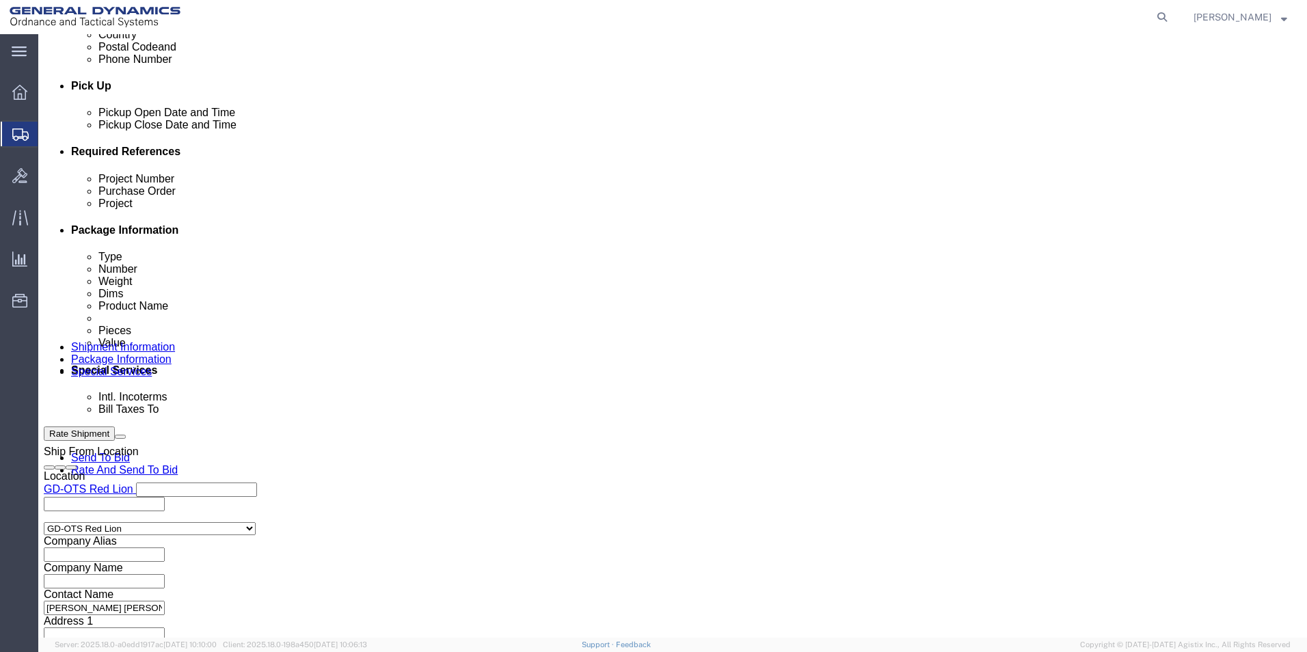
click select "Select DHL FedEx Express UPS"
click input "text"
type input "003105903"
click div "Billing Location Select Select My Profile Location GD-OTS Anniston (Commerce) G…"
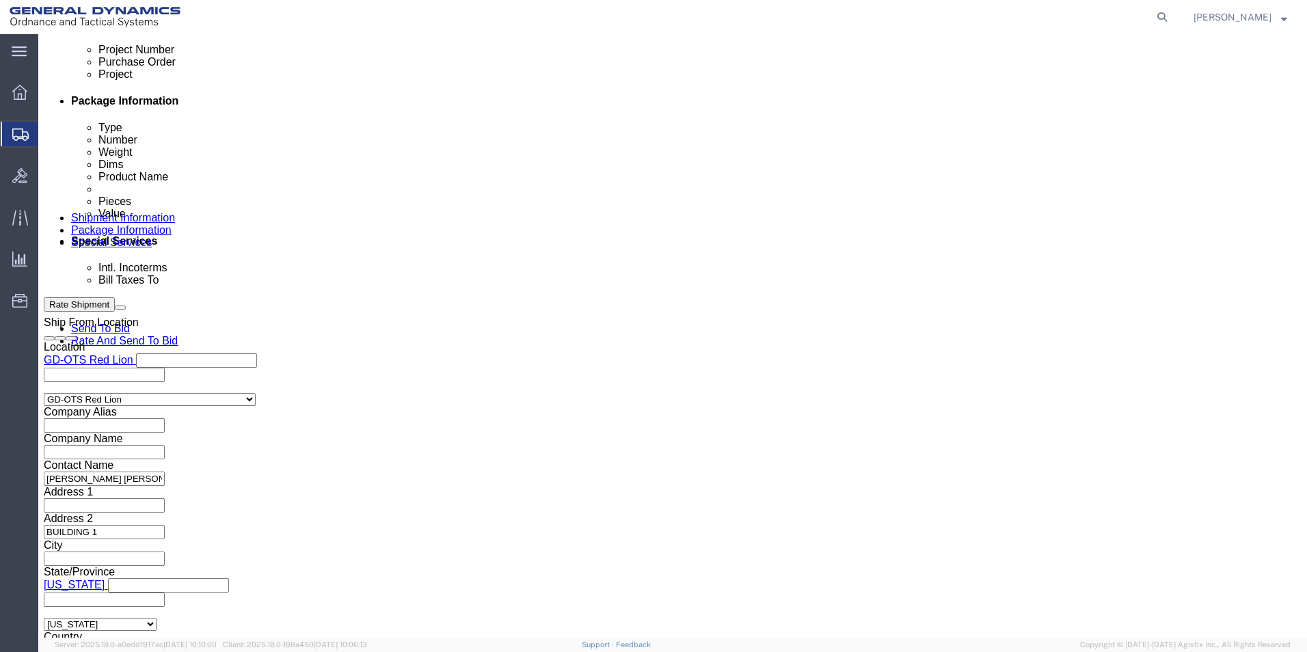
scroll to position [843, 0]
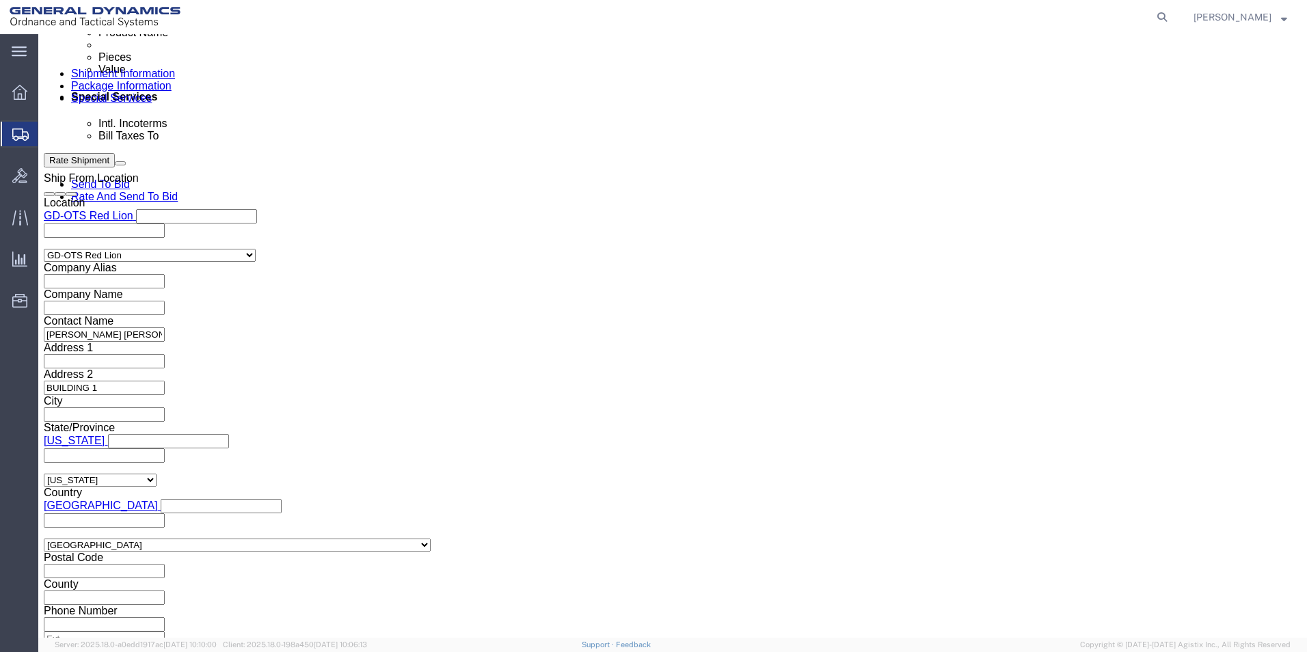
click button "Rate Shipment"
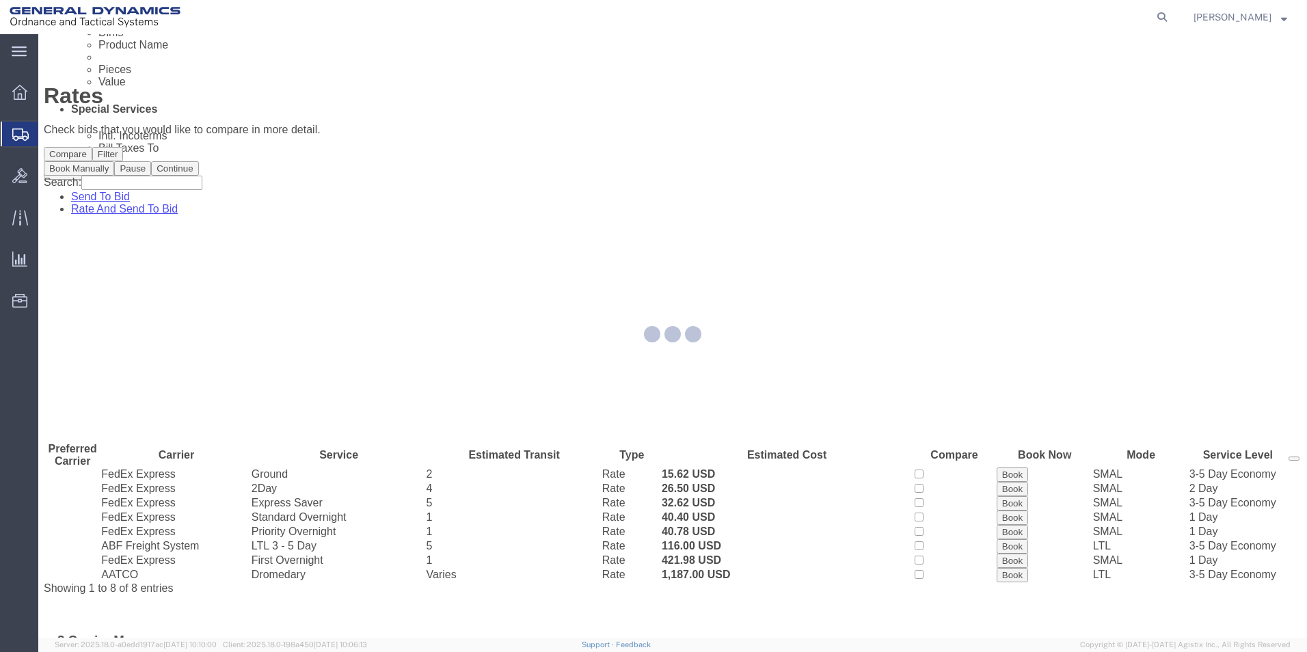
scroll to position [0, 0]
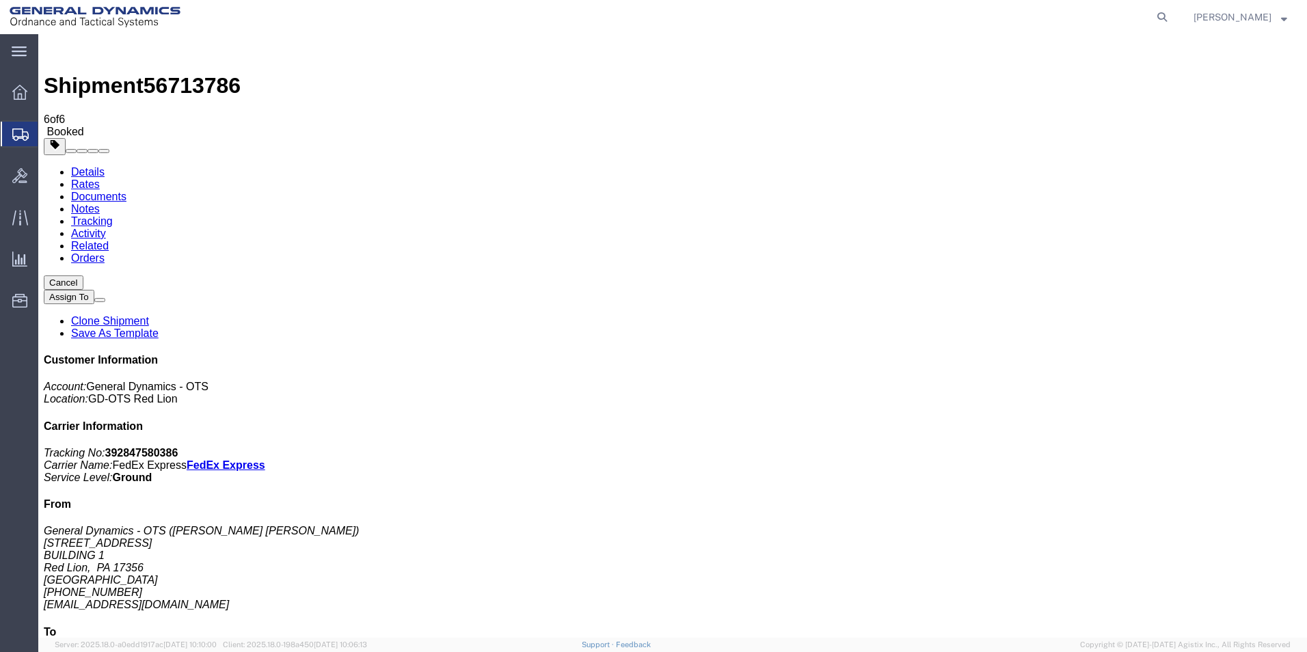
click at [0, 0] on span "Create Shipment" at bounding box center [0, 0] width 0 height 0
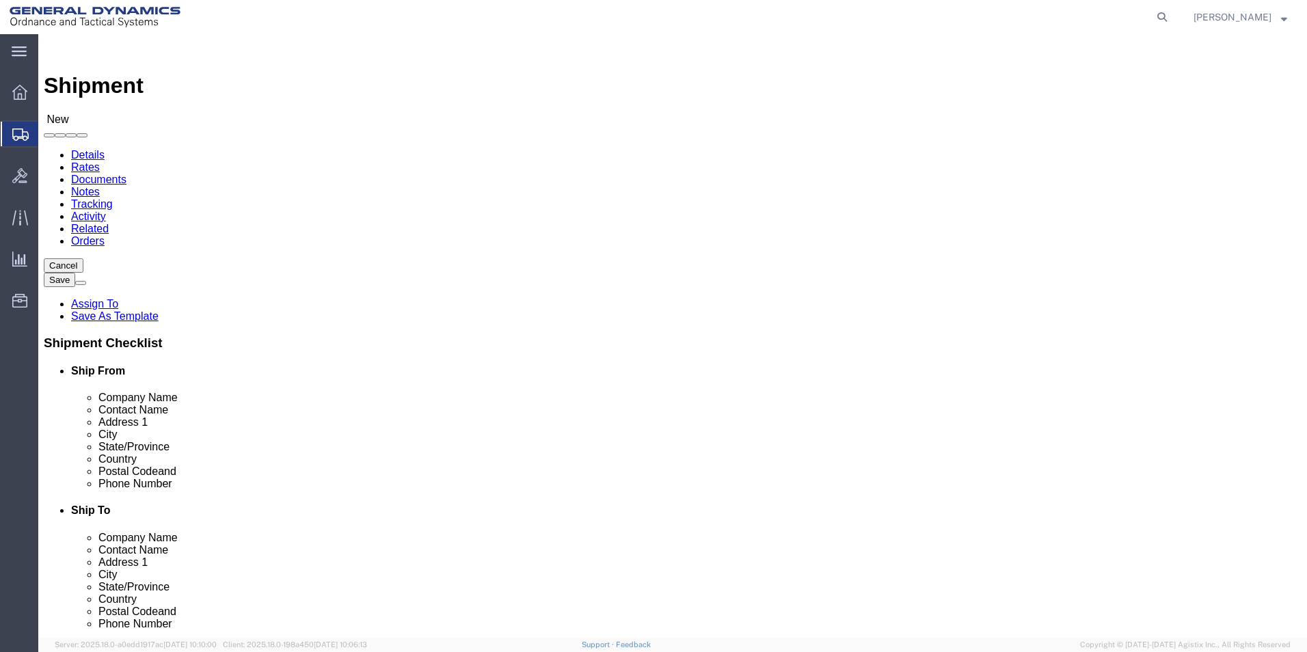
scroll to position [2, 0]
select select "310"
select select "PA"
click input "text"
type input "V"
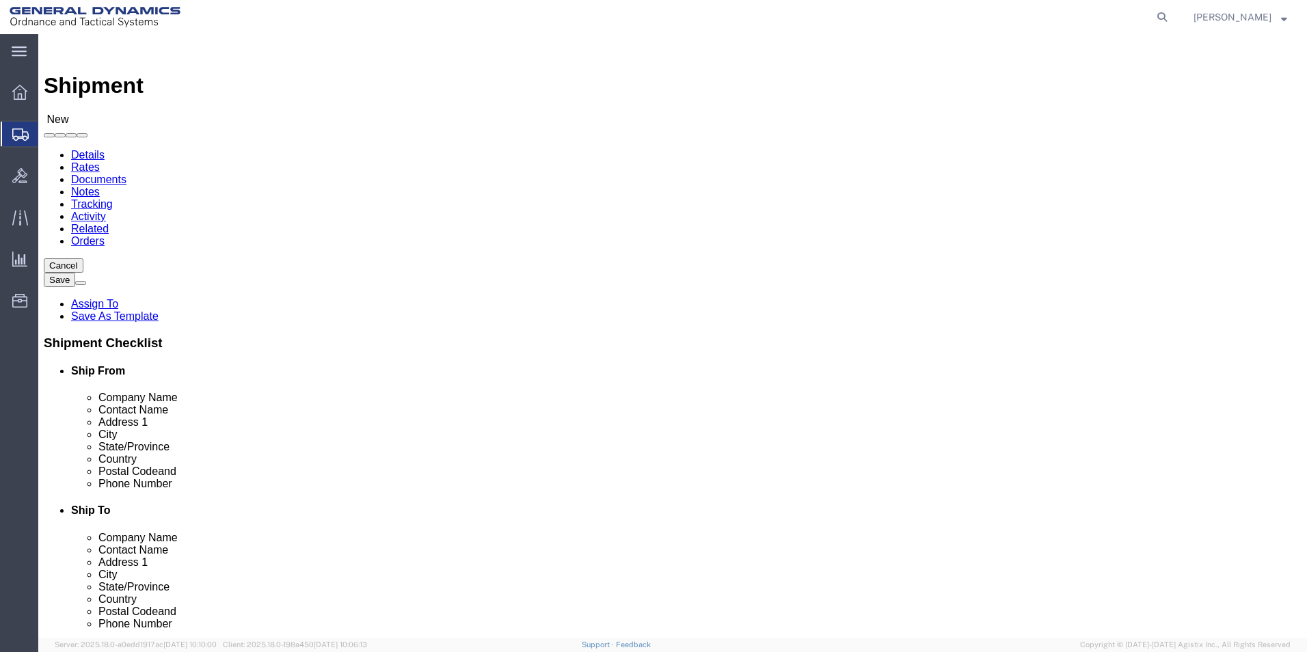
type input "BRENDA ROMERO MEDINA"
click input "text"
type input "BUILDING 1"
click input "text"
type input "RICSHIP@GD-OTS.COM"
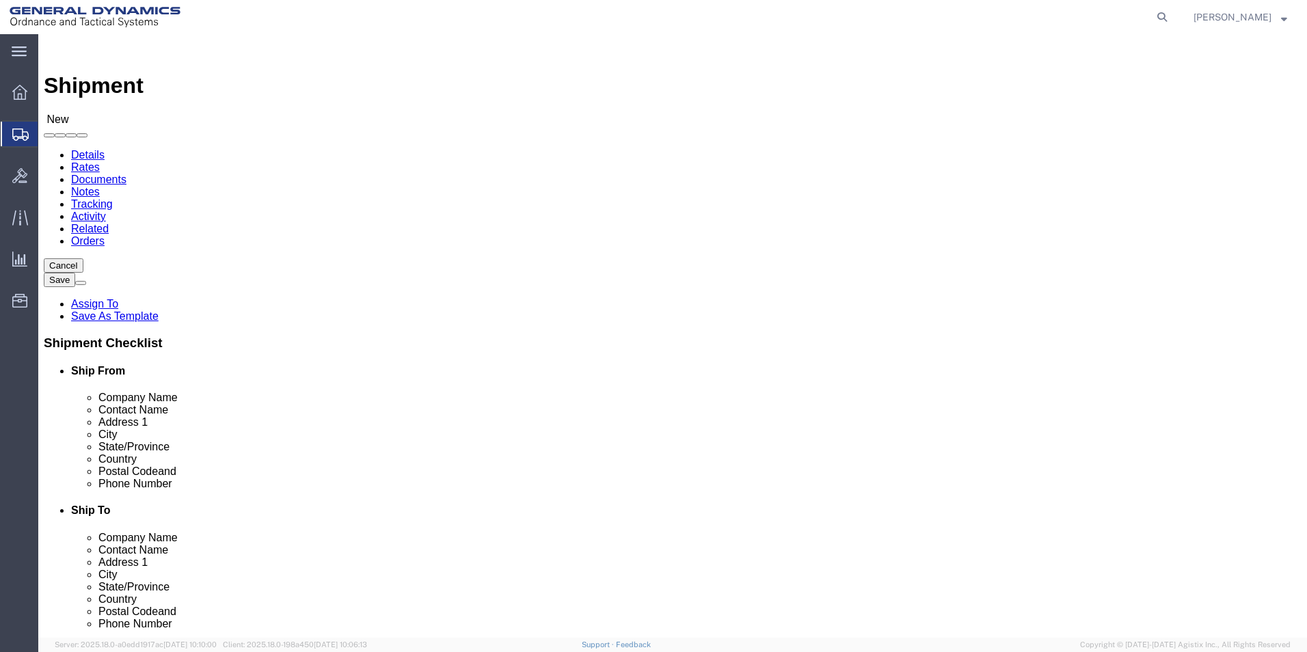
click input "text"
type input "SUBCO"
click p "- SUBCOM - (ALBERT STAMP) 120 SHATTUCK WAY, NEWINGTON, NH, 03801, US"
select select "NH"
type input "SUBCOM"
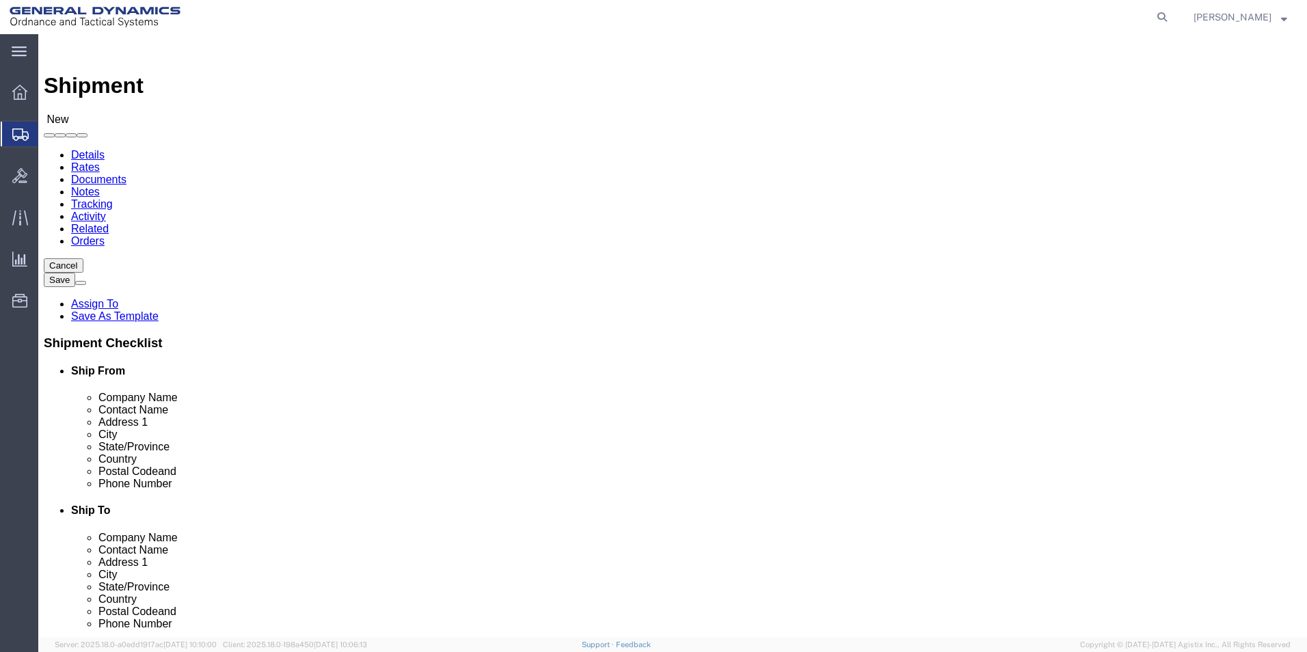
drag, startPoint x: 772, startPoint y: 280, endPoint x: 506, endPoint y: 250, distance: 267.6
click div "Ship From Location Location GD-OTS Red Lion Select My Profile Location GD-OTS A…"
type input "ALBERT STAMP"
type input "ABDELLAH LAFRIDI"
click label "Address 1"
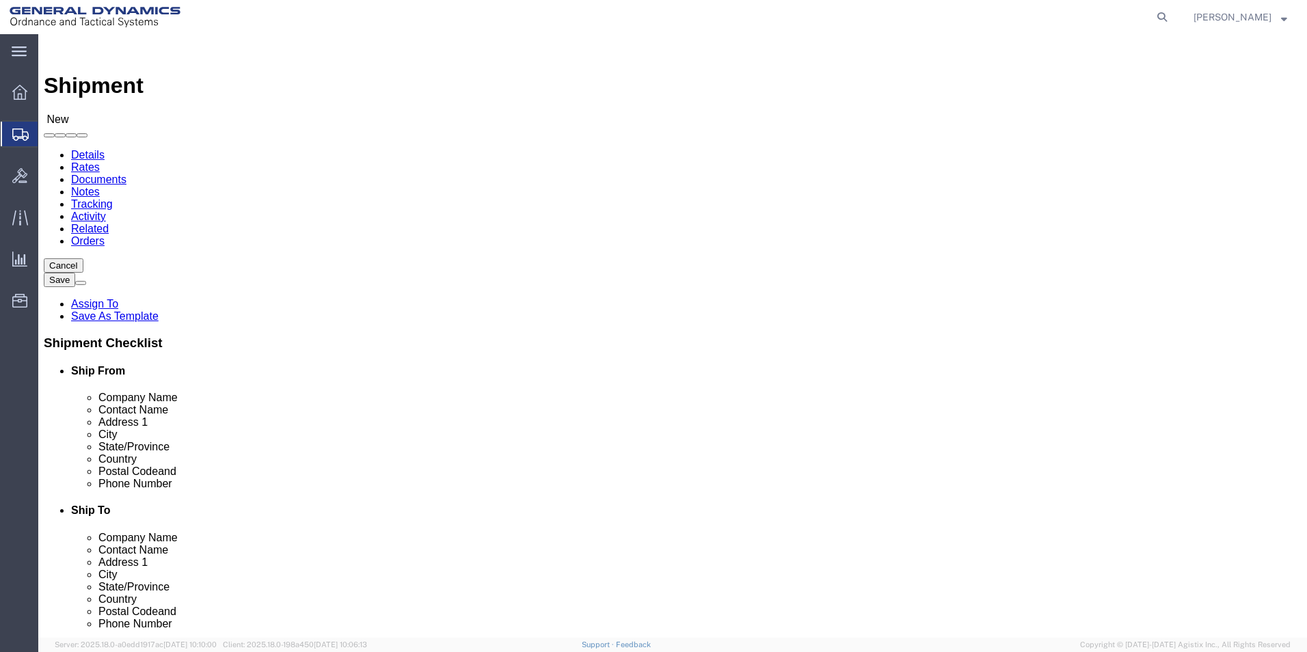
click input "text"
click div "Ship To Location Location Select Select My Profile Location GD-OTS Anniston (Co…"
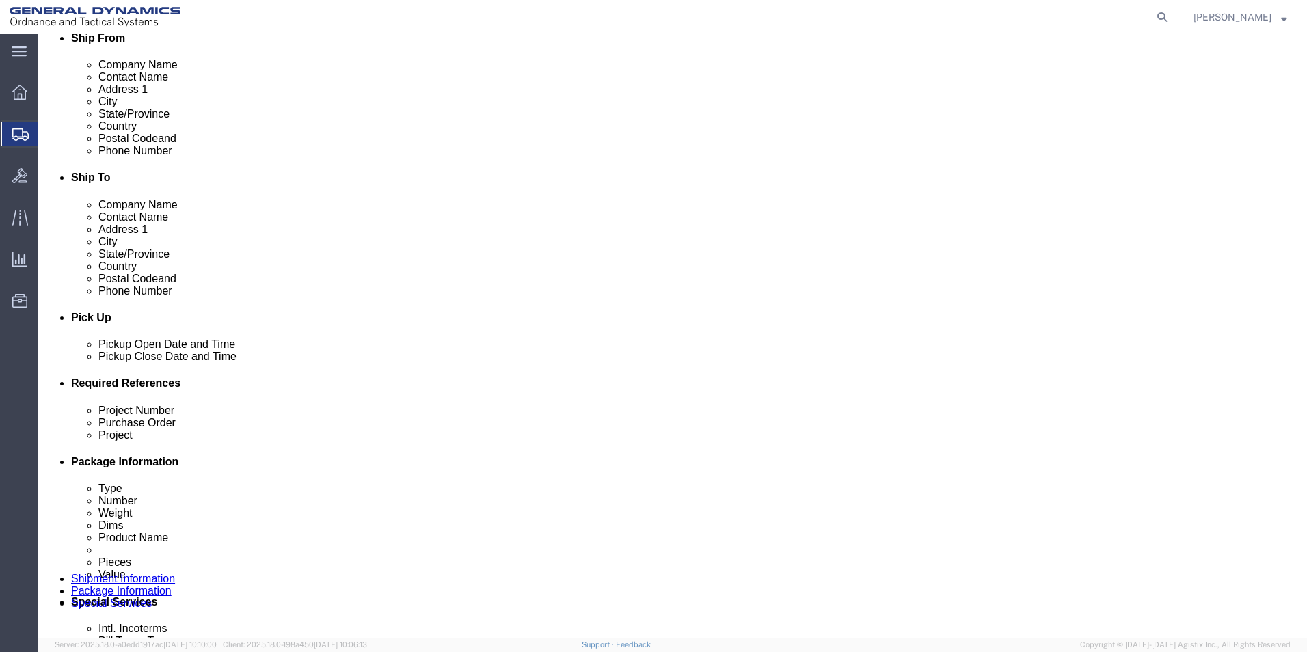
scroll to position [410, 0]
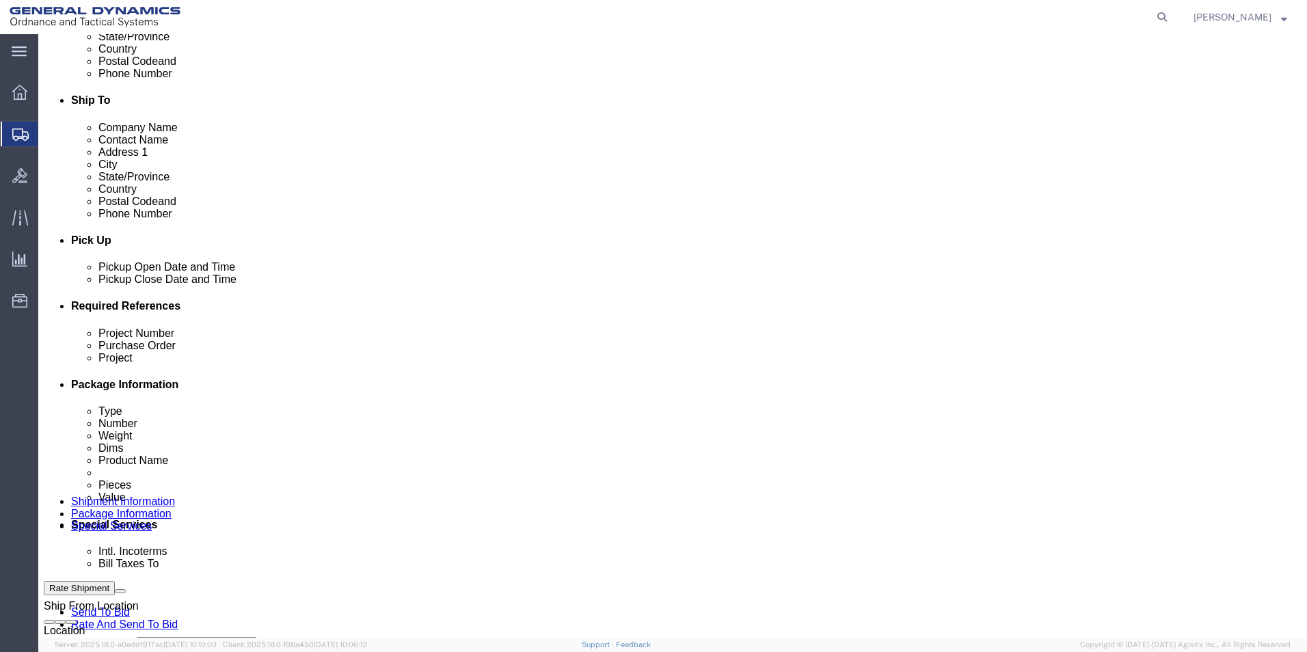
click div "Sep 04 2025 11:00 AM"
click input "4:00 AM"
type input "4:30 PM"
click button "Apply"
click input "text"
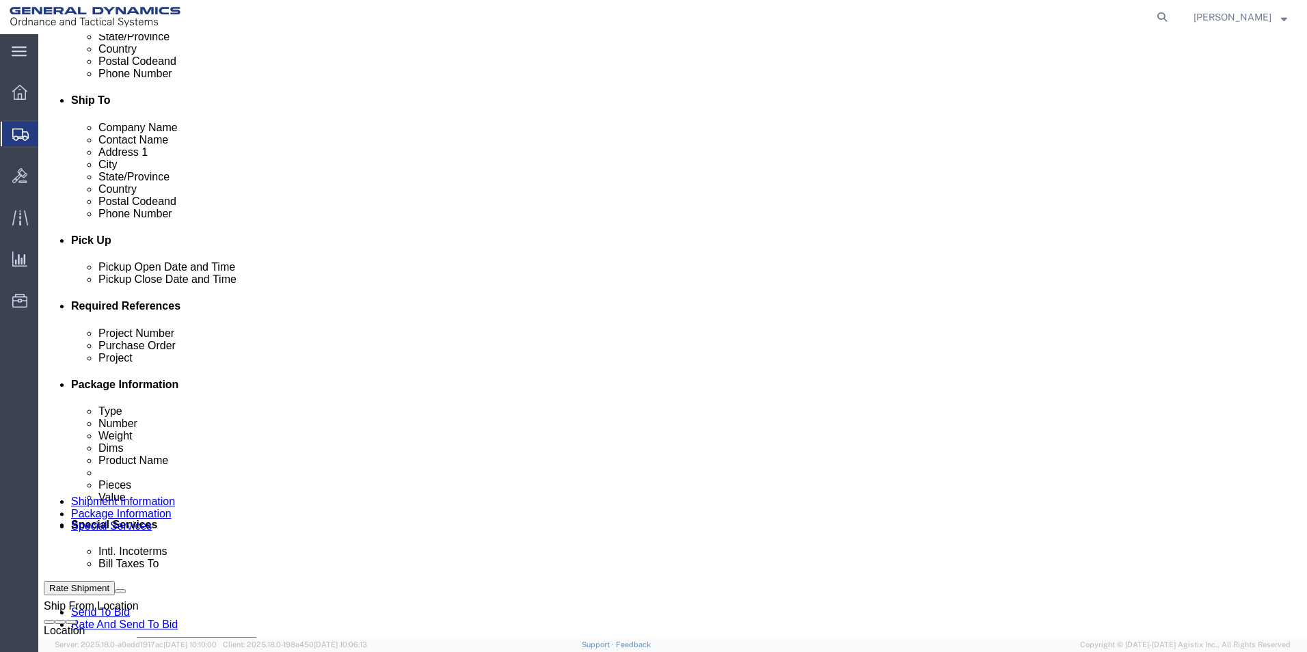
type input "64522-900"
click input "text"
type input "109416"
click input "text"
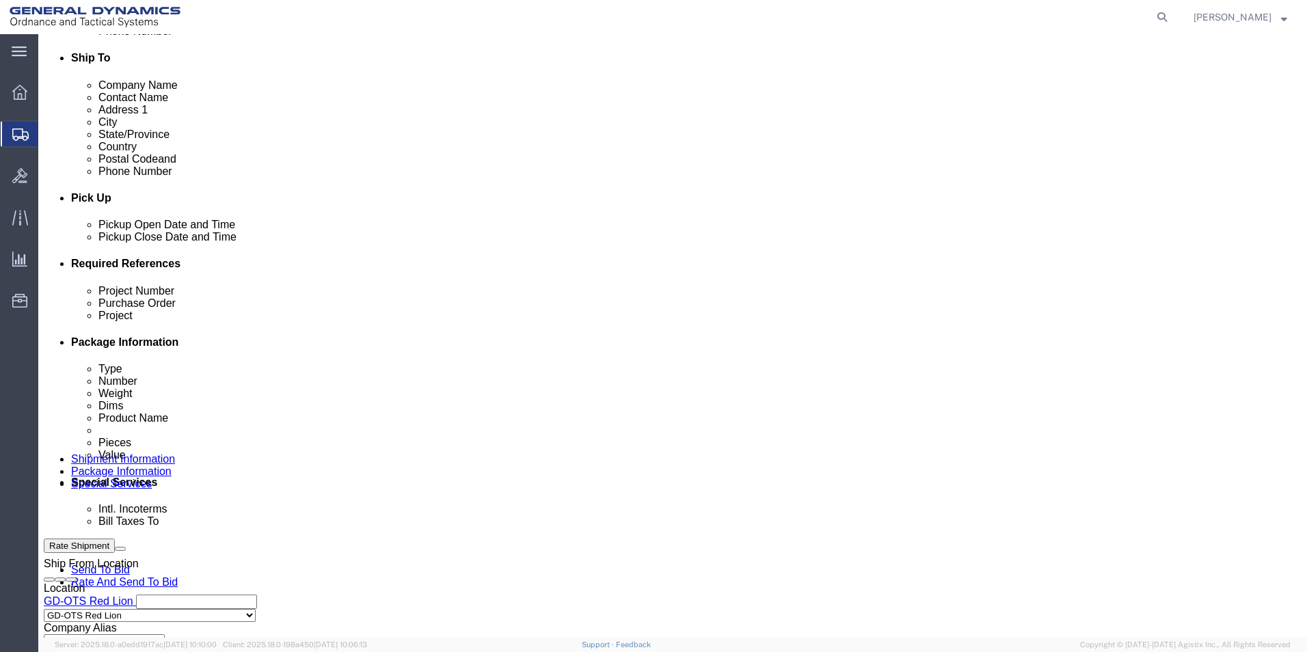
scroll to position [570, 0]
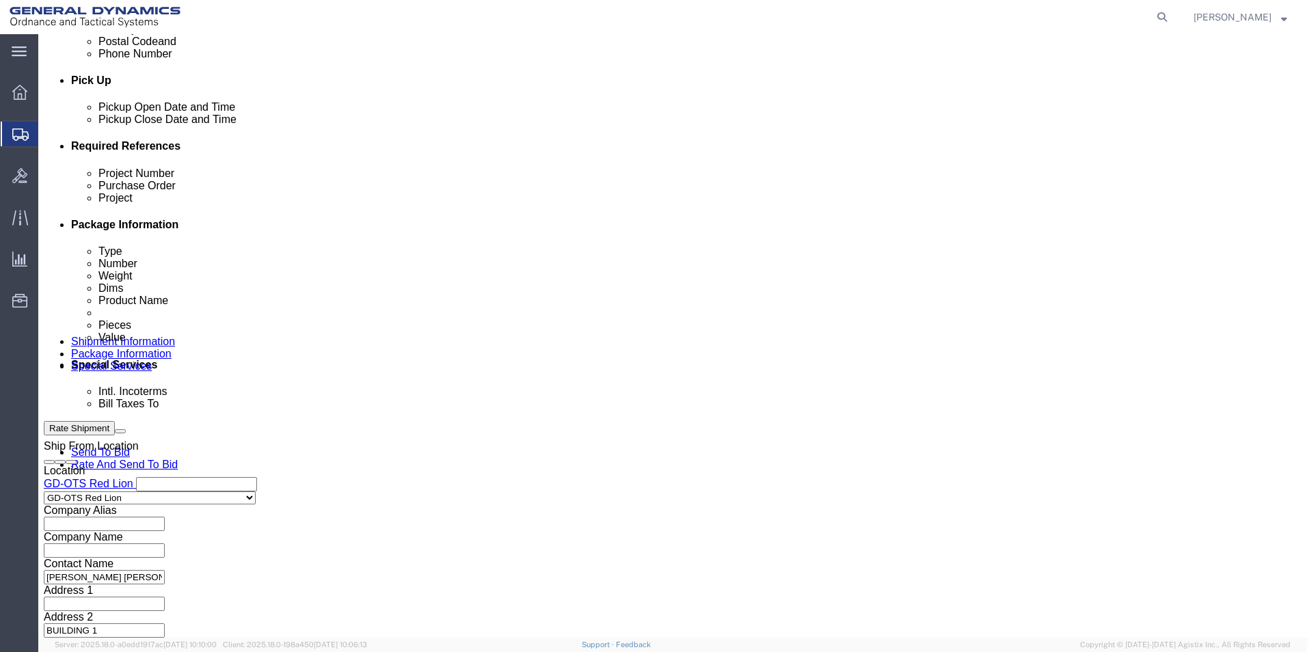
type input "64522-900"
click button "Continue"
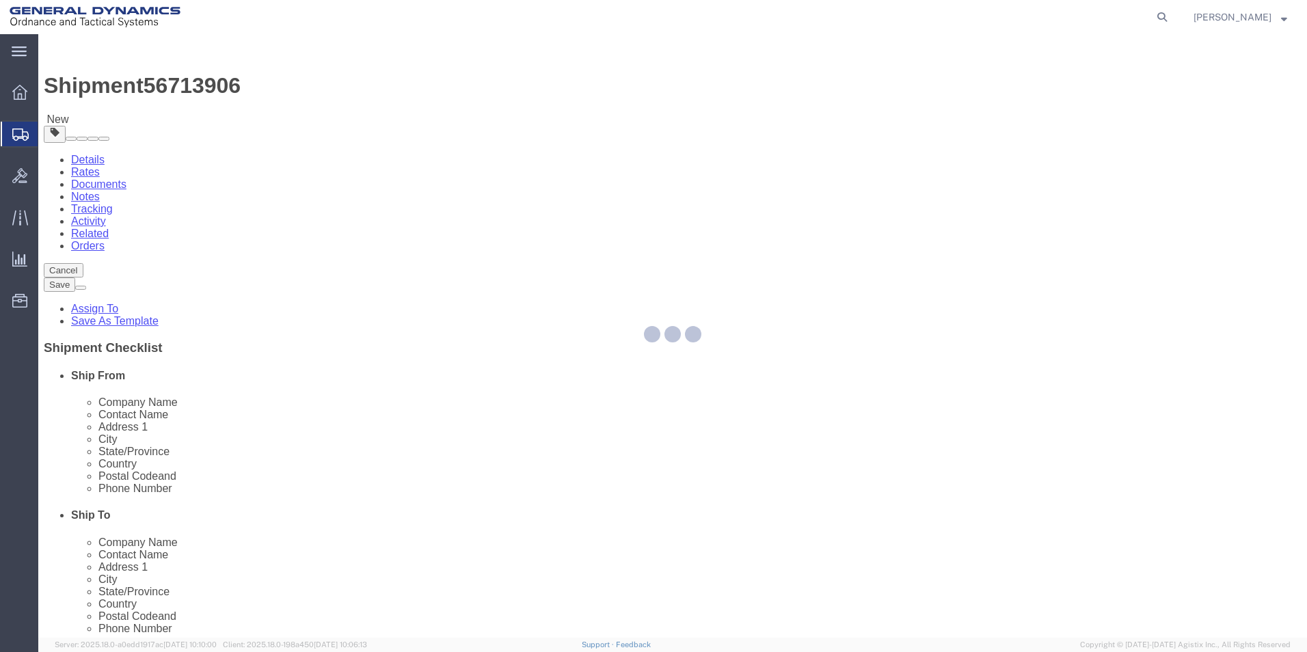
select select "CBOX"
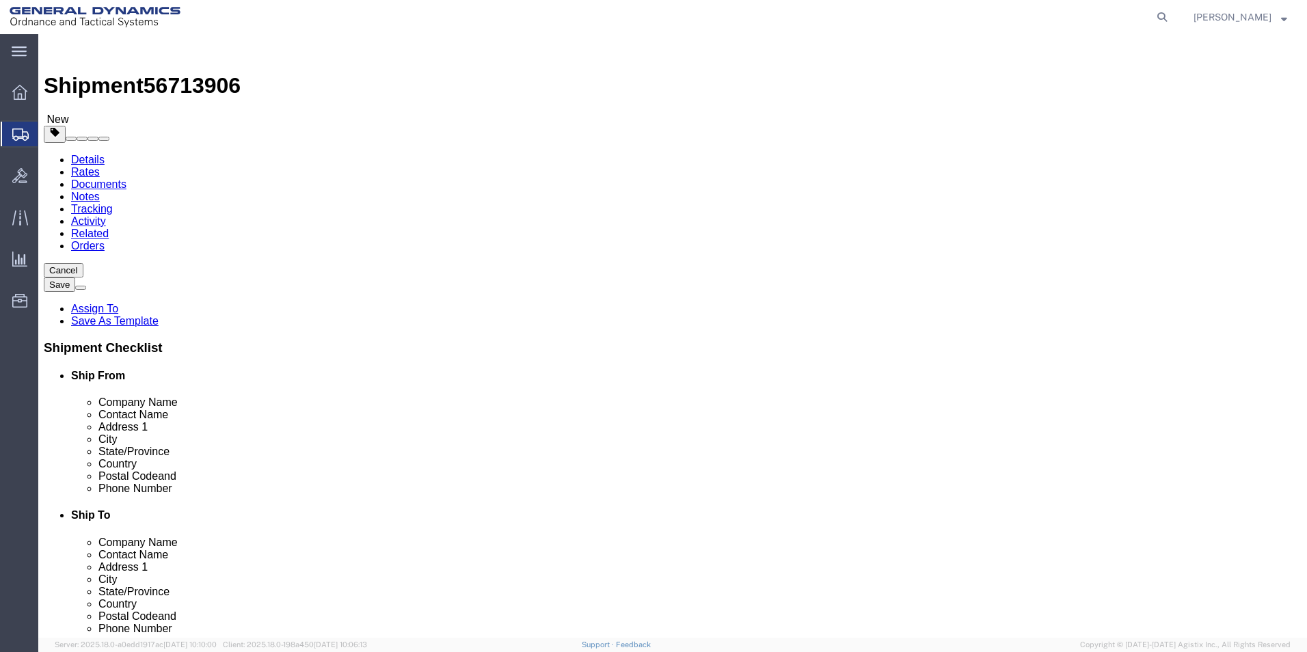
click input "text"
type input "12"
click input "text"
type input "12"
click input "text"
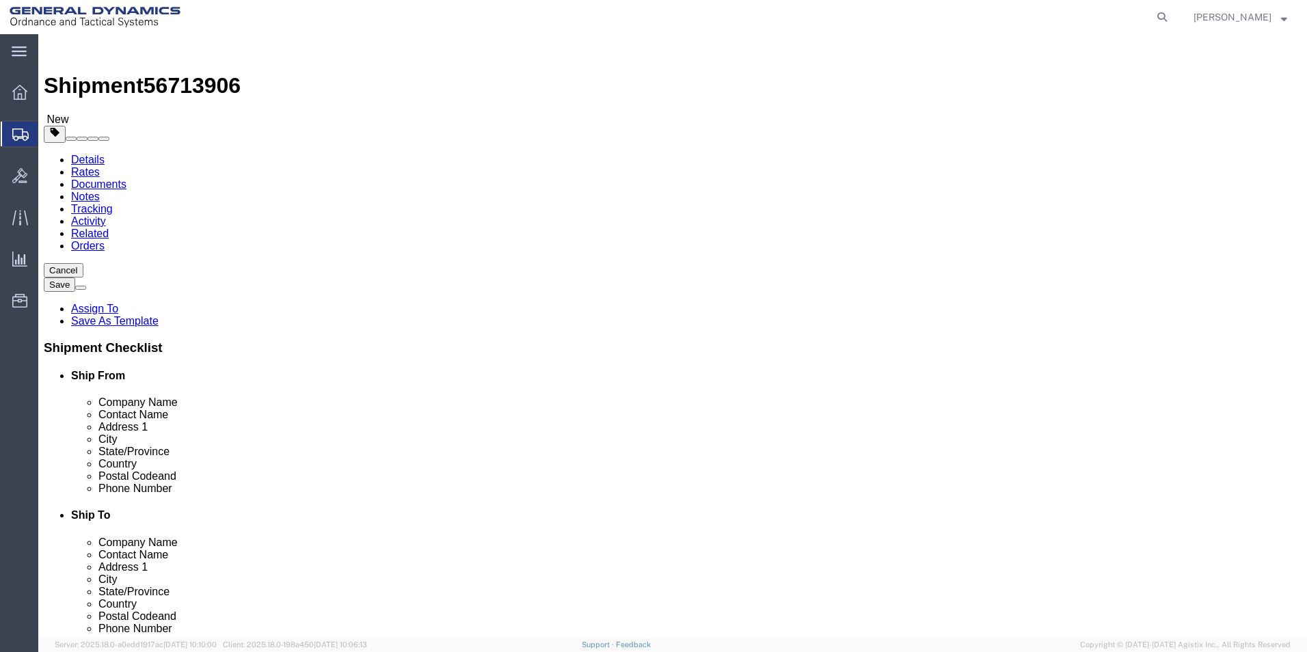
type input "12"
click input "0.00"
type input "20.00"
click link "Add Content"
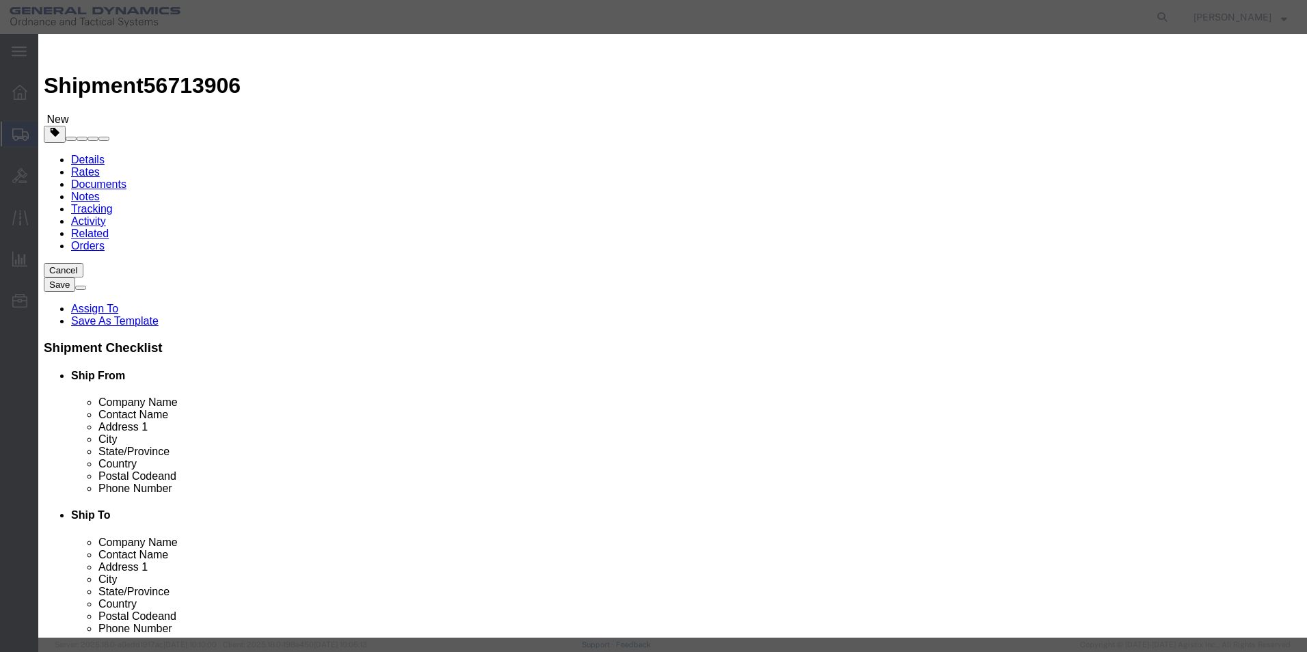
click input "text"
type input "TRAY, TELEMETRY PASSIVE TRAY"
drag, startPoint x: 428, startPoint y: 127, endPoint x: 347, endPoint y: 113, distance: 82.6
click div "Product Name TRAY, TELEMETRY PASSIVE TRAY TRAY, E Pieces 0 Select Bag Barrels 1…"
type input "3"
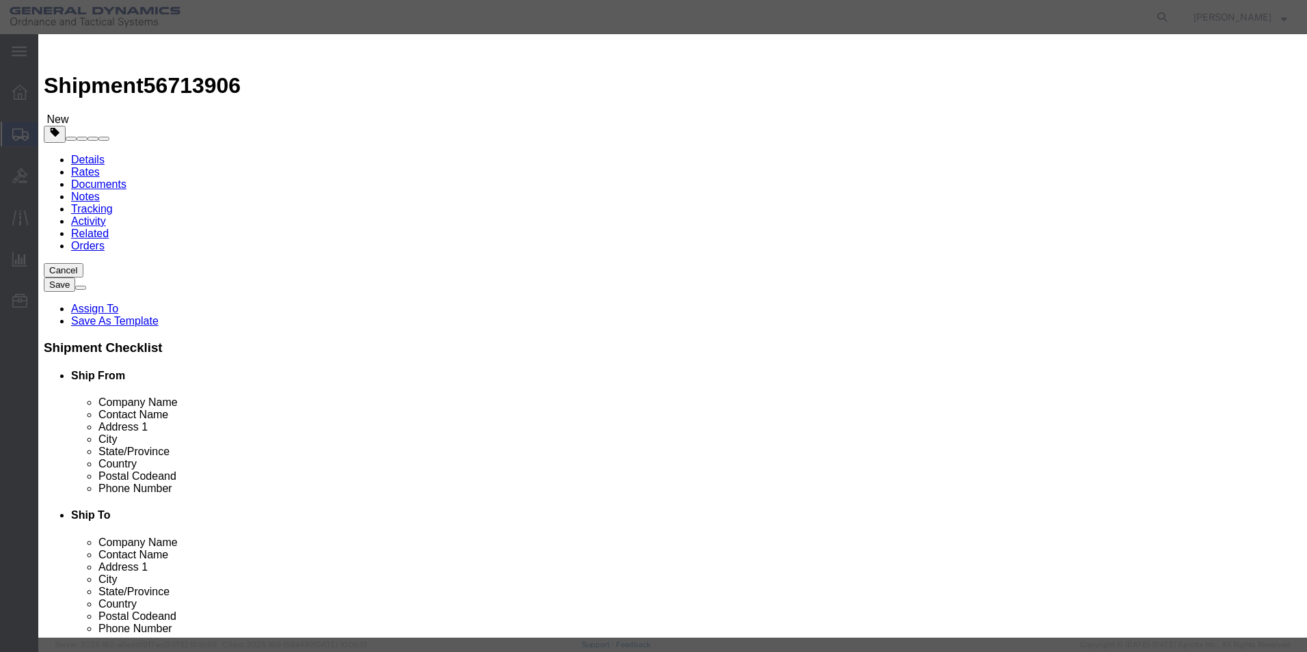
click div "Commodity library"
click input "text"
type input "100"
click button "Save & Close"
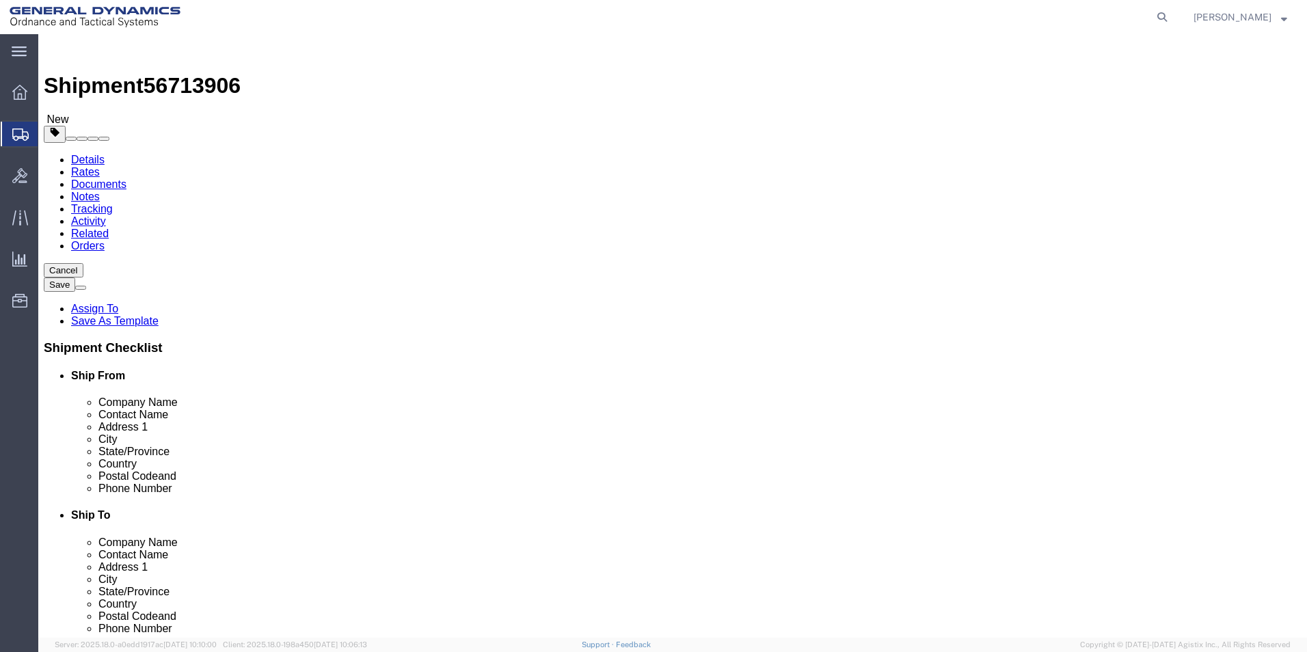
click span "button"
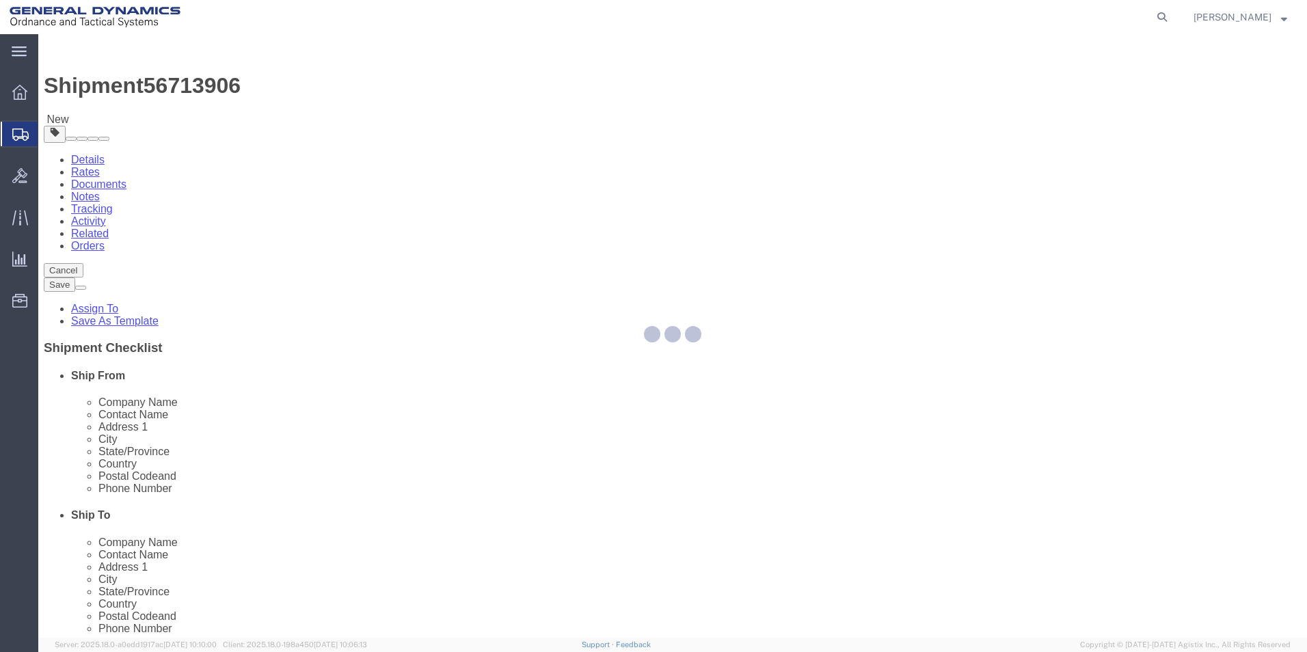
select select "CBOX"
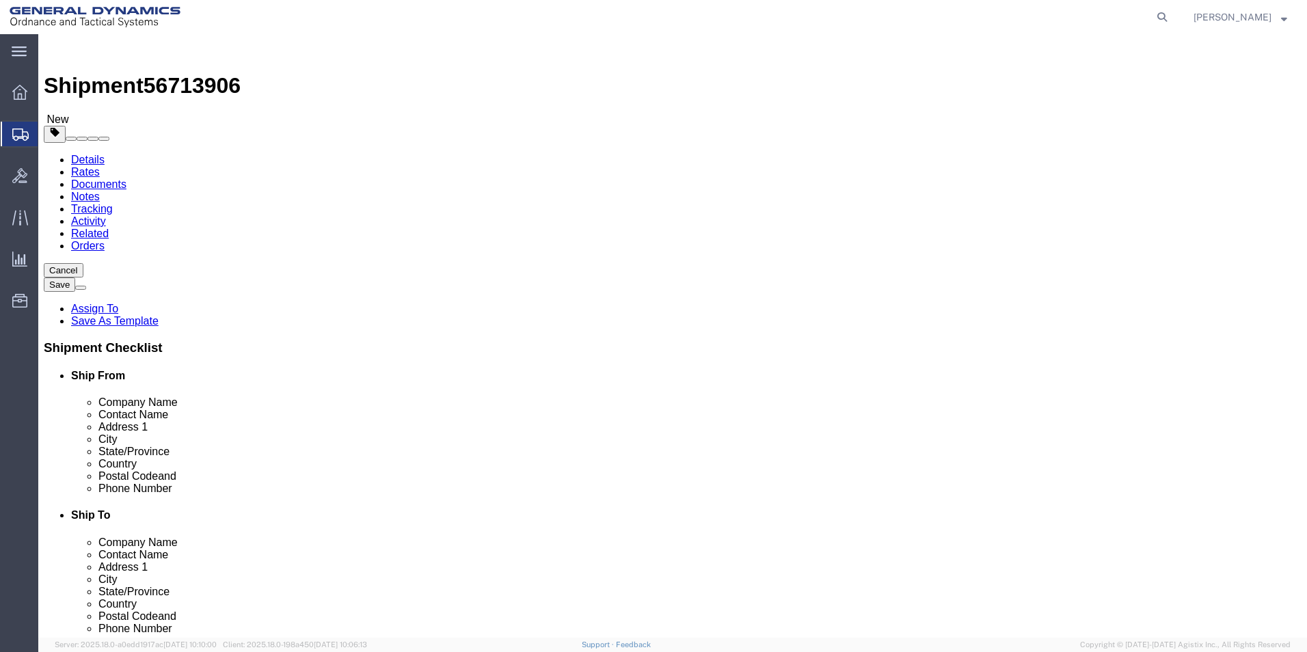
click span "button"
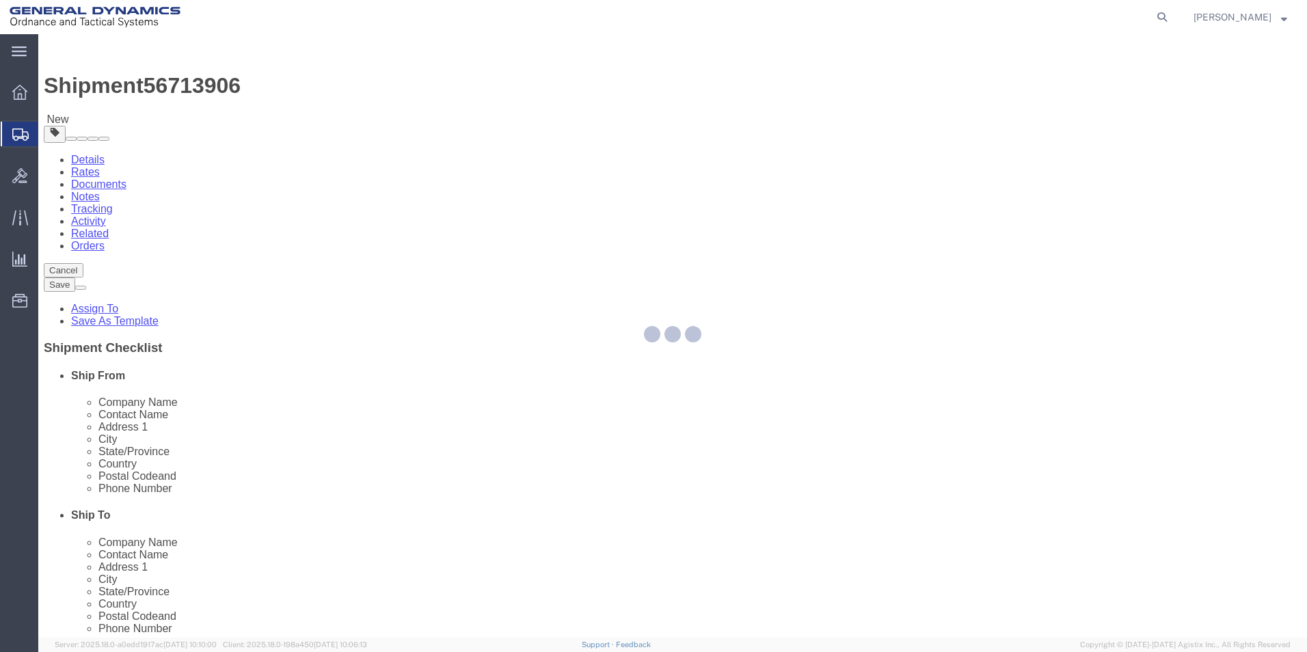
select select "CBOX"
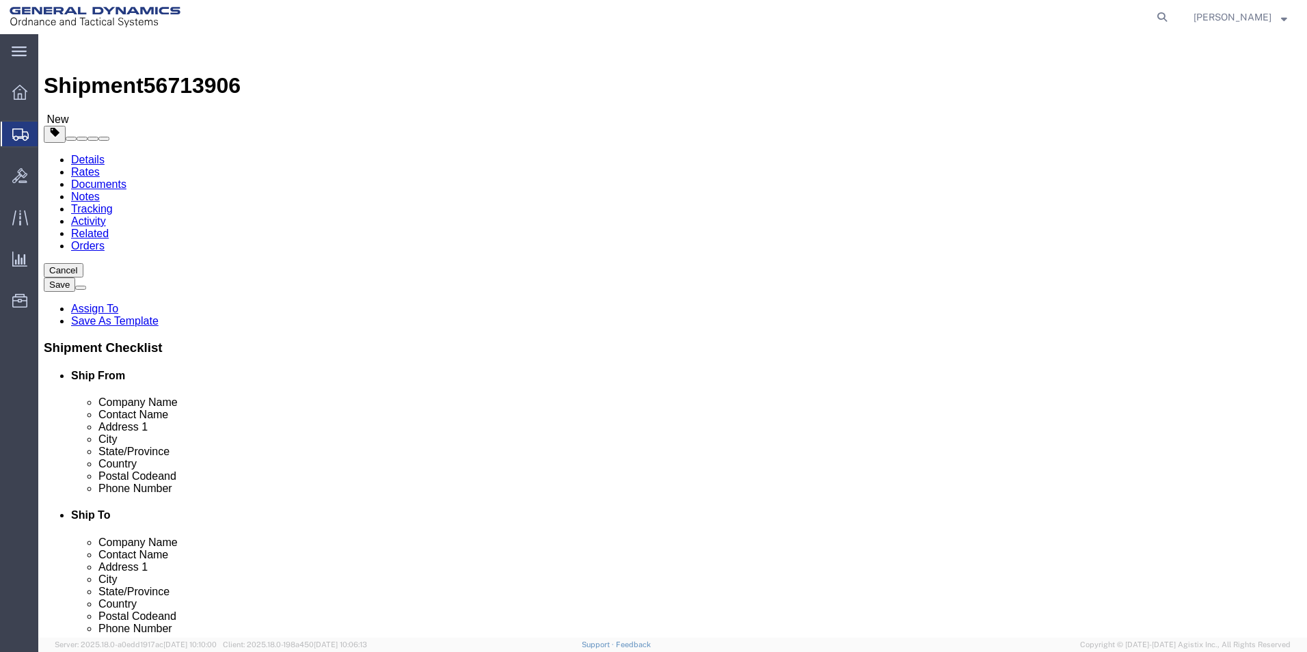
click input "20.00"
type input "15.00"
click dd "100.00 USD"
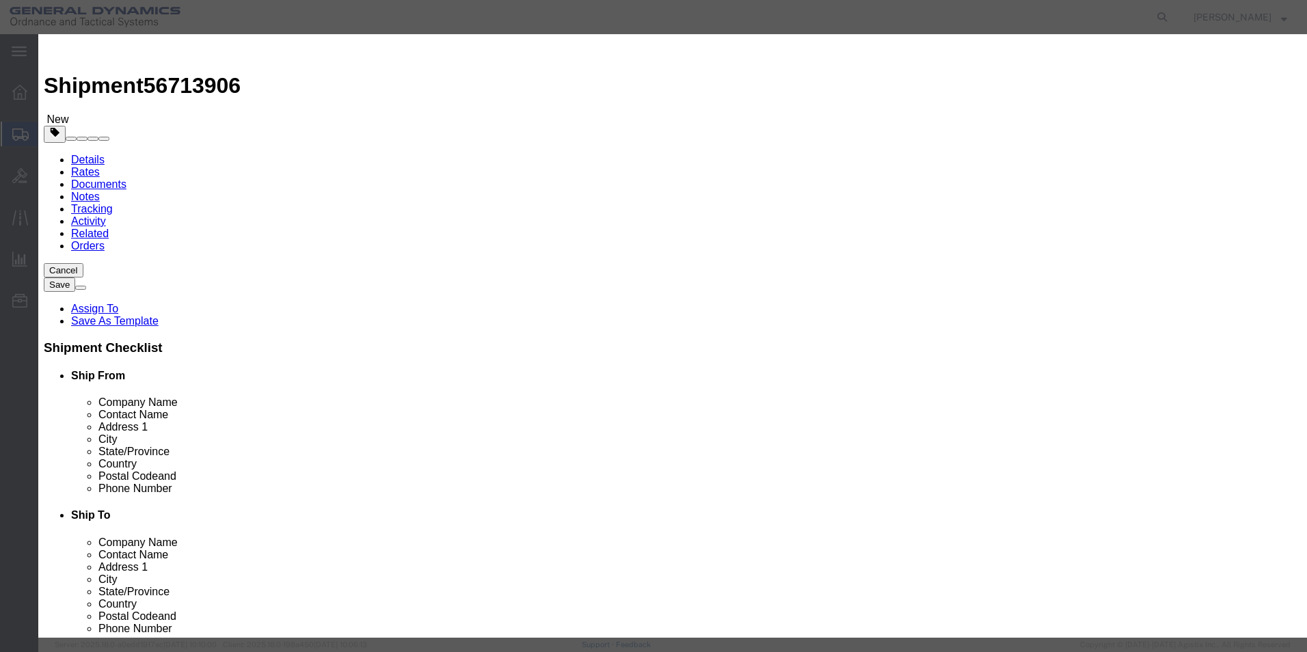
drag, startPoint x: 431, startPoint y: 126, endPoint x: 316, endPoint y: 131, distance: 114.9
click div "Pieces 3.00 Select Bag Barrels 100Board Feet Bottle Box Blister Pack Carats Can…"
type input "2"
click div "Commodity library Product Name TRAY, TELEMETRY PASSIVE TRAY Pieces 2 Select Bag…"
drag, startPoint x: 420, startPoint y: 149, endPoint x: 318, endPoint y: 141, distance: 102.1
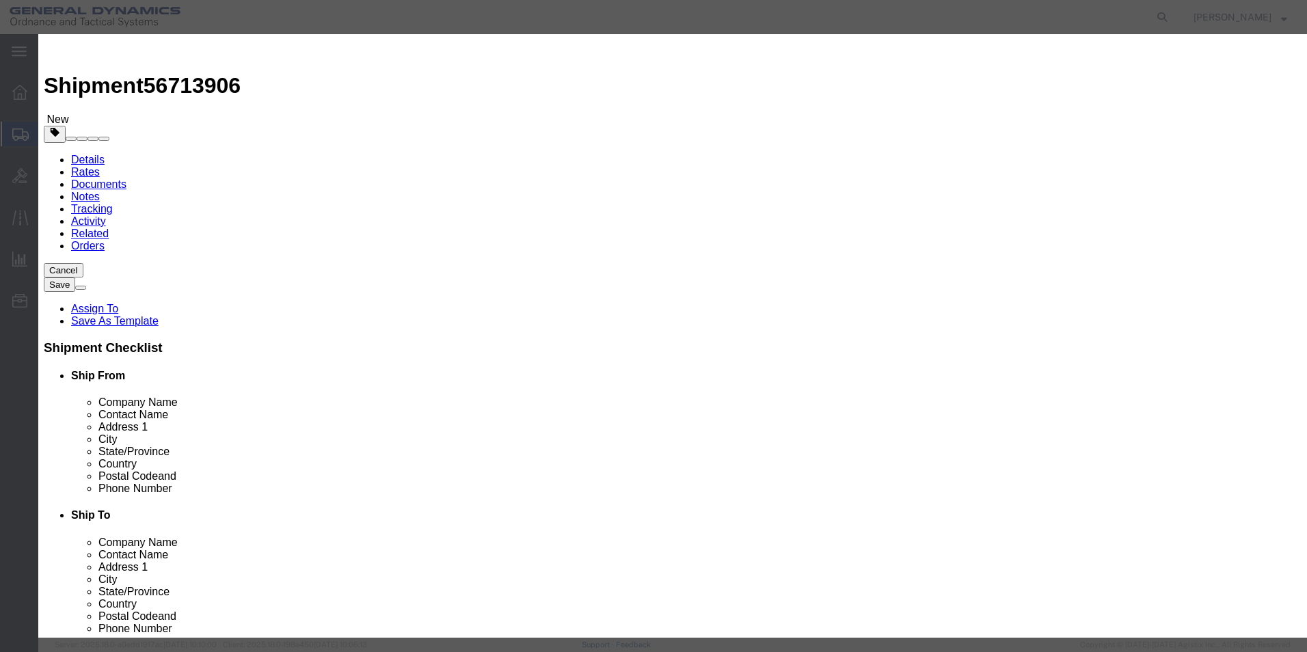
click div "Product Name TRAY, TELEMETRY PASSIVE TRAY Pieces 2 Select Bag Barrels 100Board …"
type input "100"
drag, startPoint x: 640, startPoint y: 66, endPoint x: 662, endPoint y: 139, distance: 76.8
click div "Commodity library Product Name TRAY, TELEMETRY PASSIVE TRAY Pieces 2 Select Bag…"
click button "Save & Close"
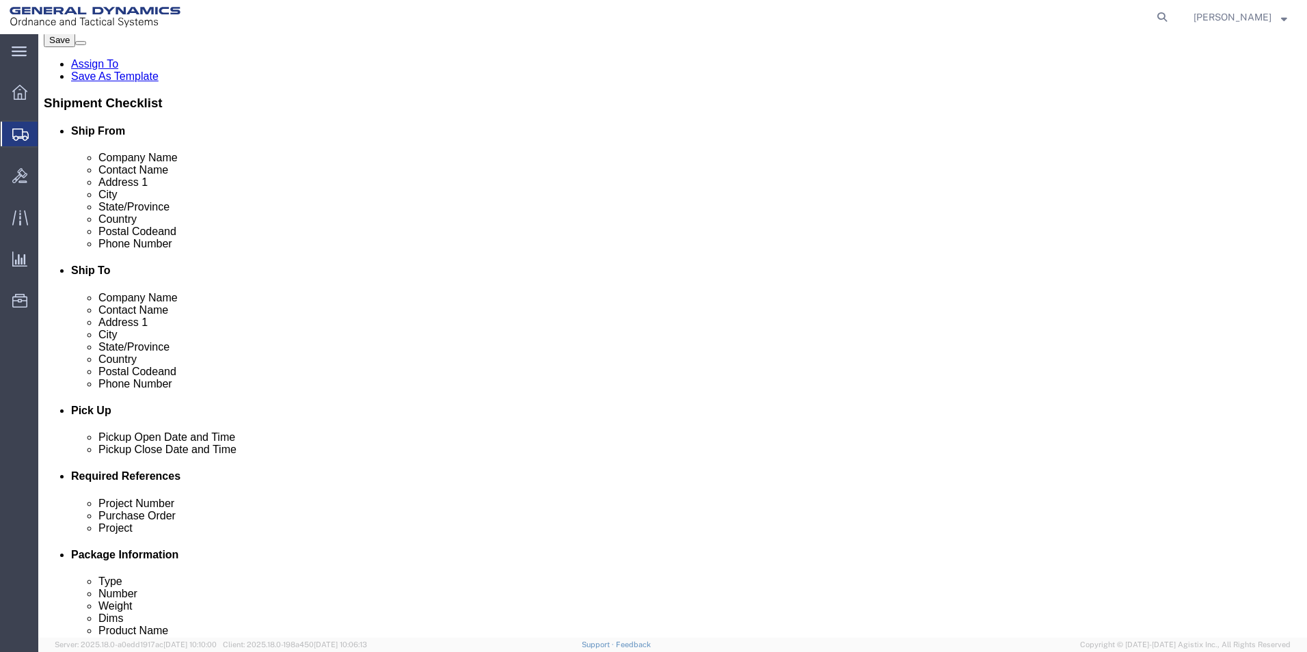
scroll to position [273, 0]
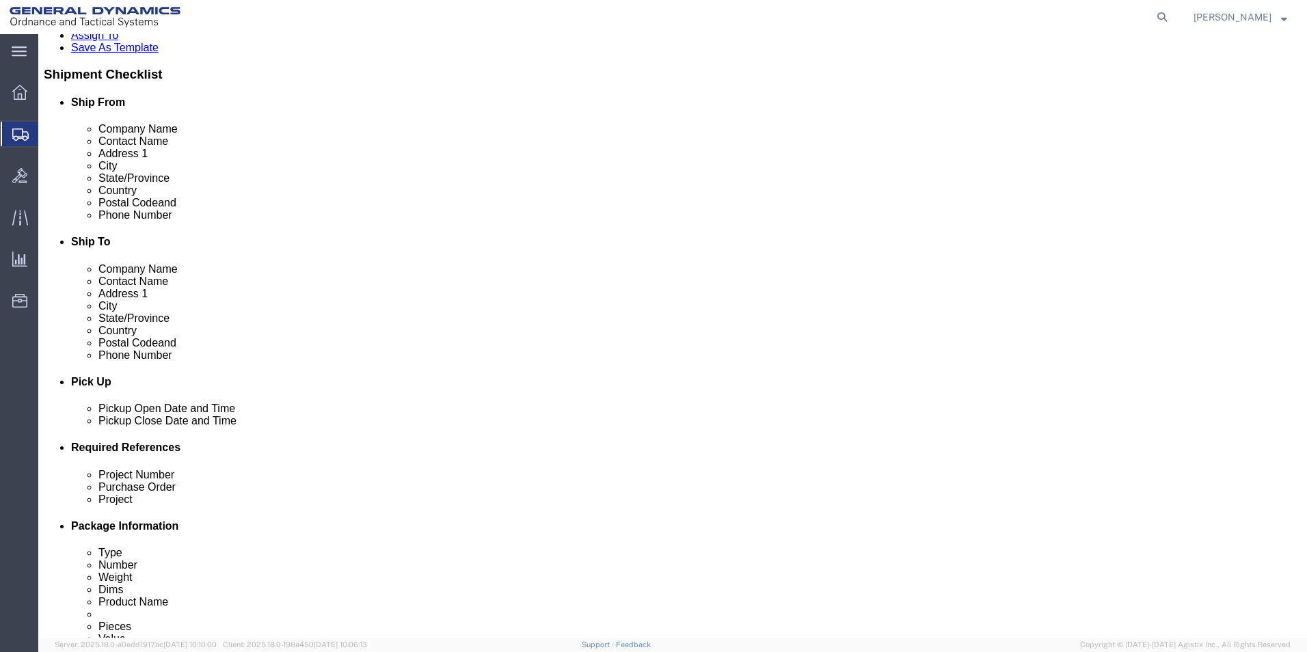
click div "1 x Cardboard Box(es) Package Type Select Bale(s) Basket(s) Bolt(s) Bottle(s) B…"
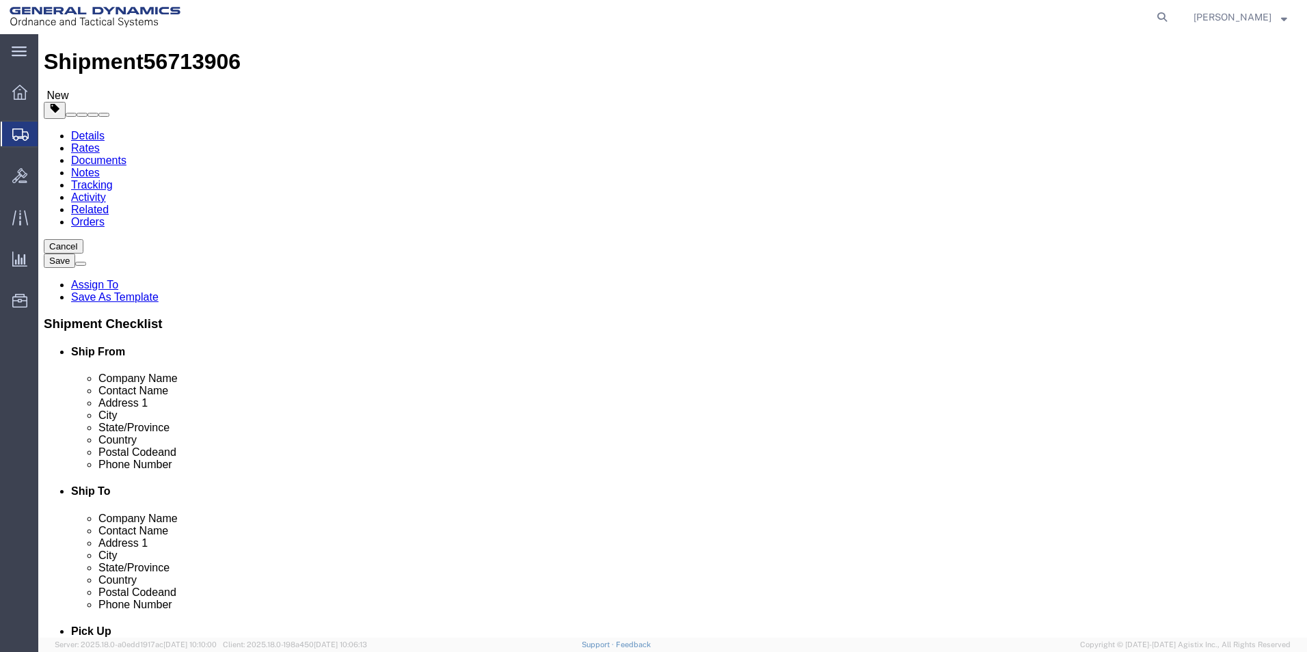
scroll to position [0, 0]
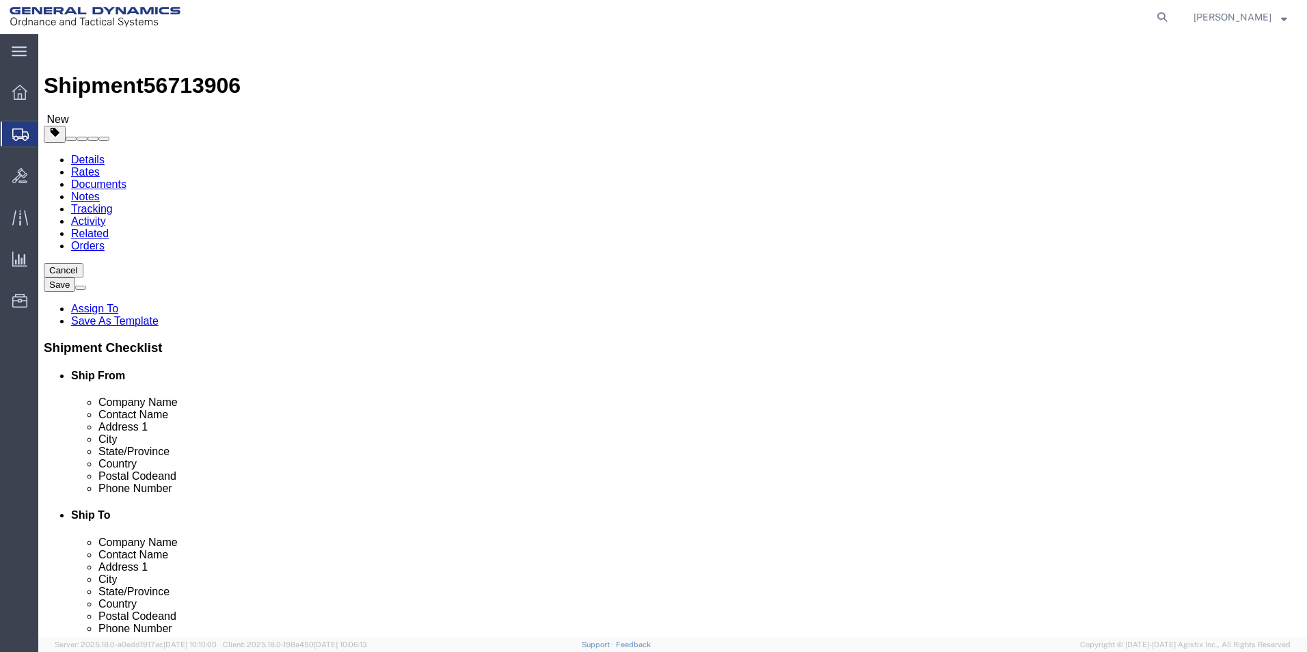
click dd "3.00 Each"
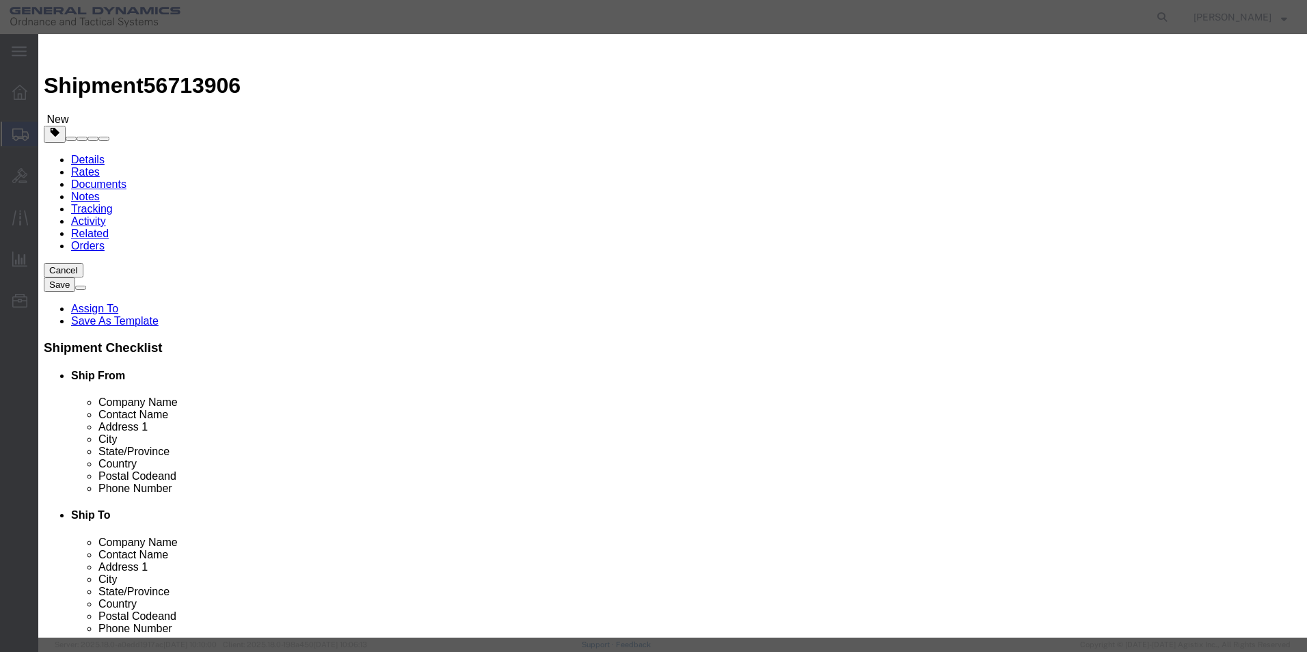
drag, startPoint x: 427, startPoint y: 131, endPoint x: 268, endPoint y: 112, distance: 160.3
click div "Product Name TRAY, TELEMETRY PASSIVE TRAY Pieces 3.00 Select Bag Barrels 100Boa…"
type input "2"
click h3 "Edit content"
drag, startPoint x: 435, startPoint y: 156, endPoint x: 316, endPoint y: 151, distance: 119.7
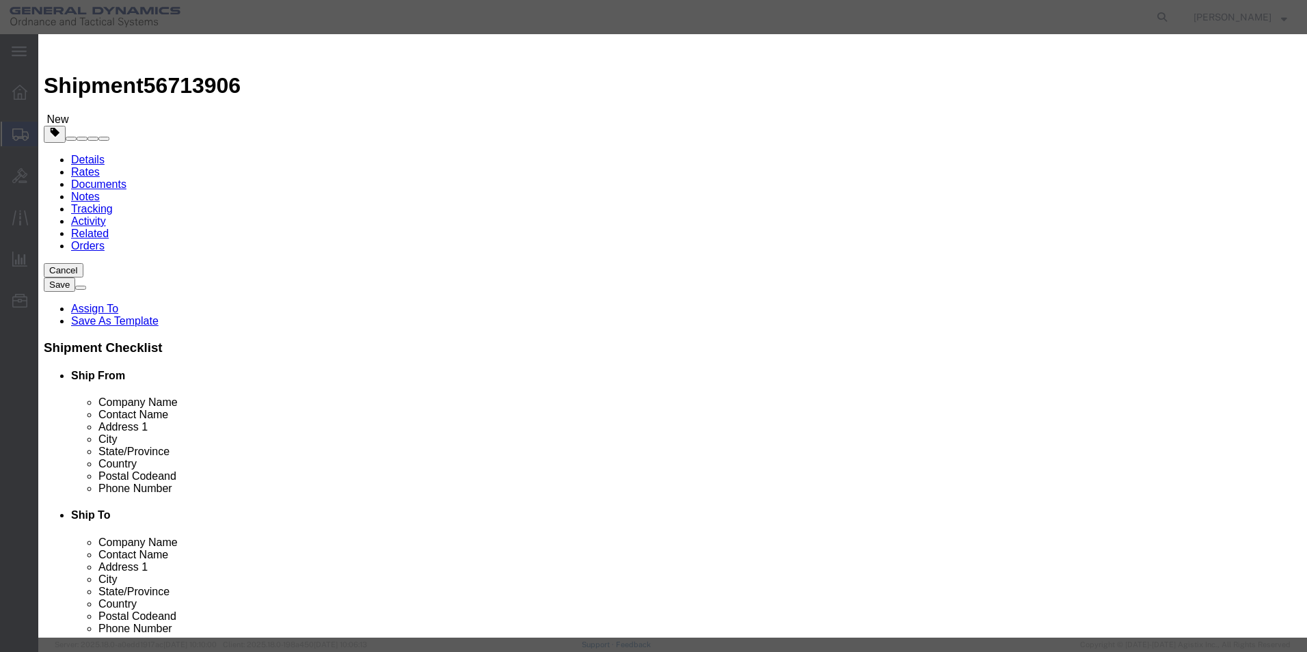
click div "Total Value 66.67 Select ADP AED AFN ALL AMD AOA ARS ATS AUD AWG AZN BAM BBD BD…"
type input "100"
click div "Commodity library"
click button "Save & Close"
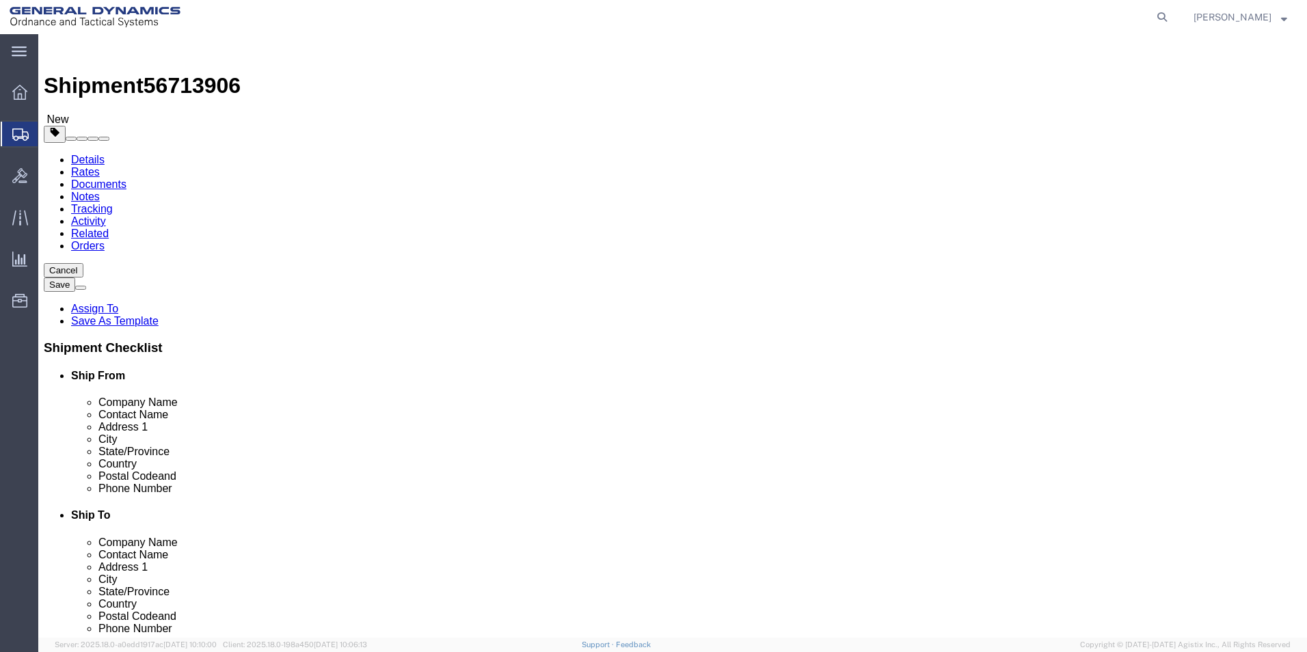
click input "20.00"
type input "15.00"
click link "Add Package"
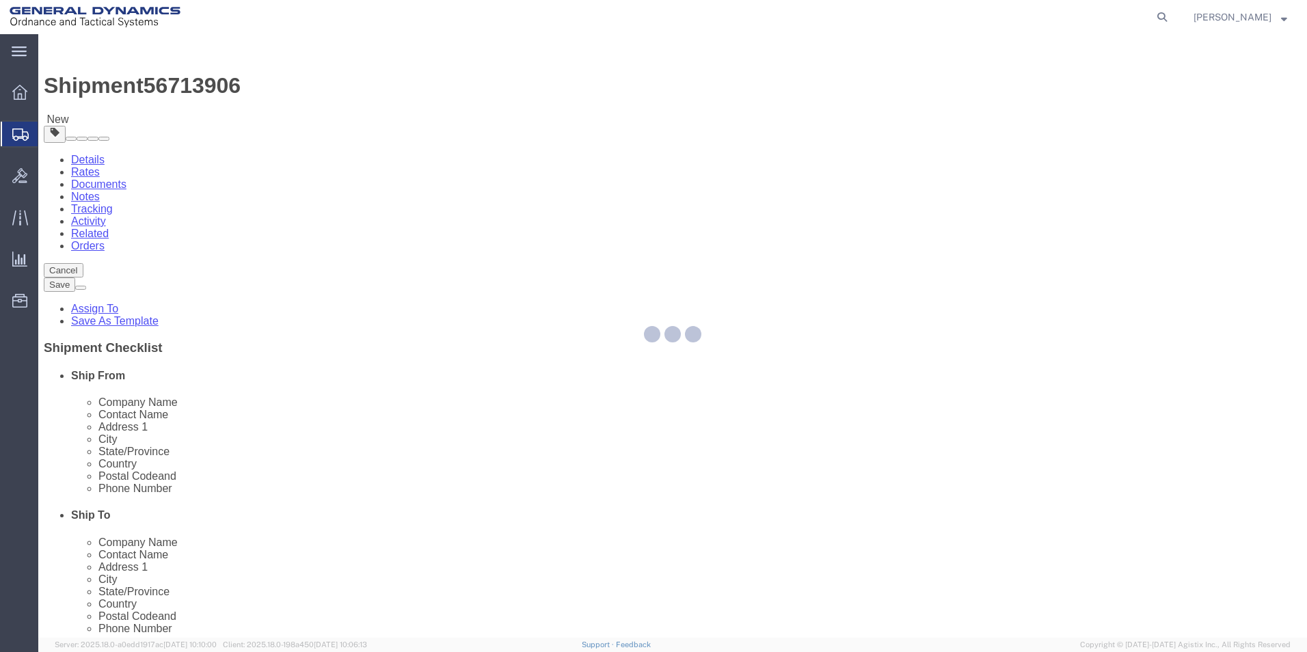
select select "CBOX"
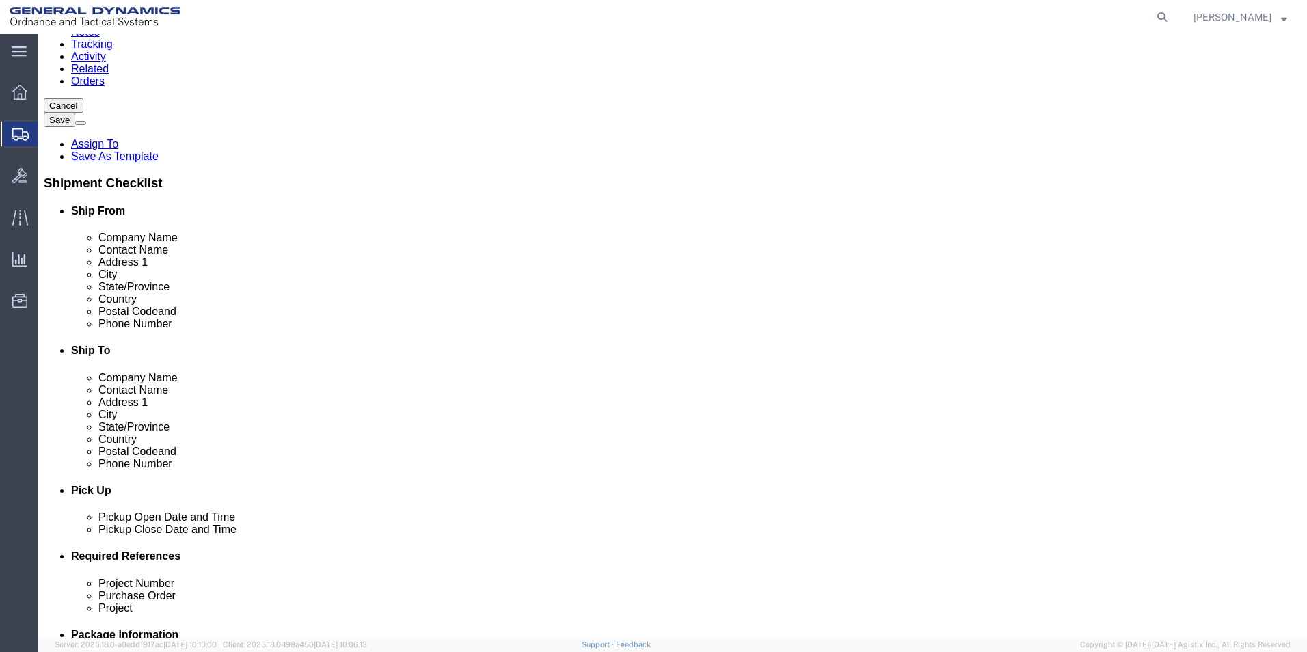
scroll to position [205, 0]
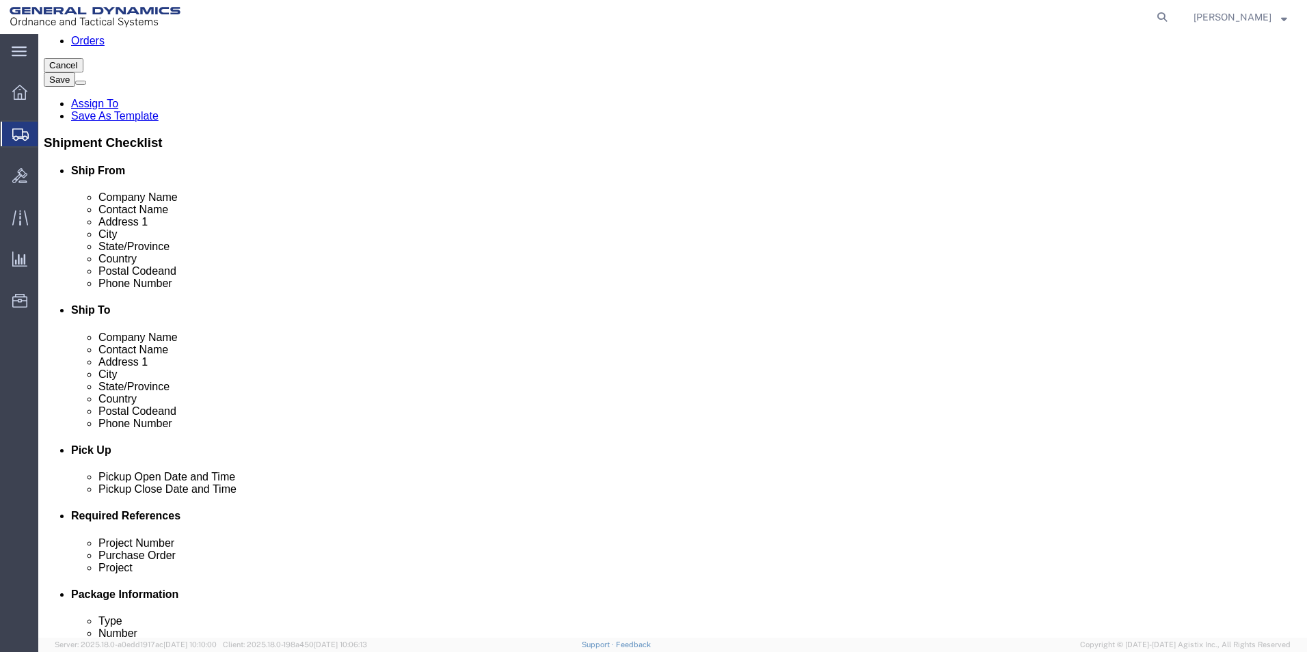
click span "button"
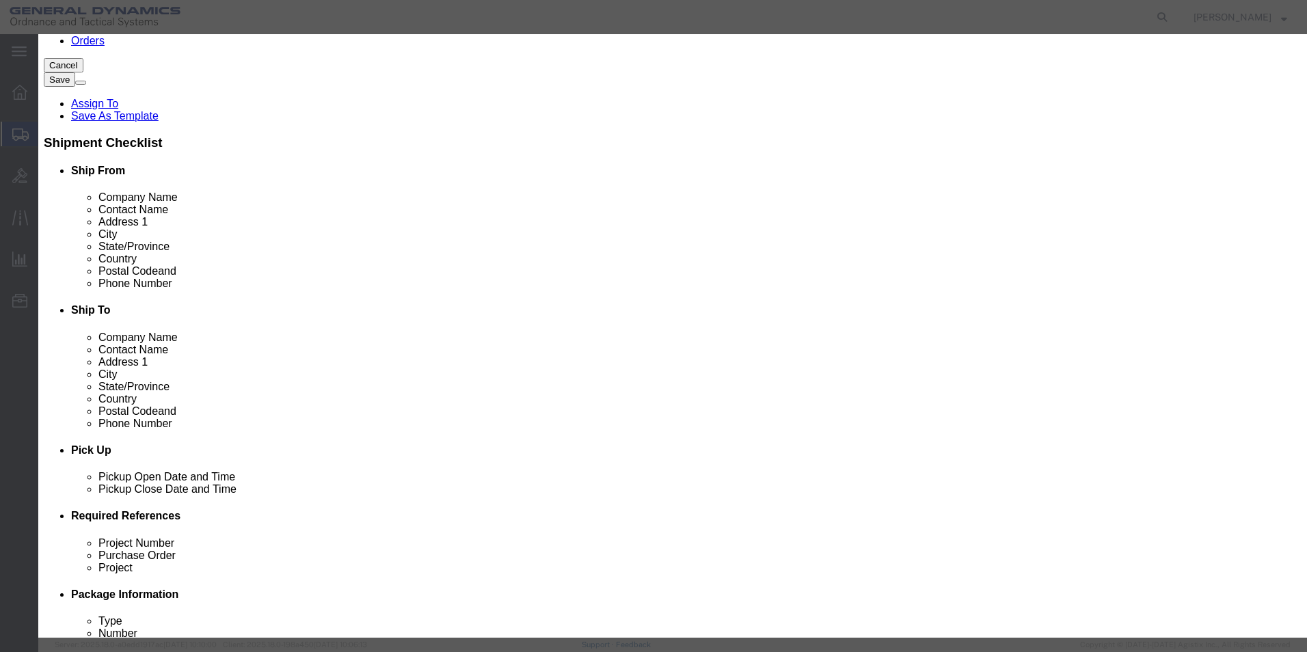
click button "Yes"
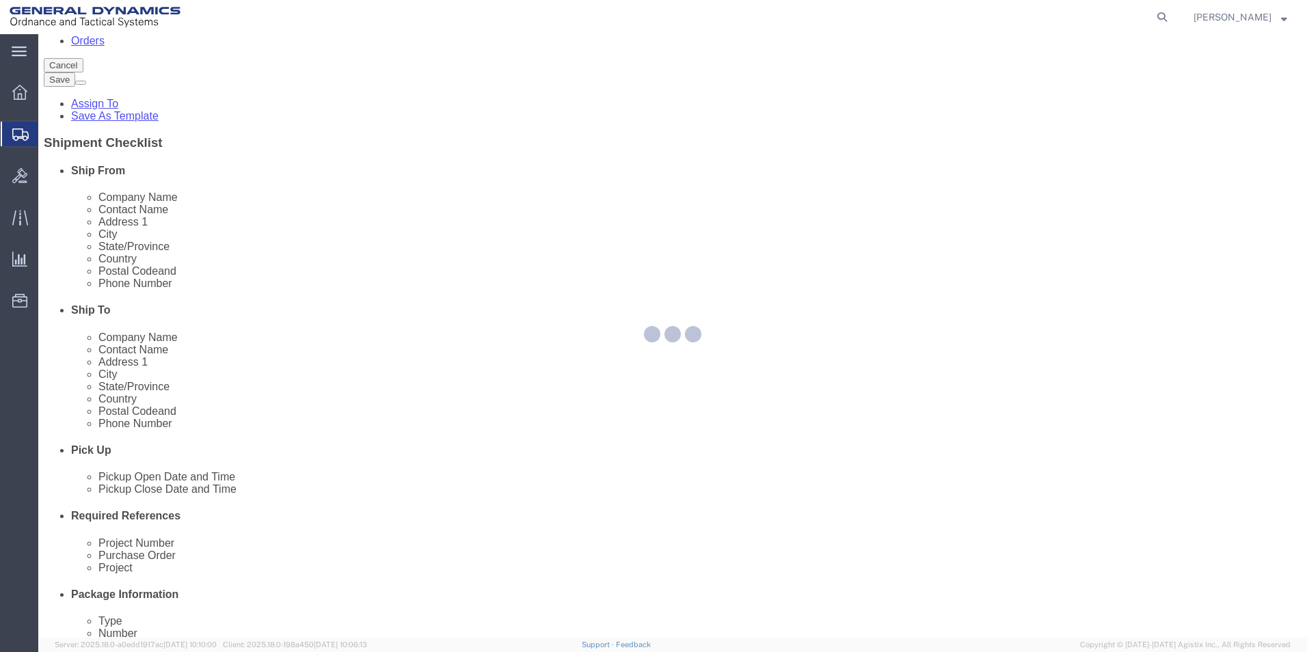
scroll to position [0, 0]
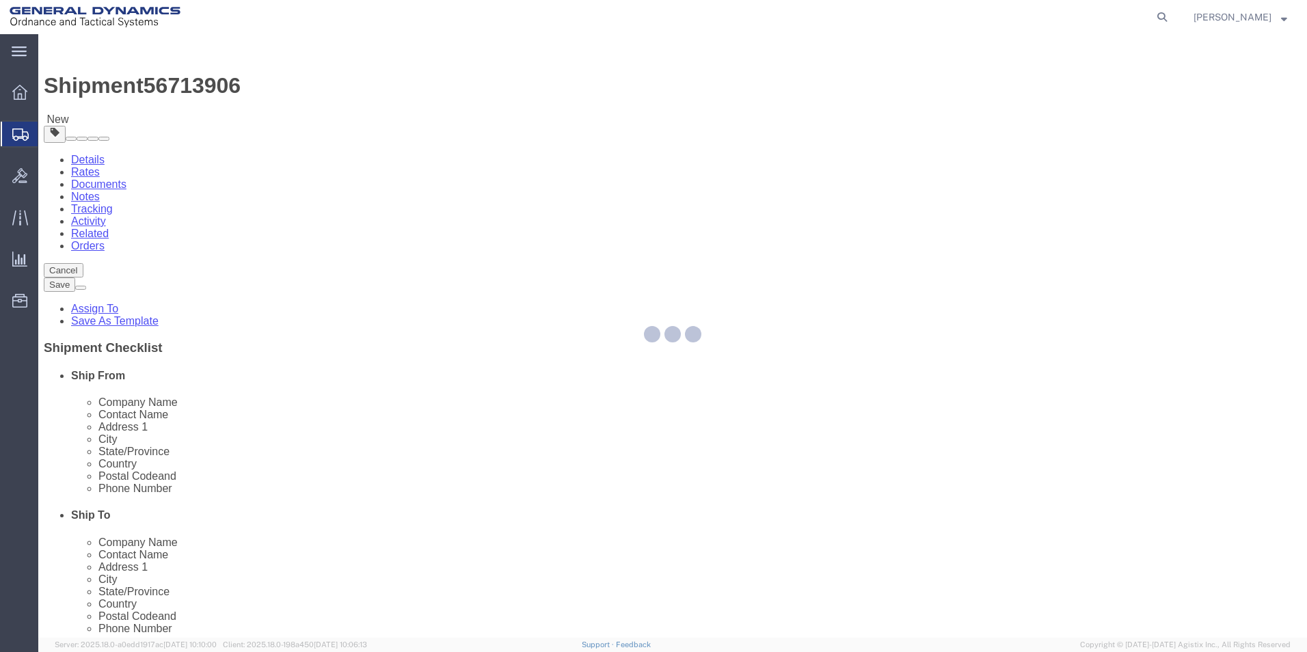
select select "CBOX"
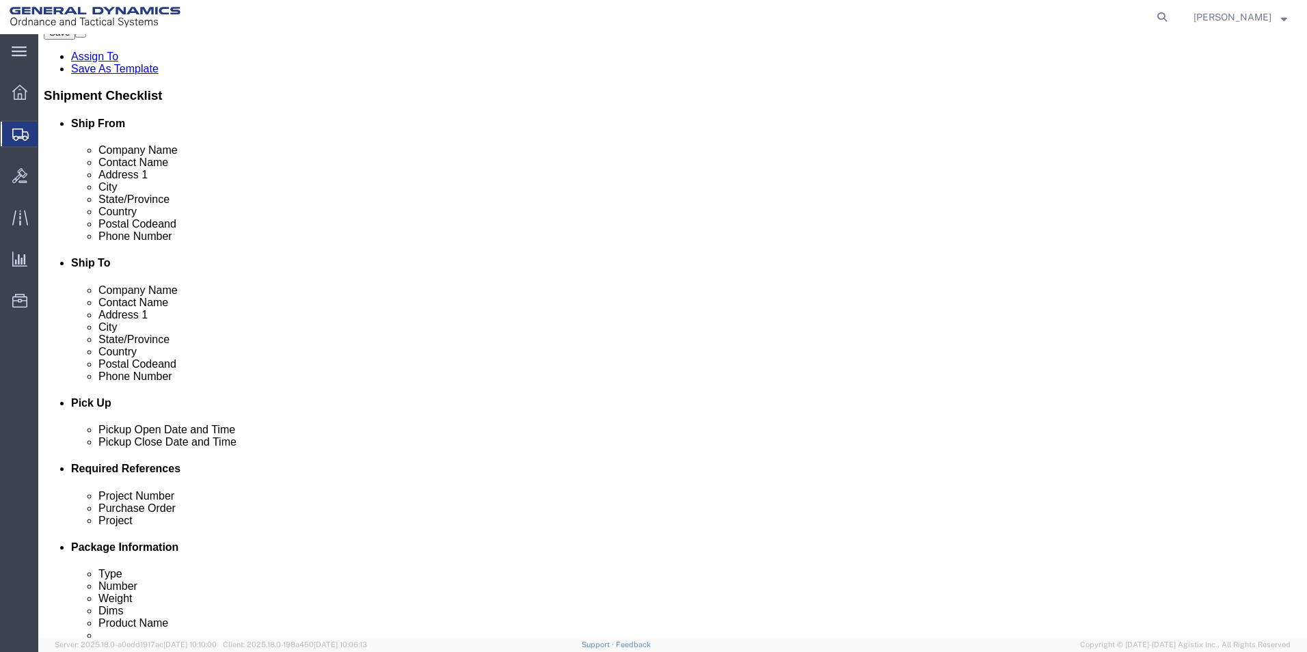
scroll to position [273, 0]
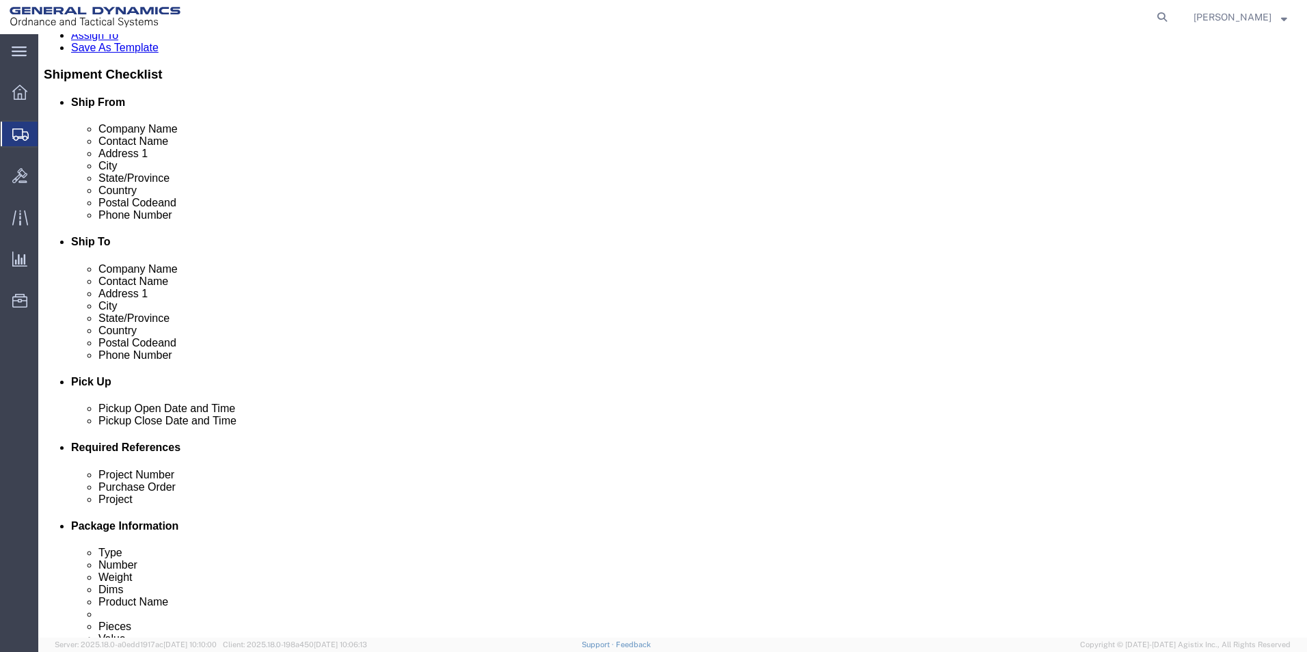
click button "Continue"
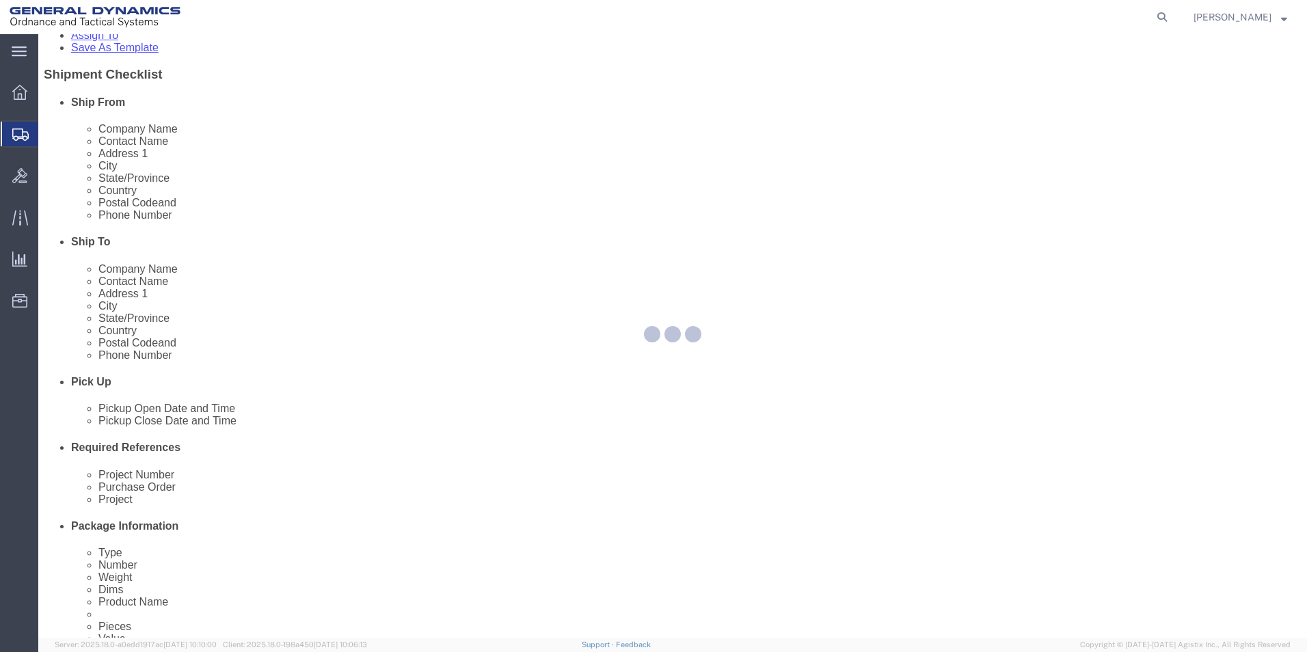
select select
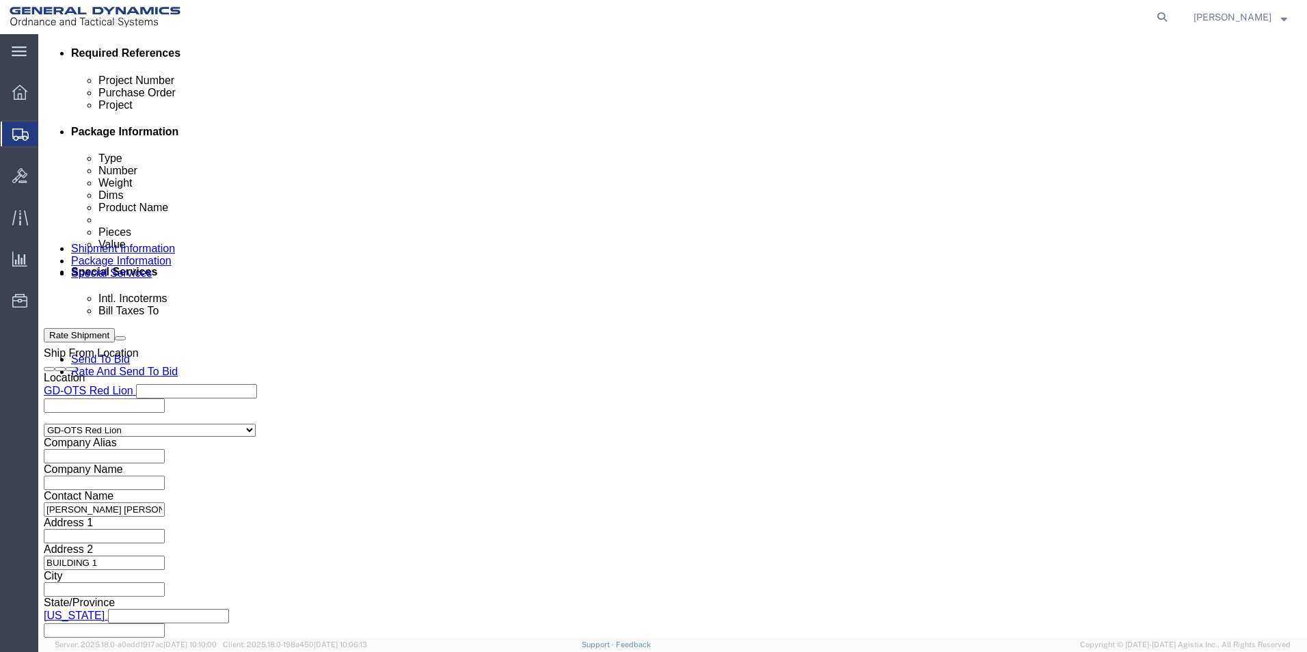
scroll to position [532, 0]
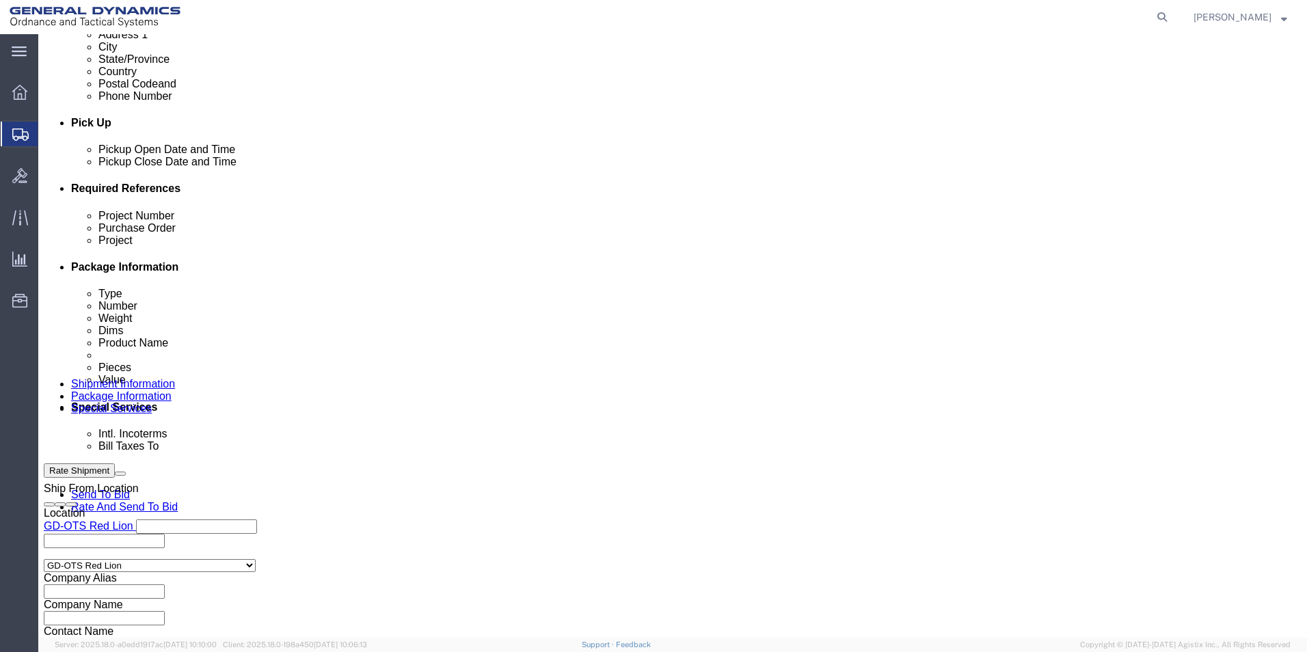
click select "Select Recipient Account Sender/Shipper Third Party Account"
select select "RCPN"
click select "Select Recipient Account Sender/Shipper Third Party Account"
type input "SUBCOM"
type input "120 SHATTUCK WAY"
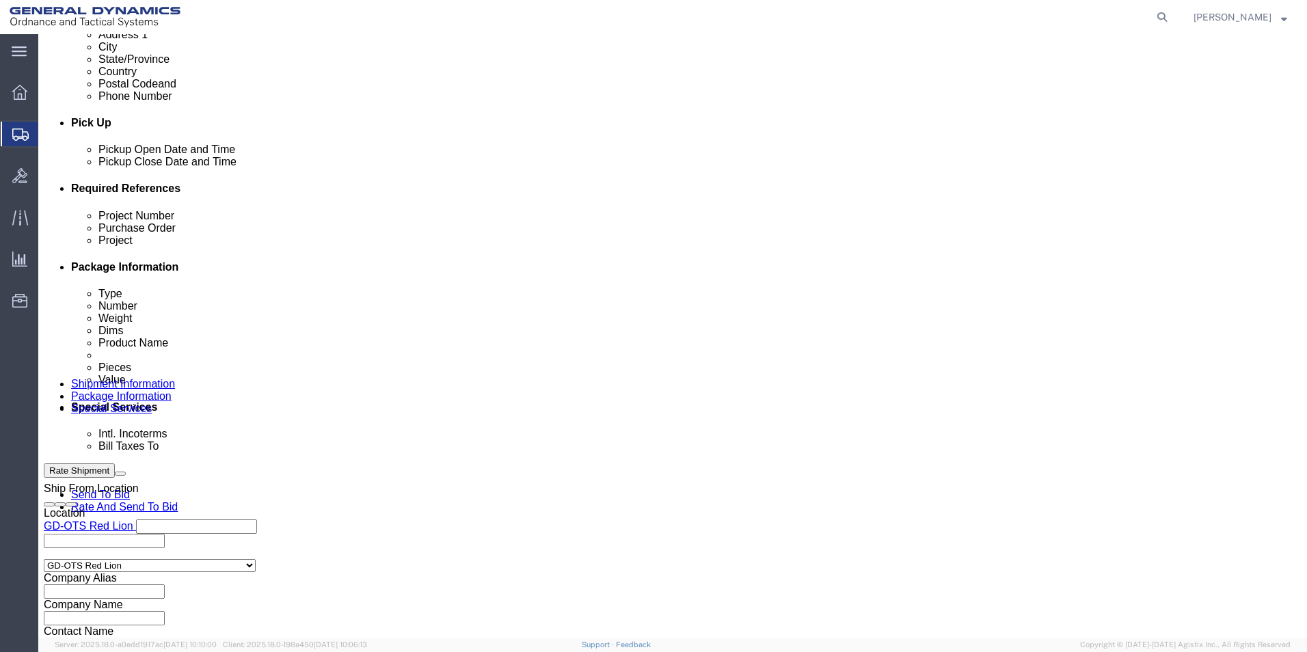
select select "US"
select select "NH"
type input "603-436-6100"
type input "ABDELLAH LAFRIDI"
type input "NEWINGTON"
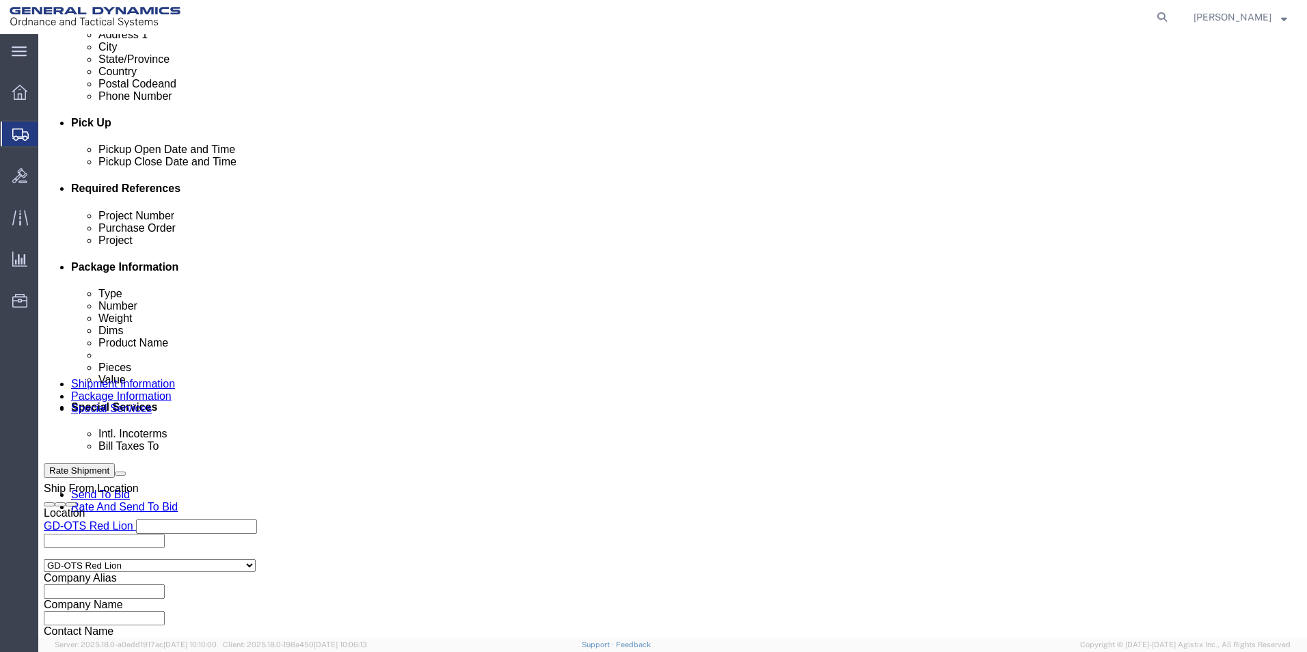
type input "03801"
drag, startPoint x: 480, startPoint y: 402, endPoint x: 455, endPoint y: 410, distance: 26.6
click select "Select DHL FedEx Express UPS"
select select "FedEx Express"
click select "Select DHL FedEx Express UPS"
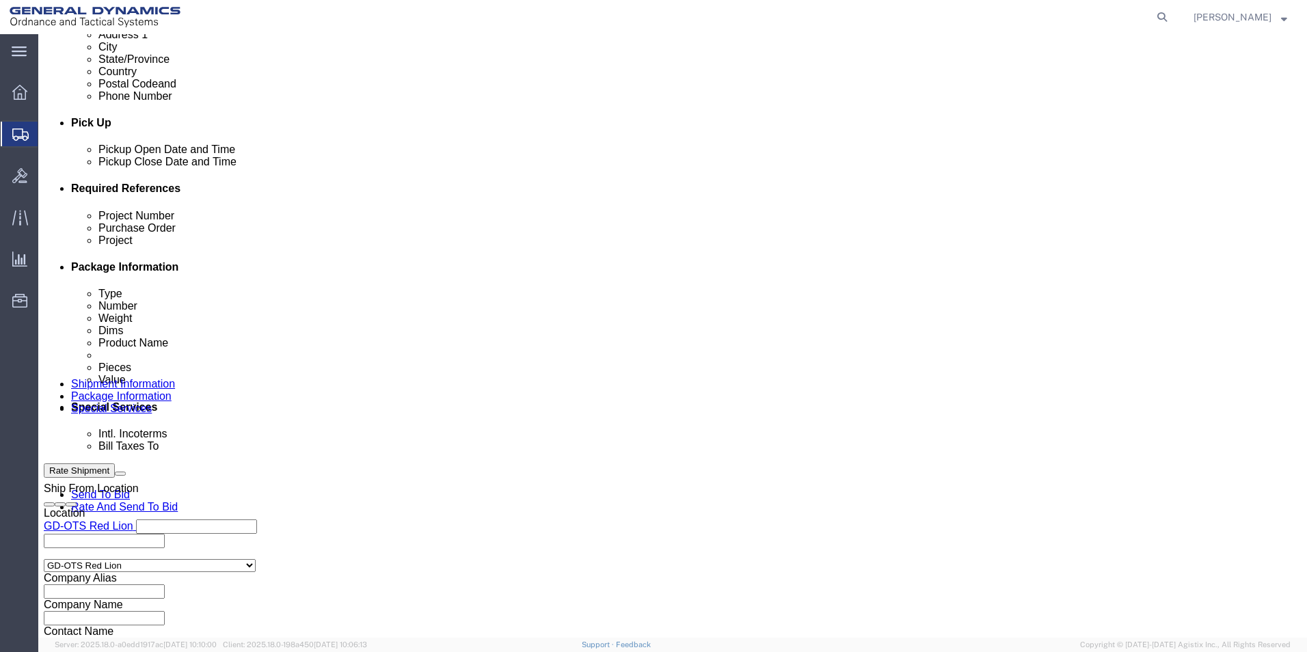
click input "text"
type input "003105903"
click div "Billing Location Select Select My Profile Location GD-OTS Anniston (Commerce) G…"
click button "Rate Shipment"
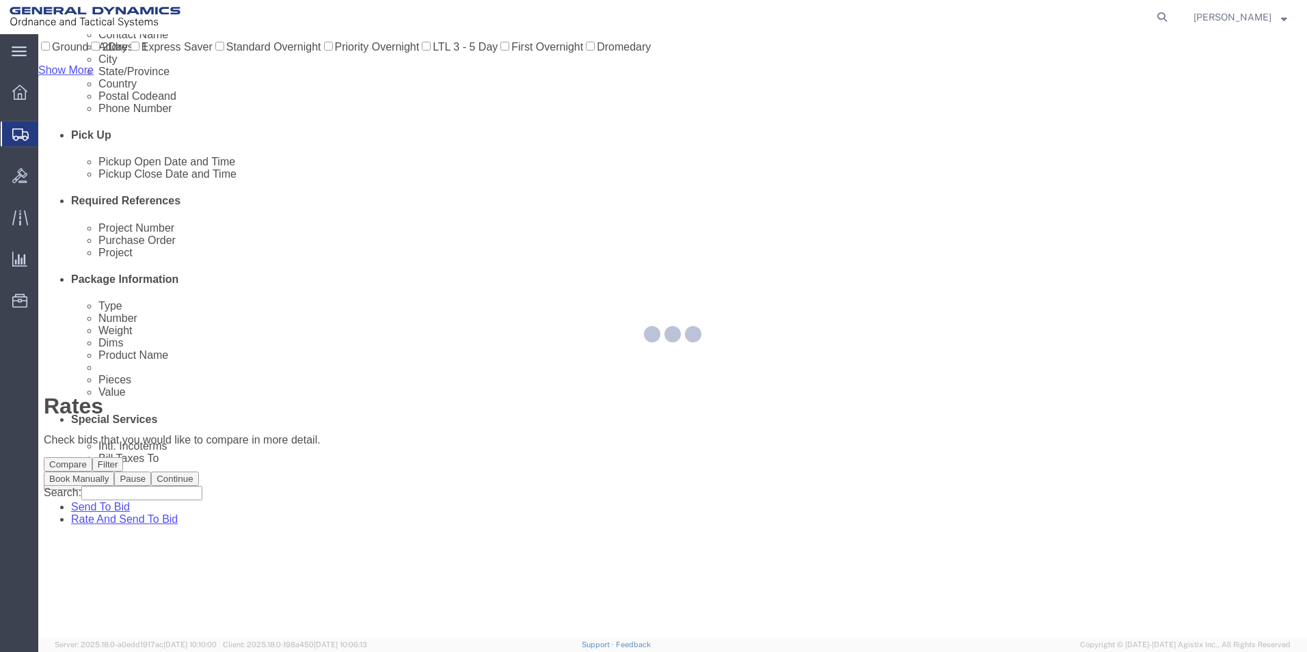
scroll to position [0, 0]
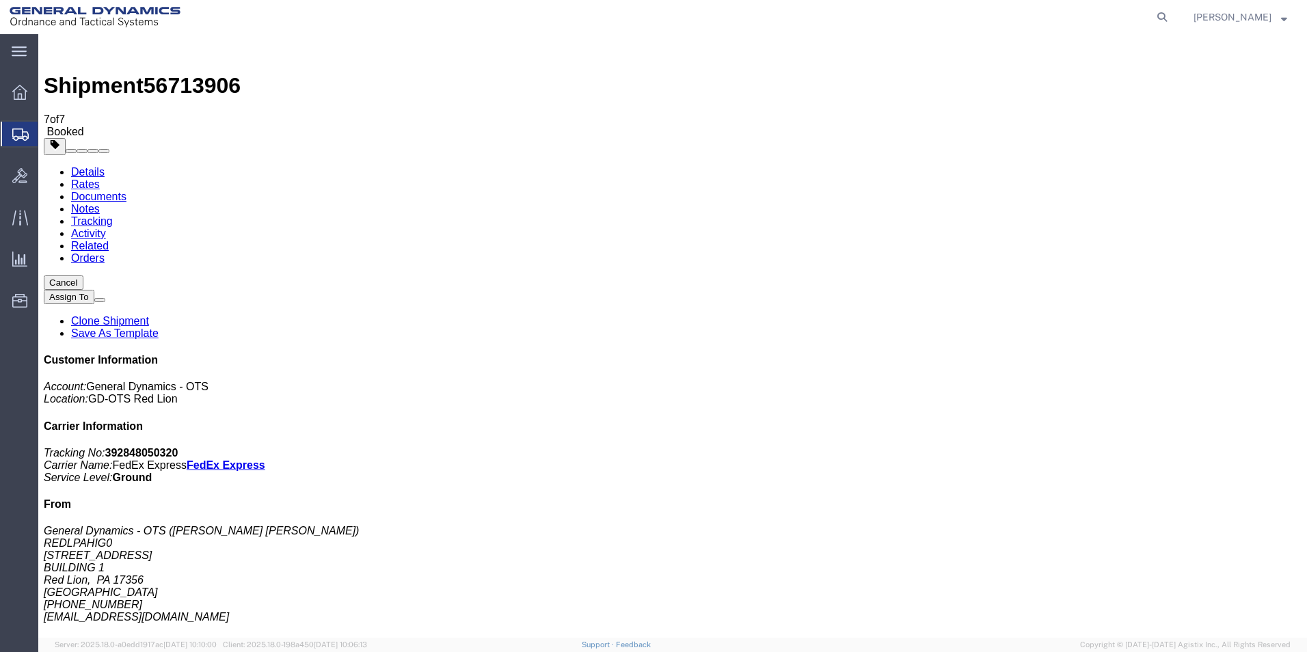
click at [0, 0] on span "Create Shipment" at bounding box center [0, 0] width 0 height 0
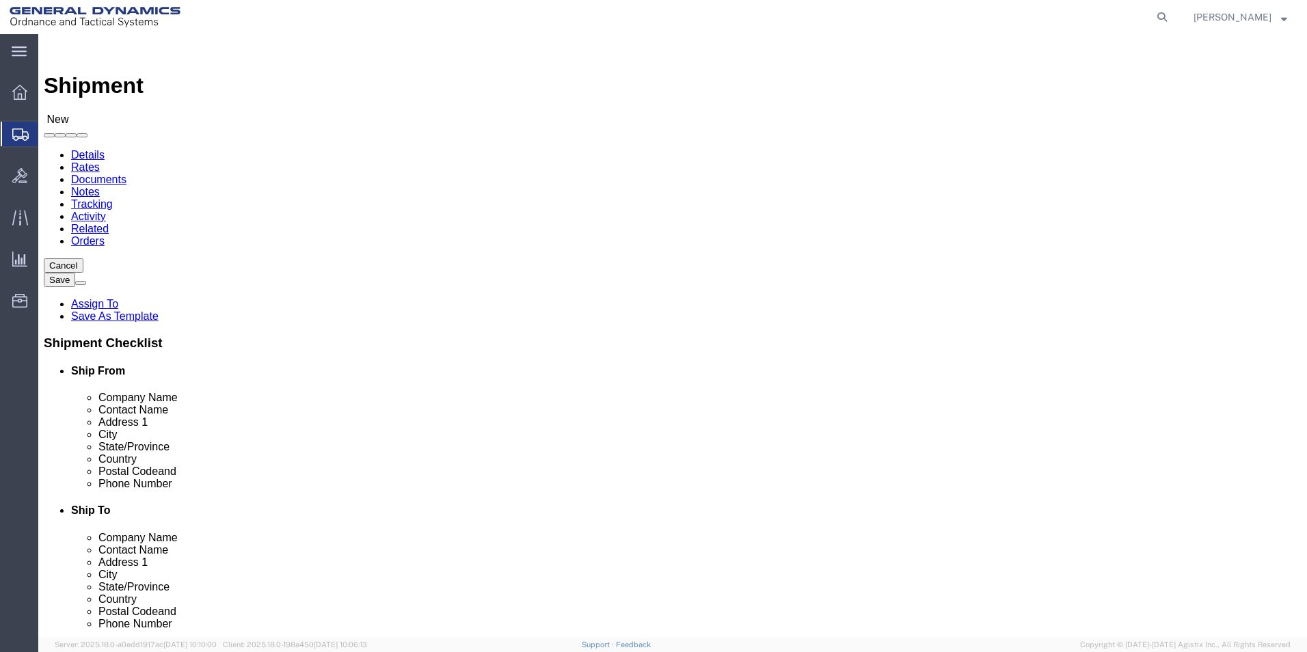
scroll to position [2, 0]
select select "310"
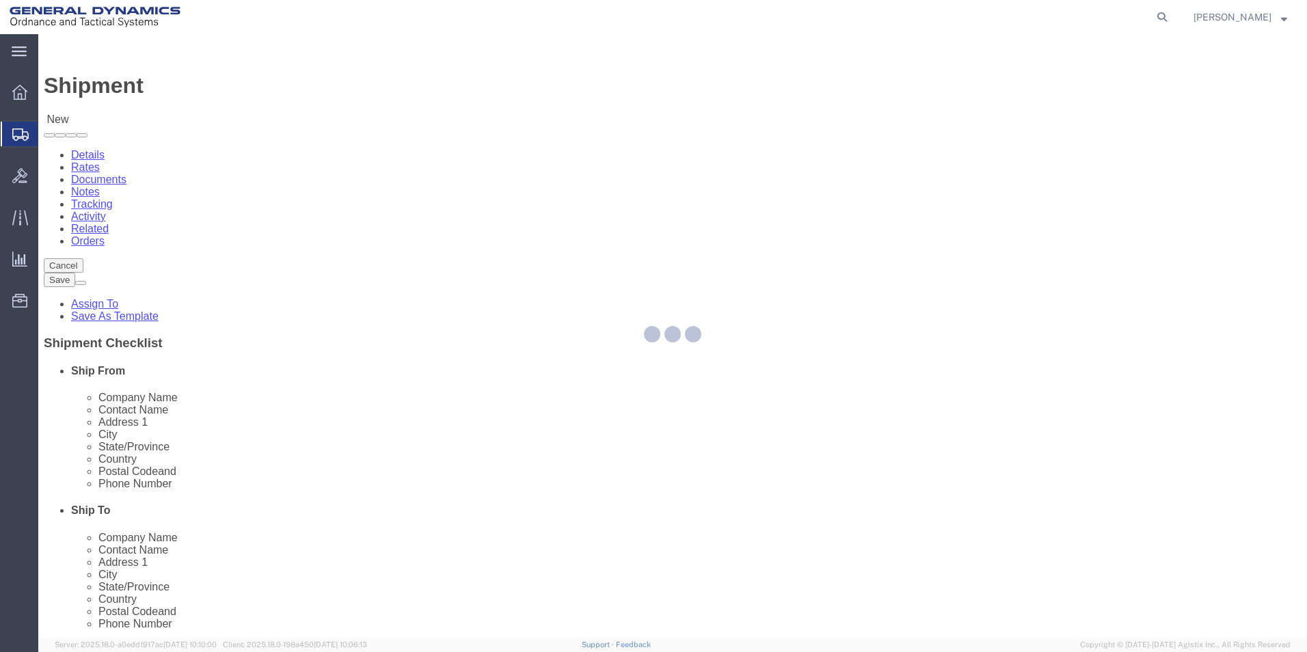
select select "PA"
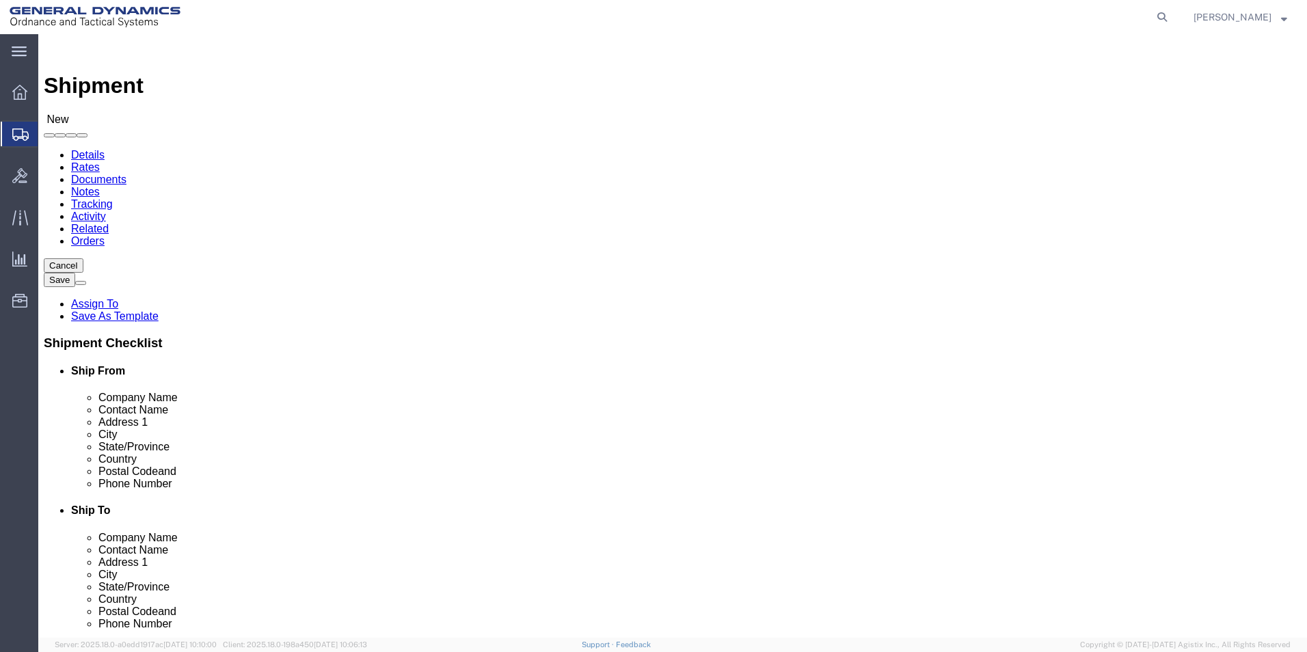
drag, startPoint x: 156, startPoint y: 243, endPoint x: 112, endPoint y: 236, distance: 44.3
click div "Location GD-OTS Red Lion Select My Profile Location GD-OTS Anniston (Commerce) …"
type input "REDLPAHIG0"
click input "text"
type input "BRENDA ROMERO MEDINA"
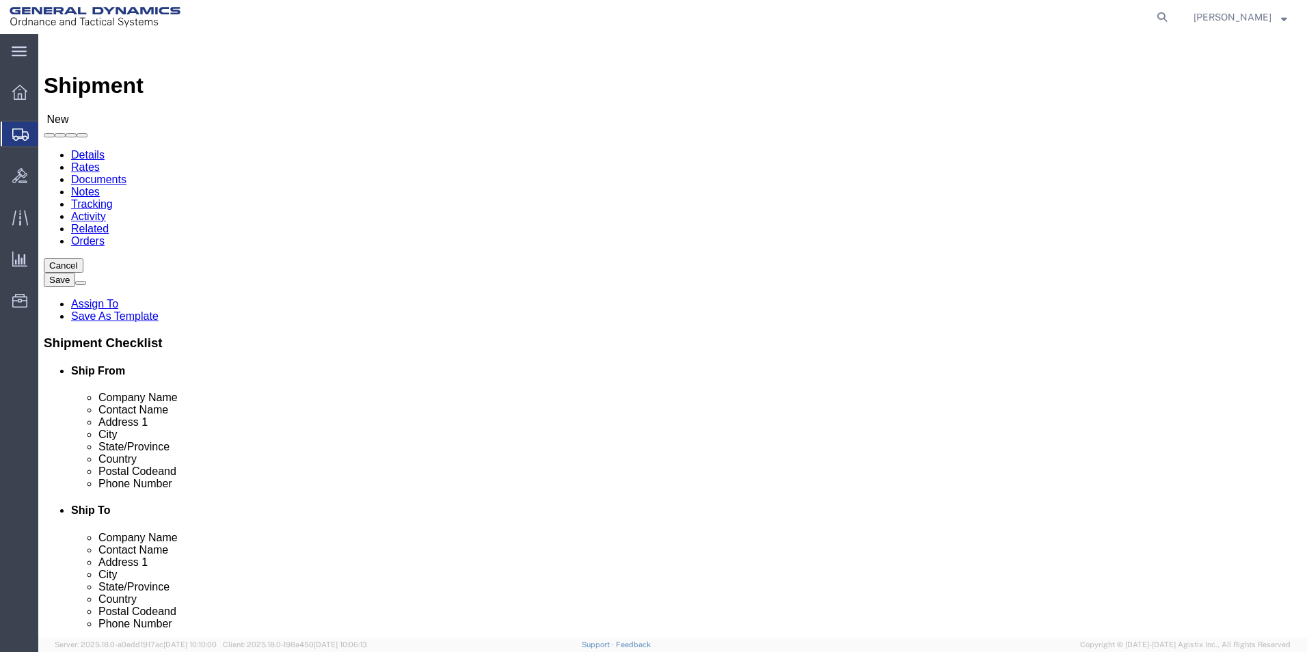
click input "text"
type input "BUILDING 1"
click input "text"
type input "RICSHIP@GD-OTS.COM"
click input "text"
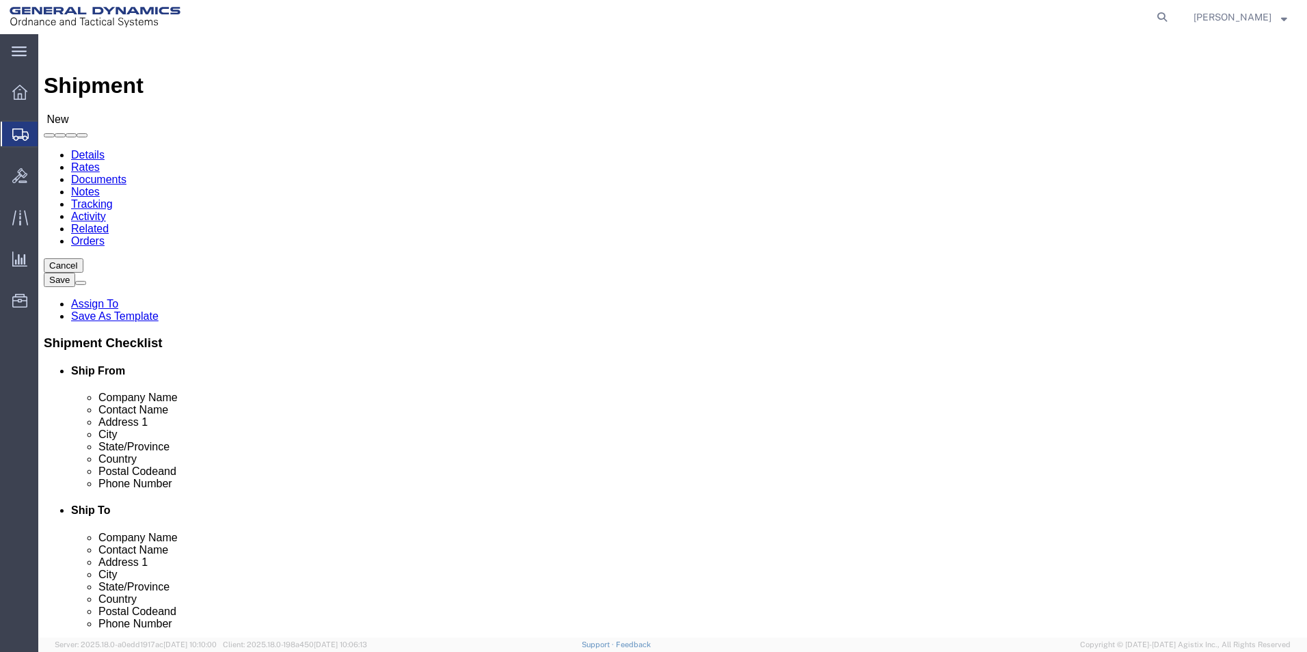
click input "text"
type input "RM"
click p "- RM CENTERLESS - () 4137 HAYWARD AVENUE, BALTIMORE, MD, 21215, US"
select select "MD"
type input "RM CENTERLESS"
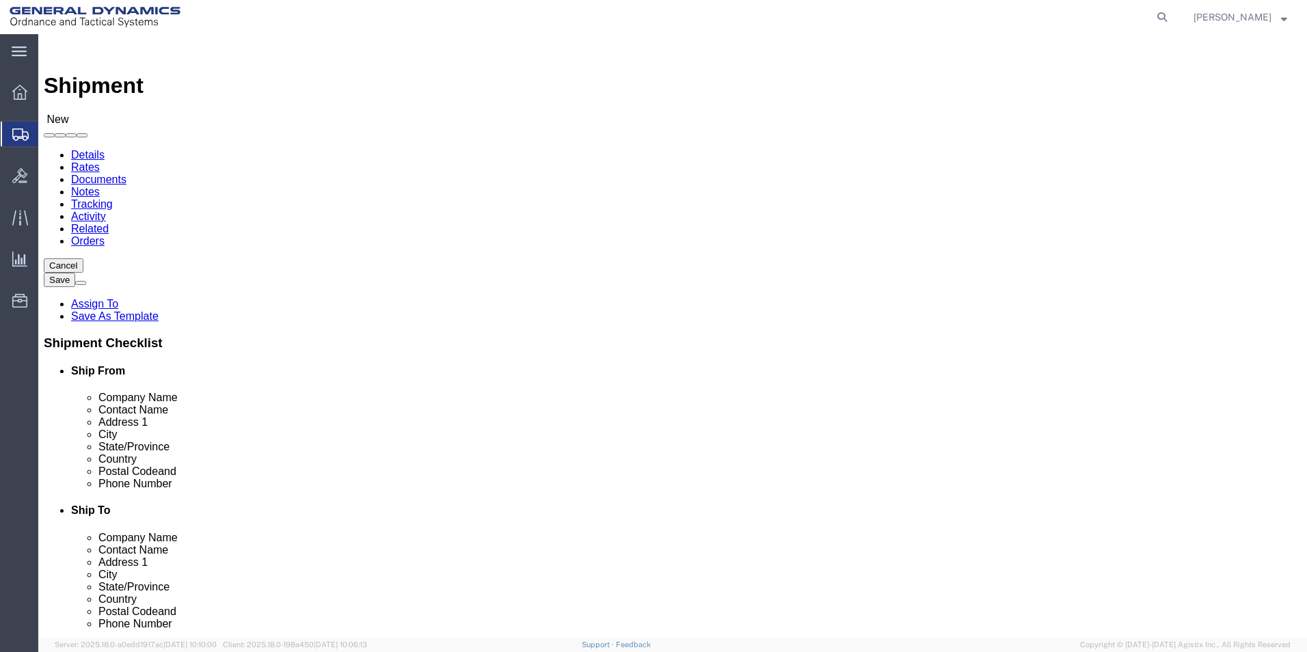
click input "text"
type input "RECEIVING"
click label "Address 2"
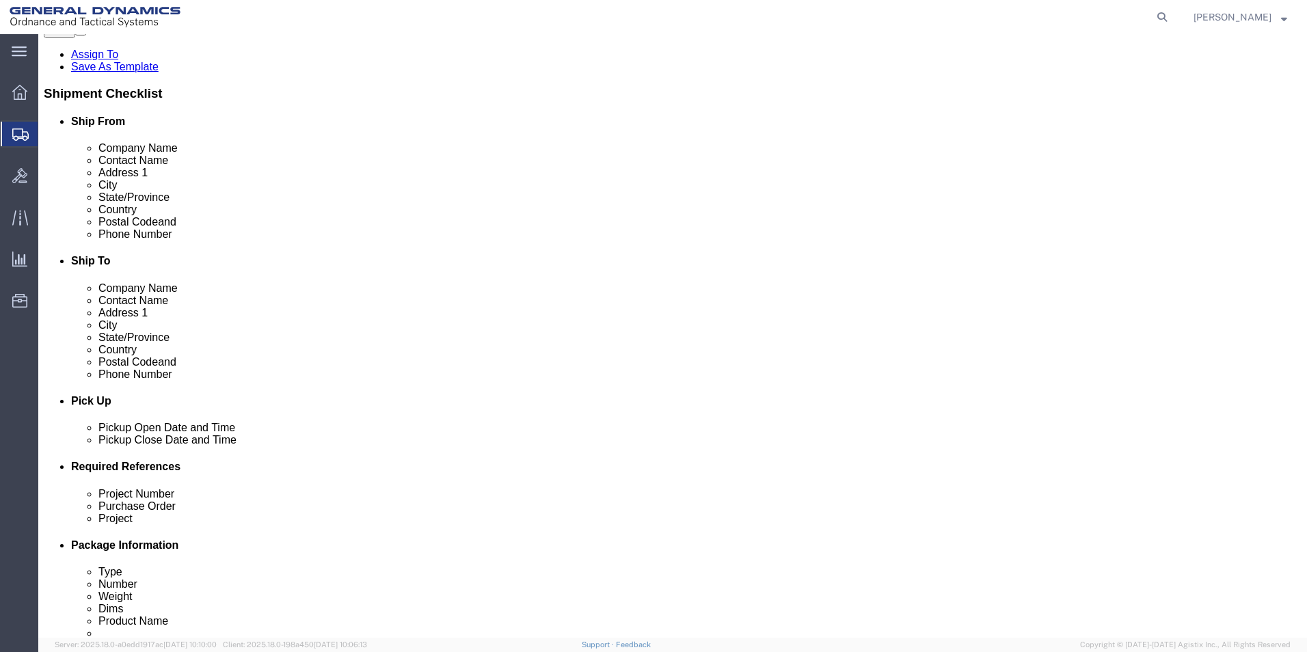
scroll to position [273, 0]
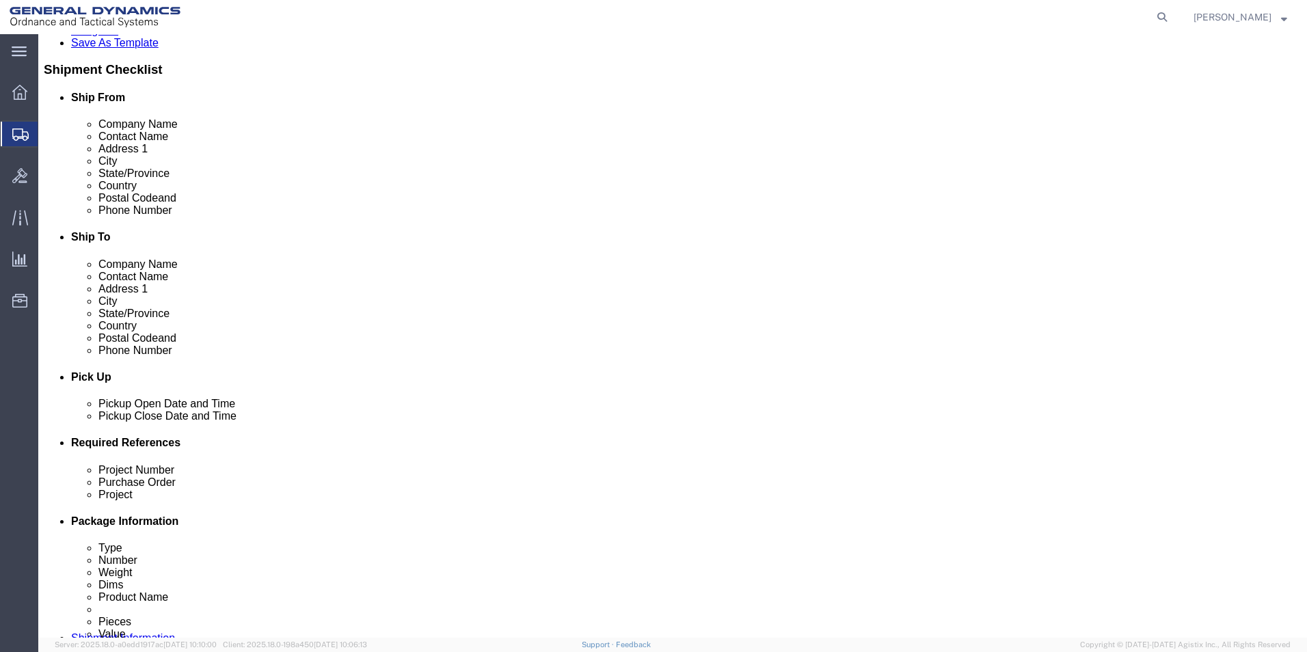
click div "Sep 04 2025 11:00 AM"
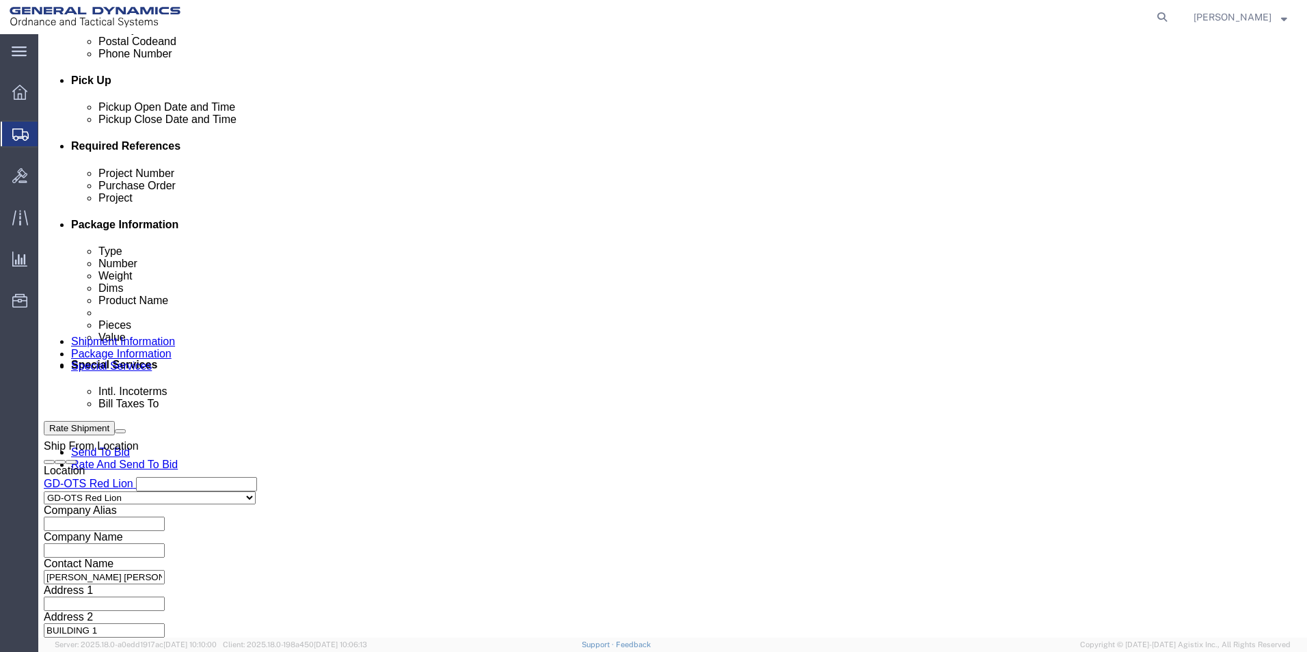
click input "4:00 AM"
type input "4:30PM"
click button "Apply"
click input "text"
drag, startPoint x: 241, startPoint y: 271, endPoint x: 150, endPoint y: 264, distance: 91.1
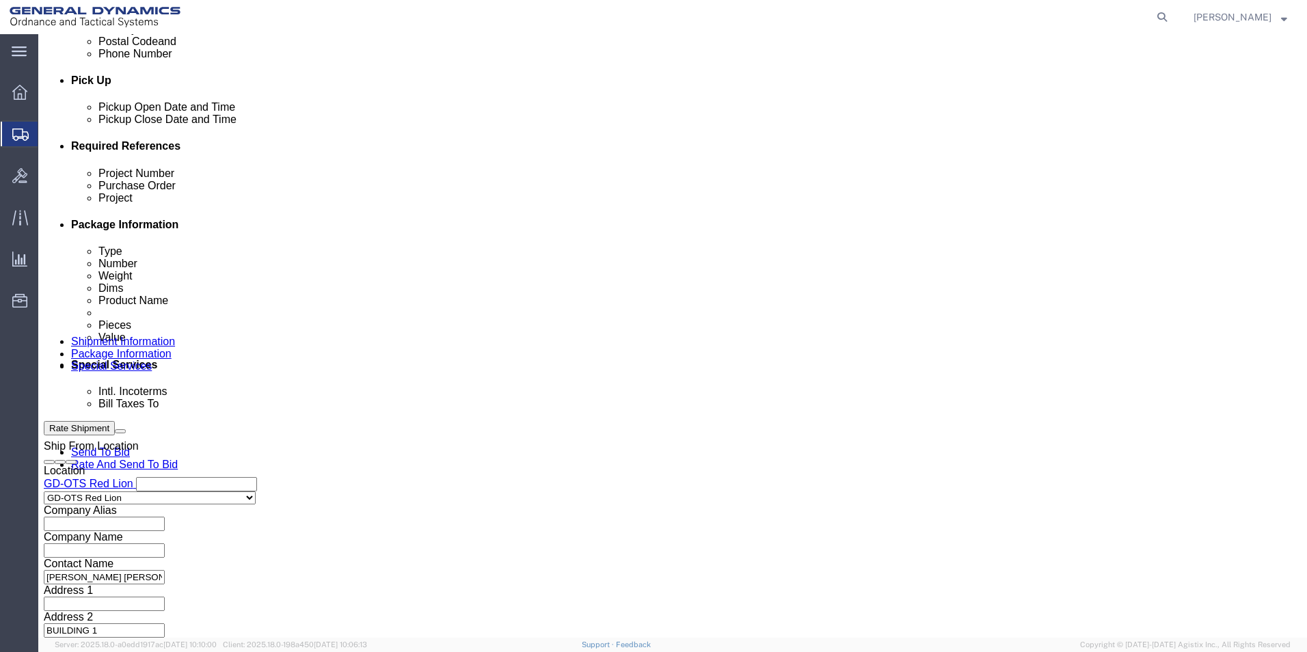
click div "Project Number 64717/64718"
type input "64717/64718"
click input "text"
paste input "64717/64718"
type input "64717/64718"
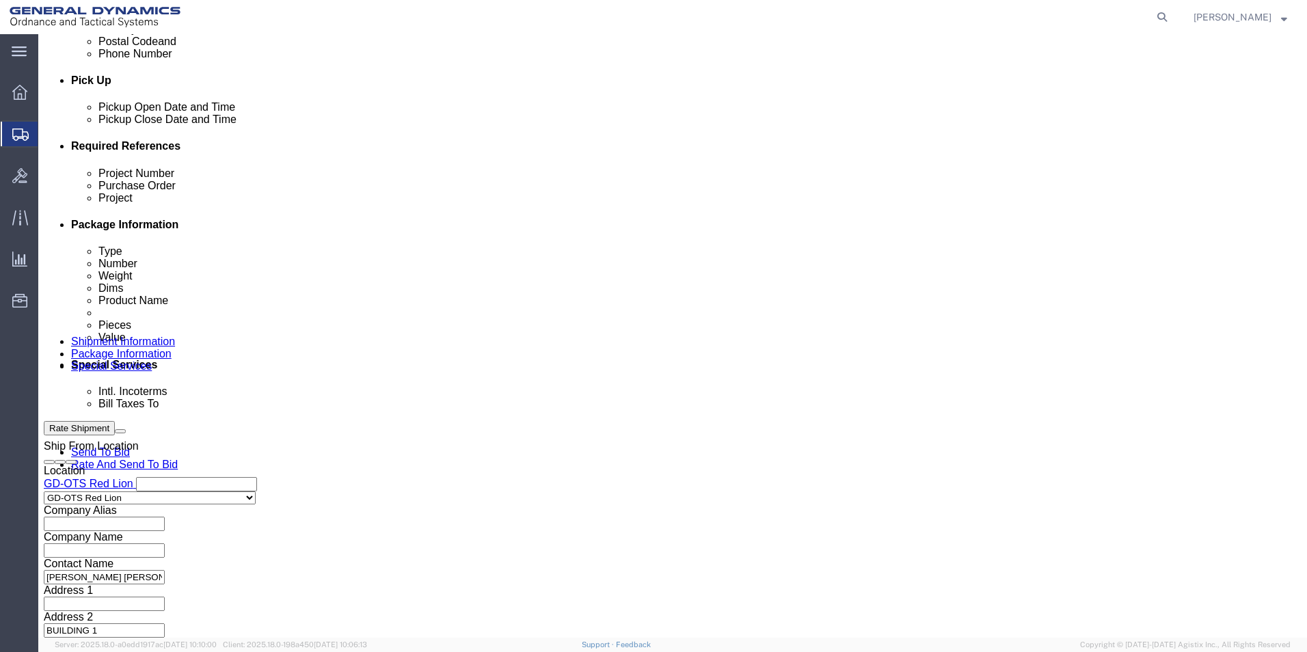
click input "text"
type input "140728"
click button "Continue"
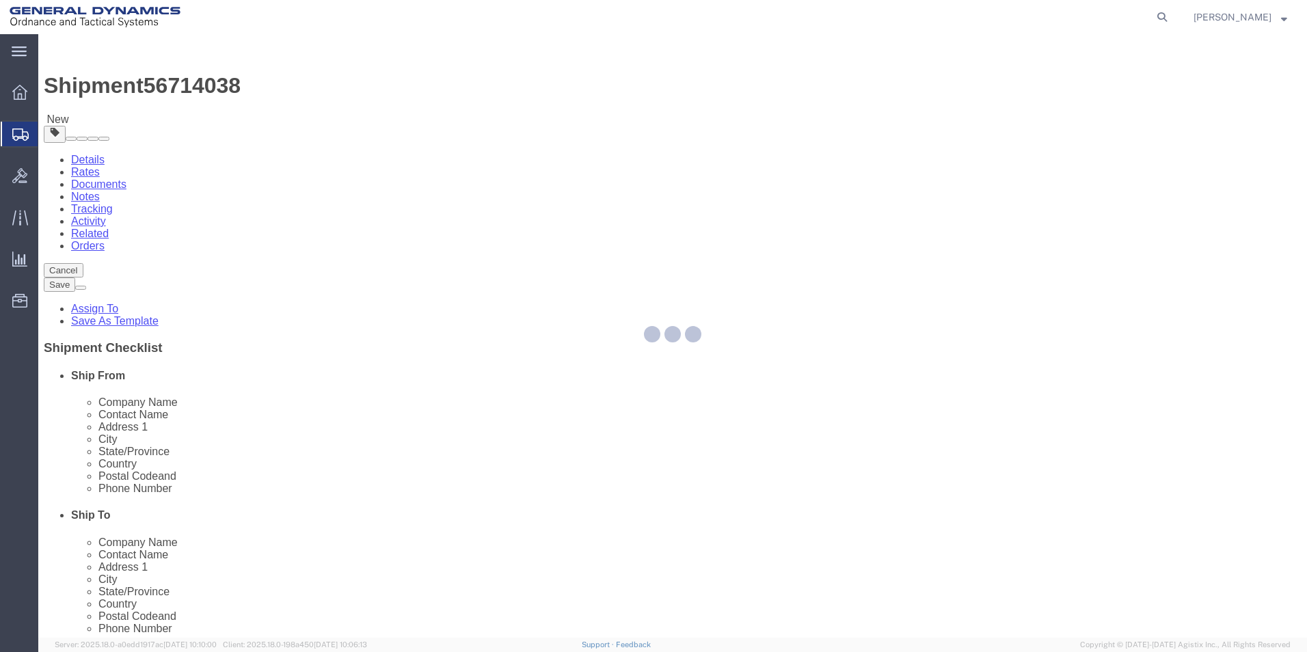
select select "CBOX"
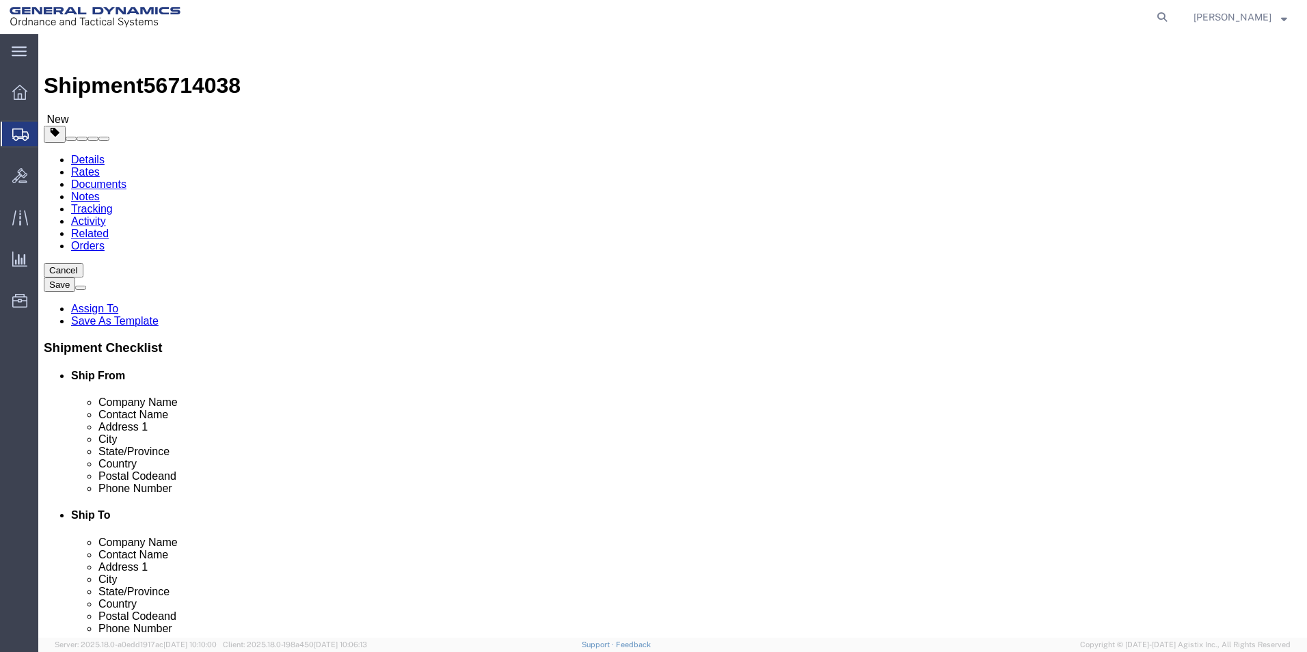
click input "text"
type input "12"
click input "text"
type input "12"
click input "text"
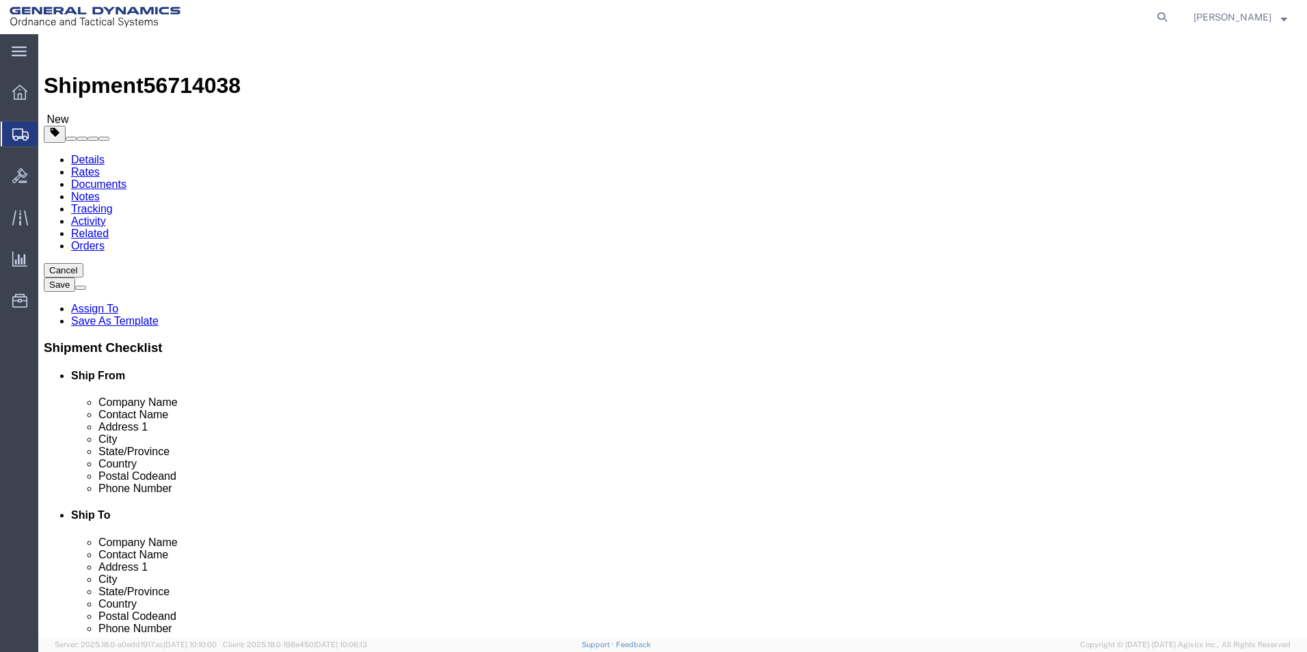
type input "12"
click input "0.00"
type input "8.00"
click link "Add Content"
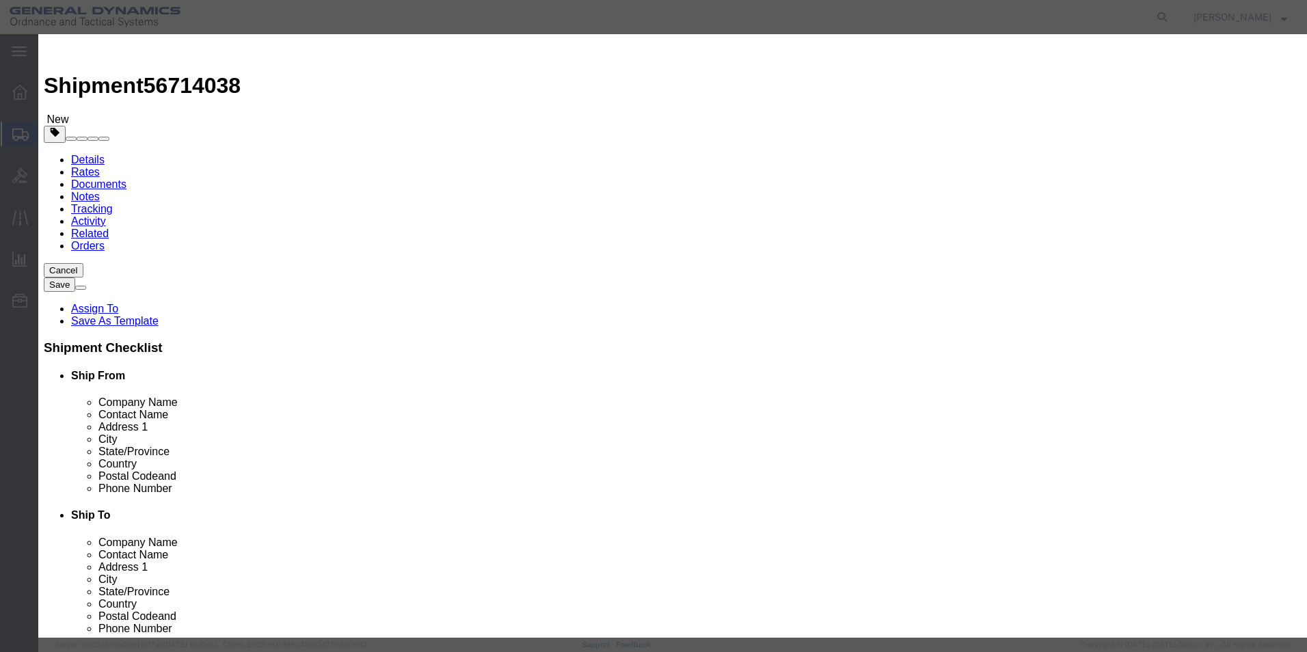
click input "text"
type input "C"
type input "BOLT"
click div "Commodity library Product Name BOLT BOLT Pieces 0 Select Bag Barrels 100Board F…"
click div "Product Name BOLT BOLT Pieces 0 Select Bag Barrels 100Board Feet Bottle Box Bli…"
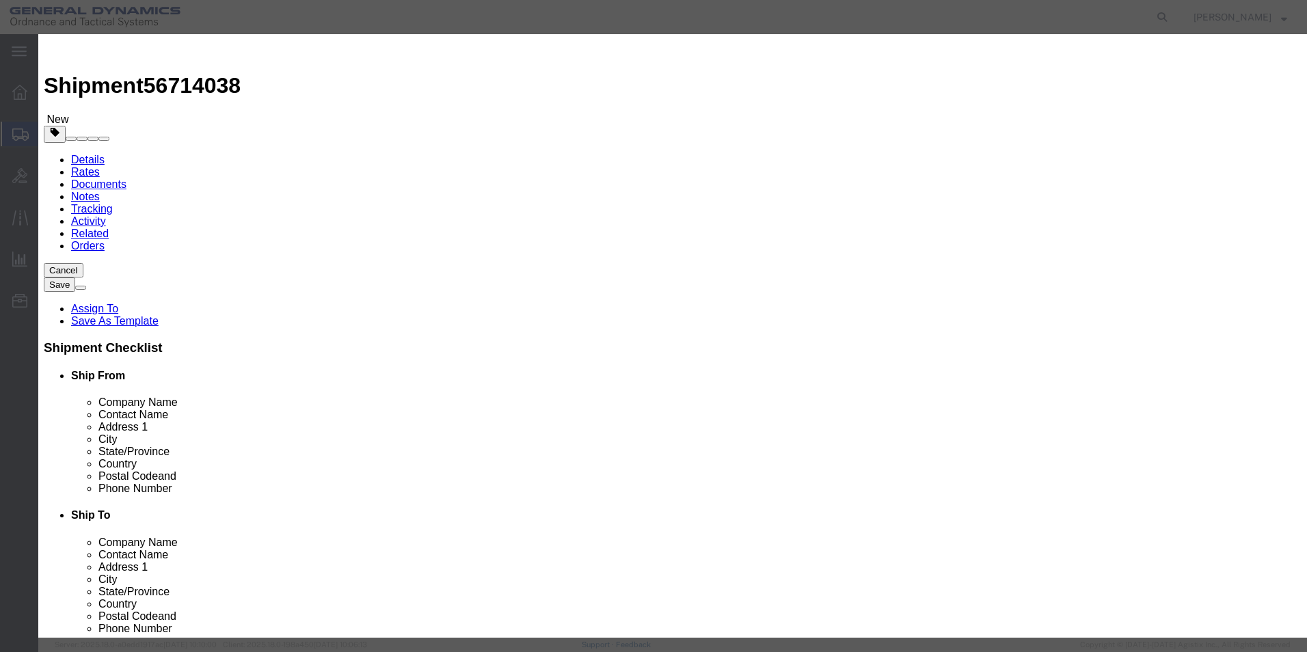
type input "276"
click input "text"
type input "100"
click div "Commodity library Product Name BOLT BOLT Pieces 276 Select Bag Barrels 100Board…"
click button "Save & Close"
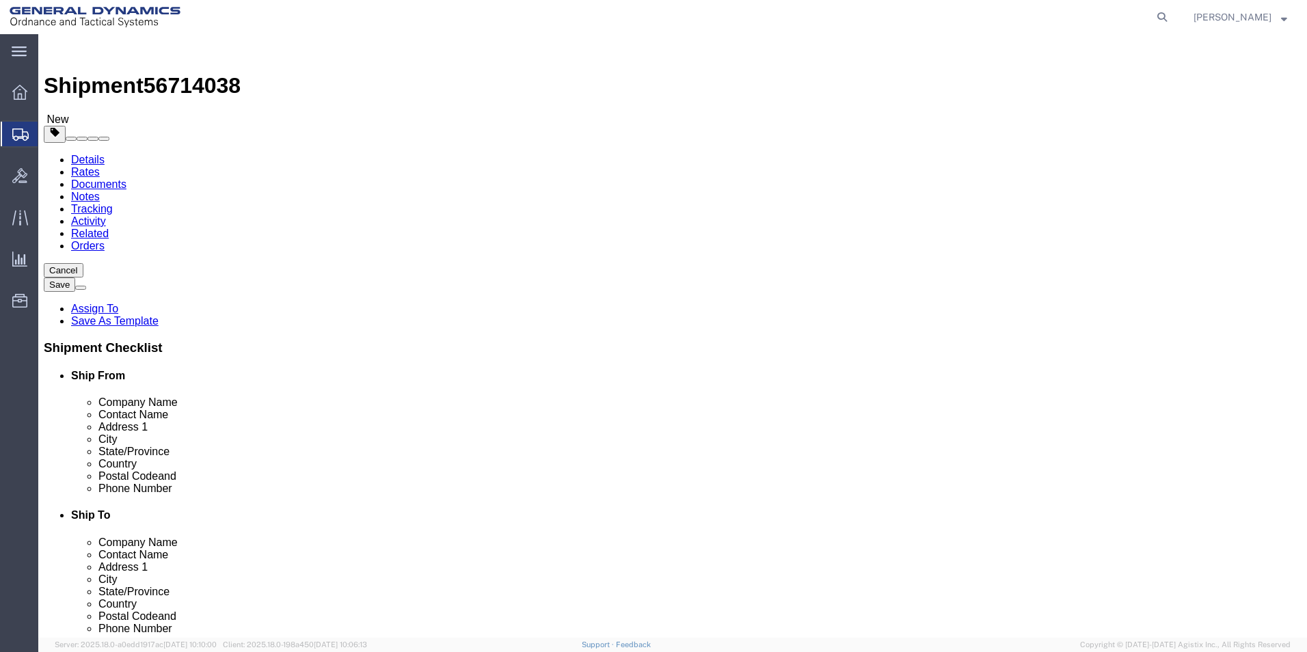
click button "Continue"
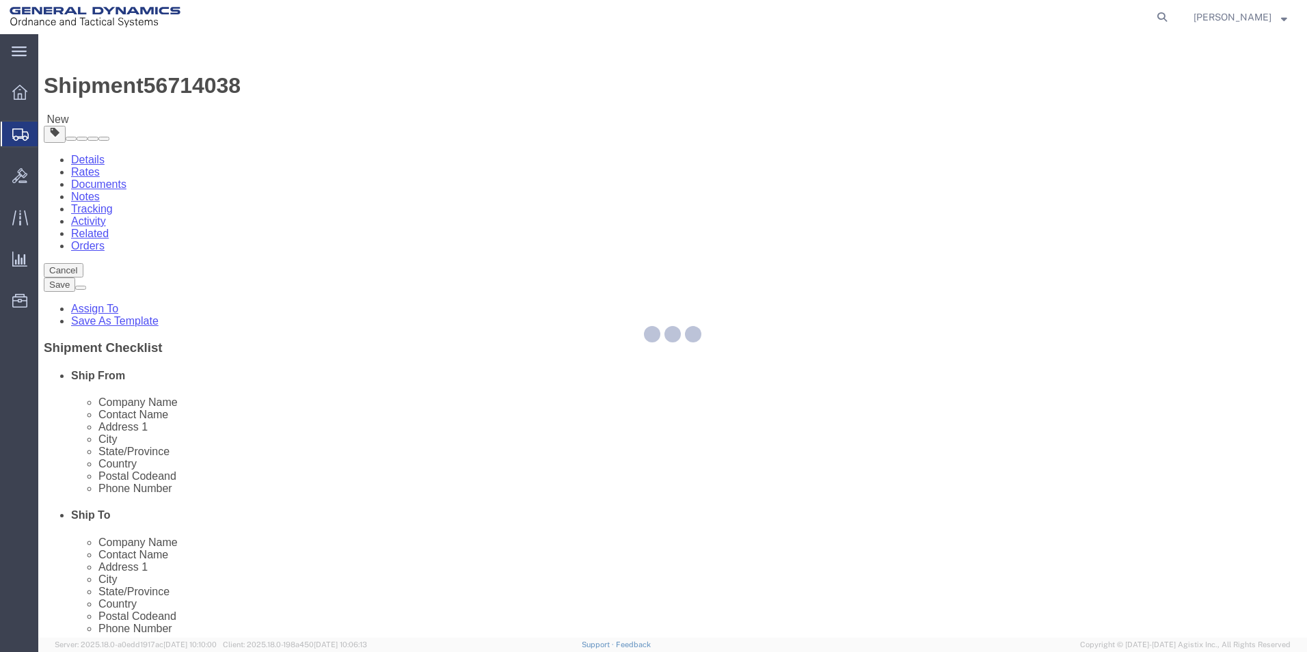
select select
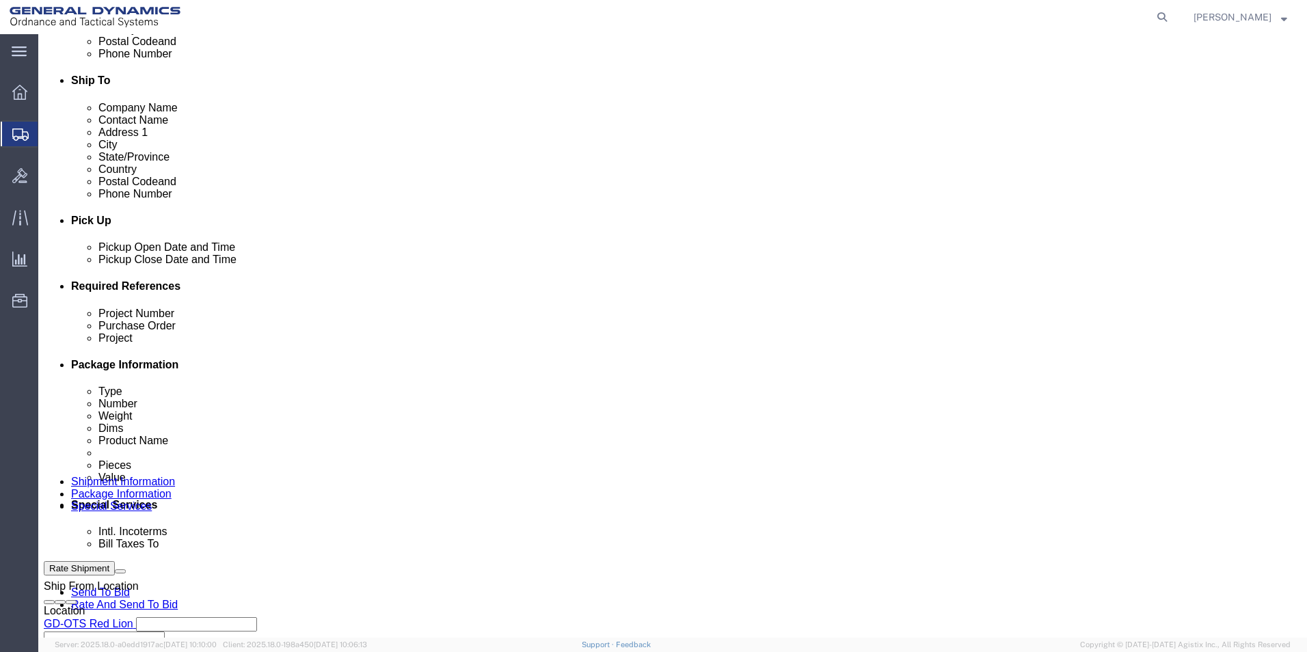
scroll to position [478, 0]
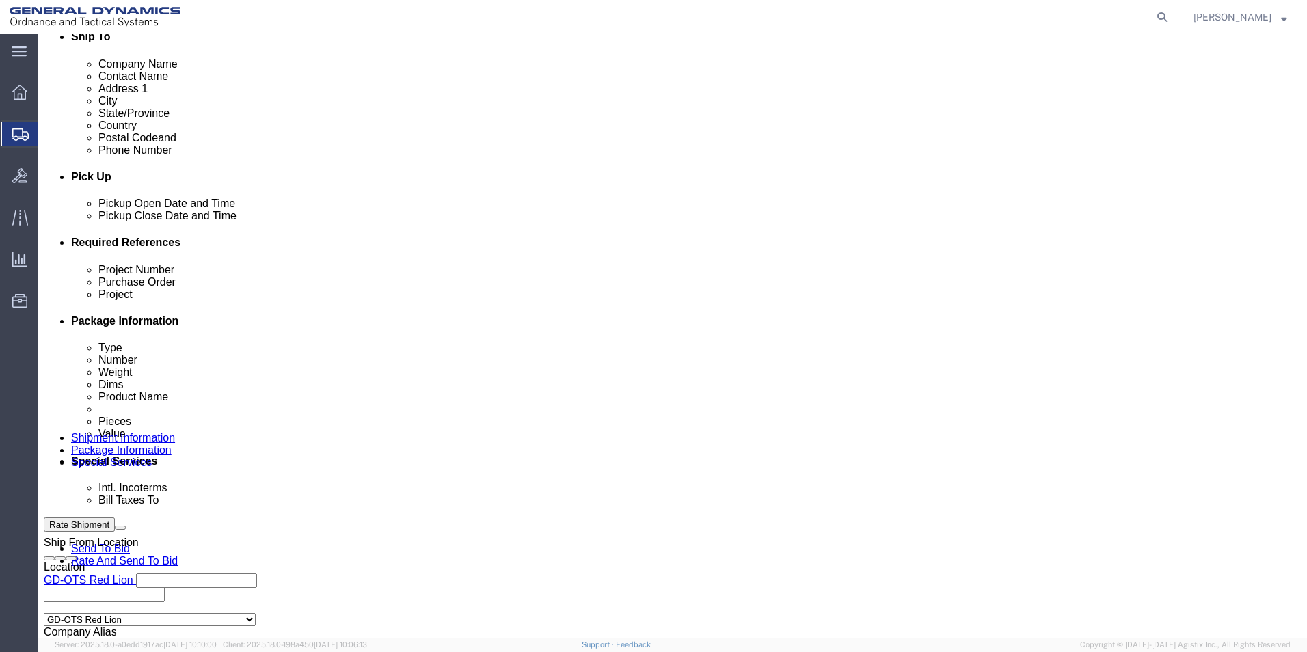
click select "Select Recipient Account Sender/Shipper Third Party Account"
click div "Billing Location Select Select My Profile Location GD-OTS Anniston (Commerce) G…"
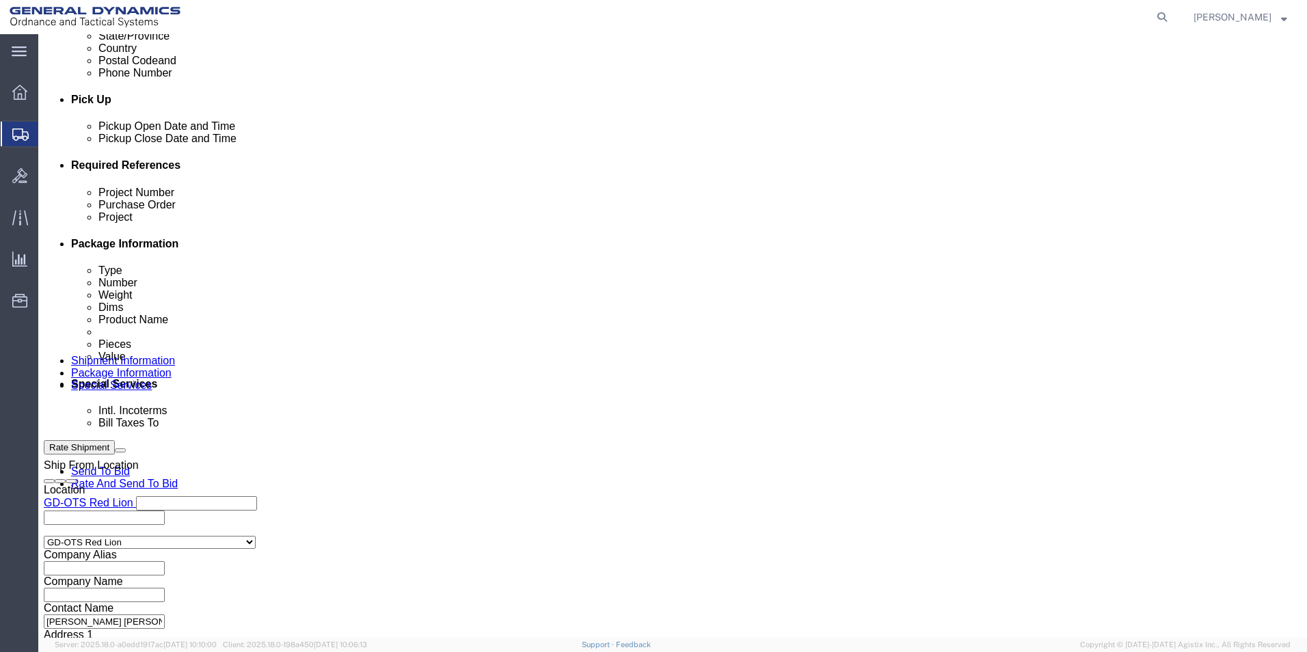
scroll to position [683, 0]
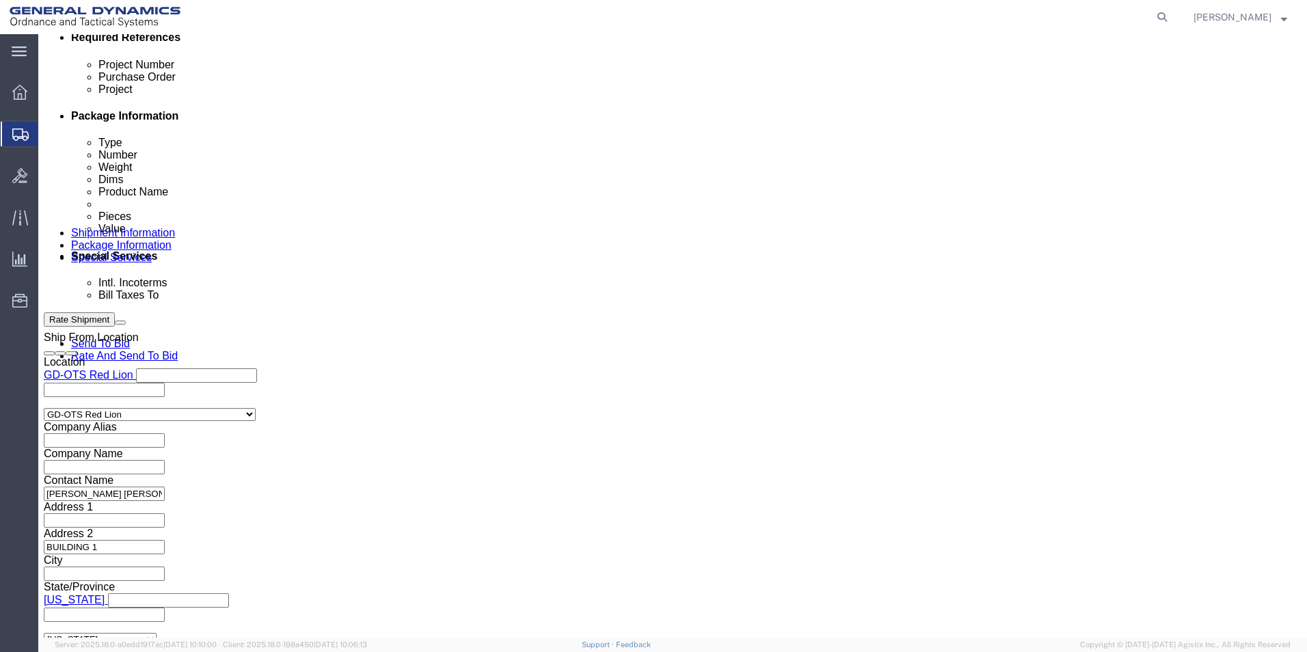
click span
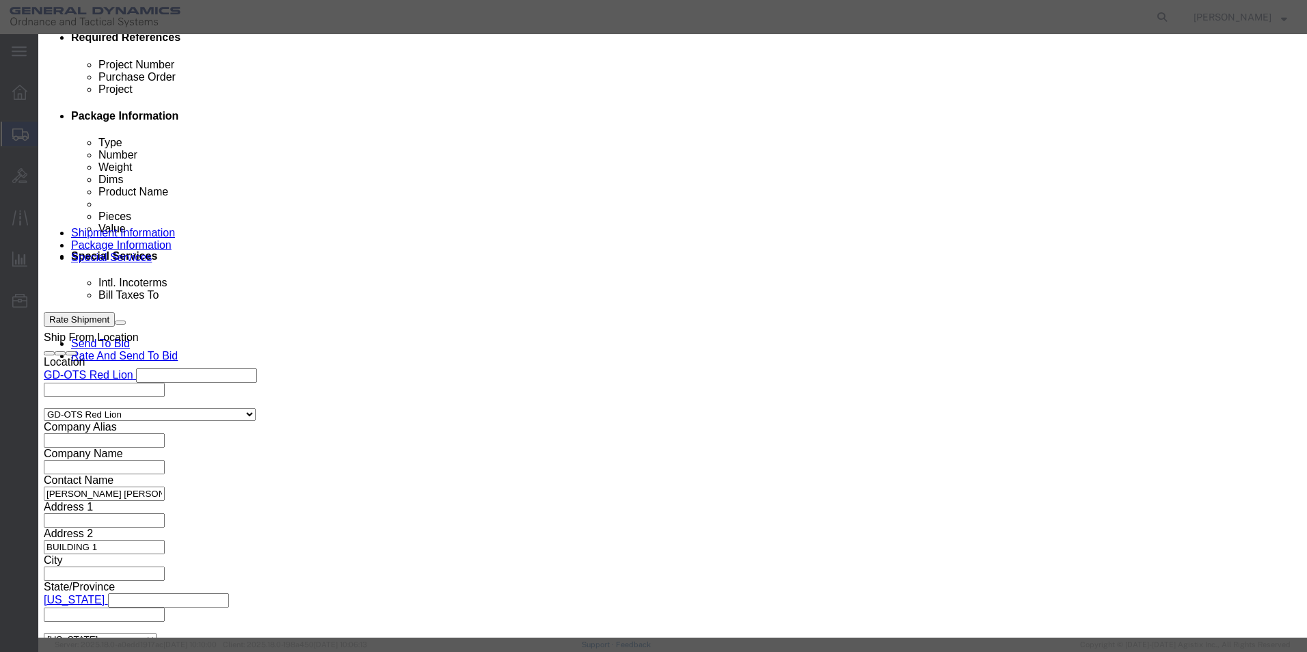
click link "C"
click button "Select"
type input "c/o Data2Logistics"
type input "ftm-invoicescan@data2logistics.com"
type input "239-936-2800"
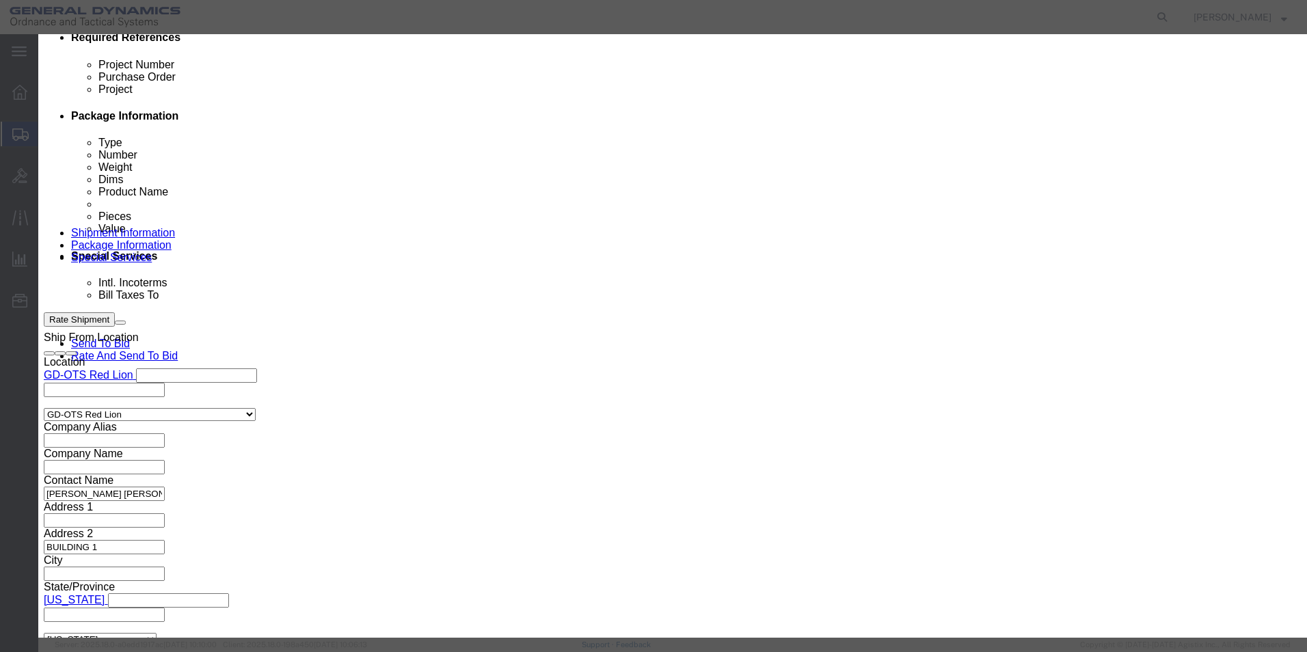
type input "GD OTS"
type input "P.O. Box 61050"
type input "33906"
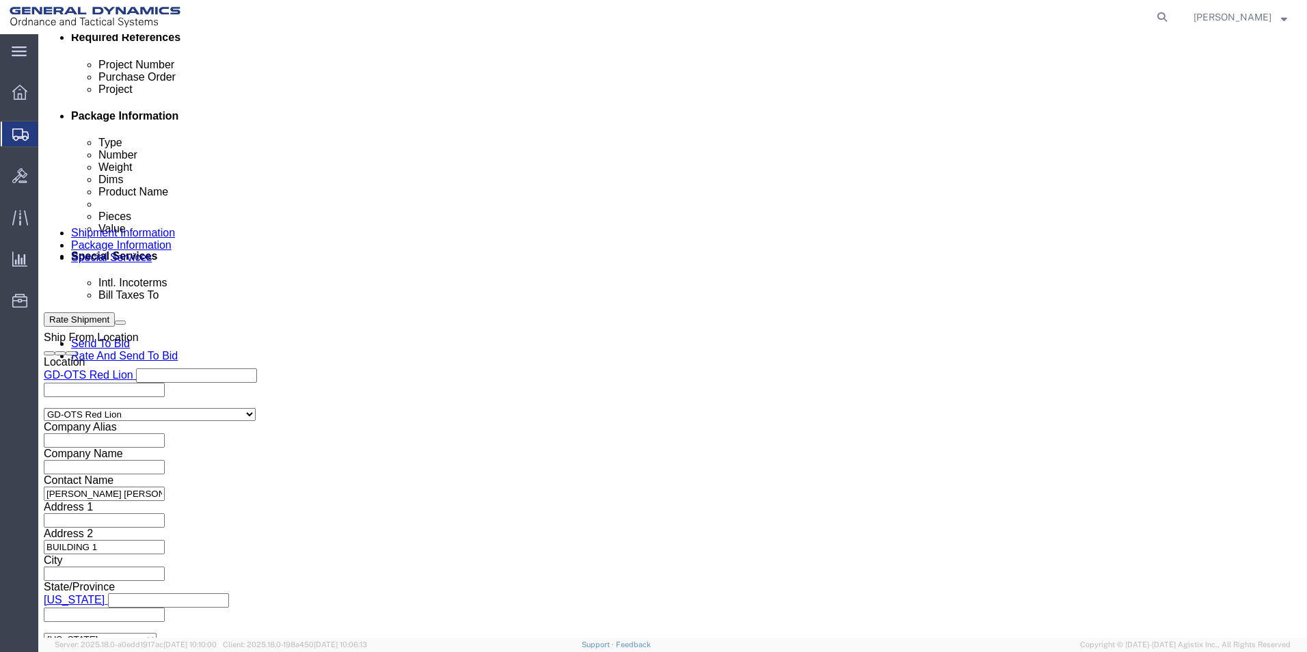
select select "FL"
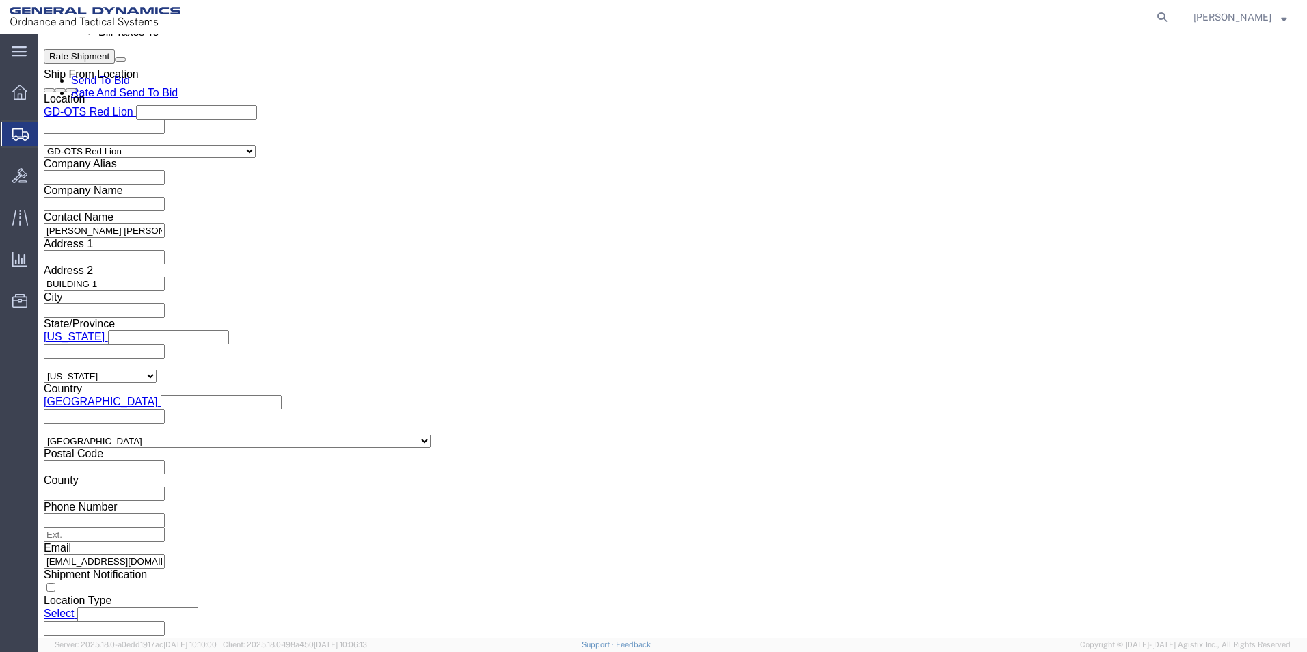
scroll to position [957, 0]
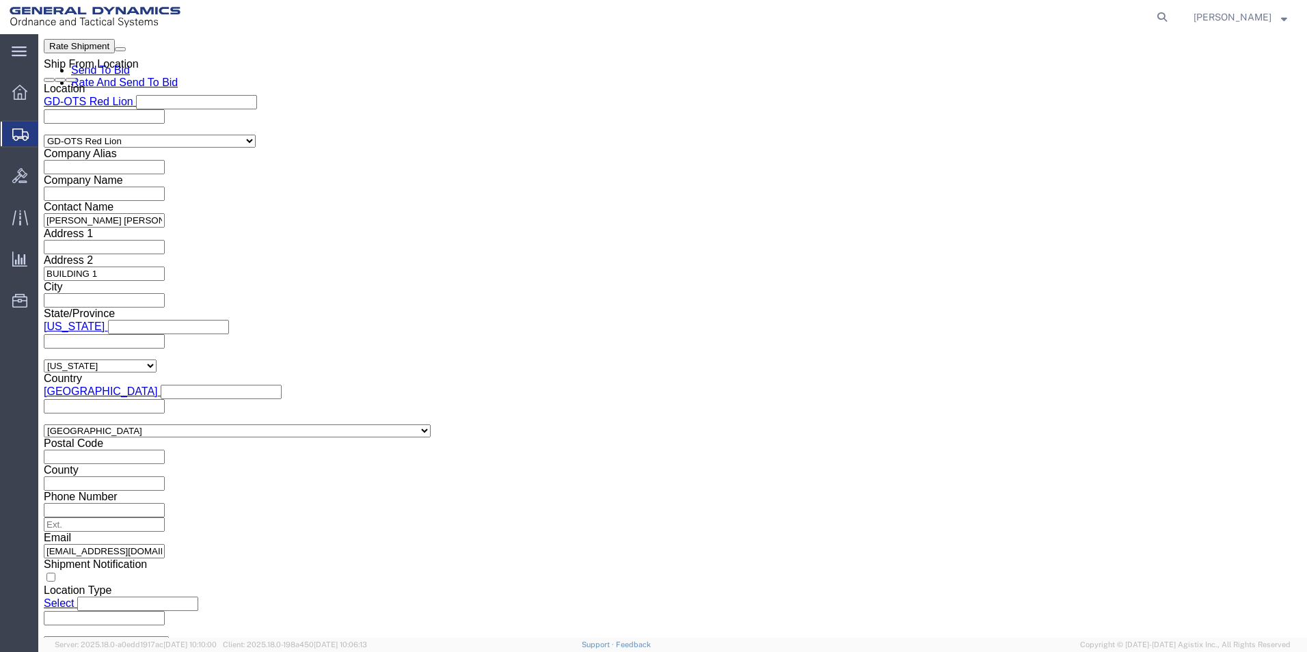
click button "Rate Shipment"
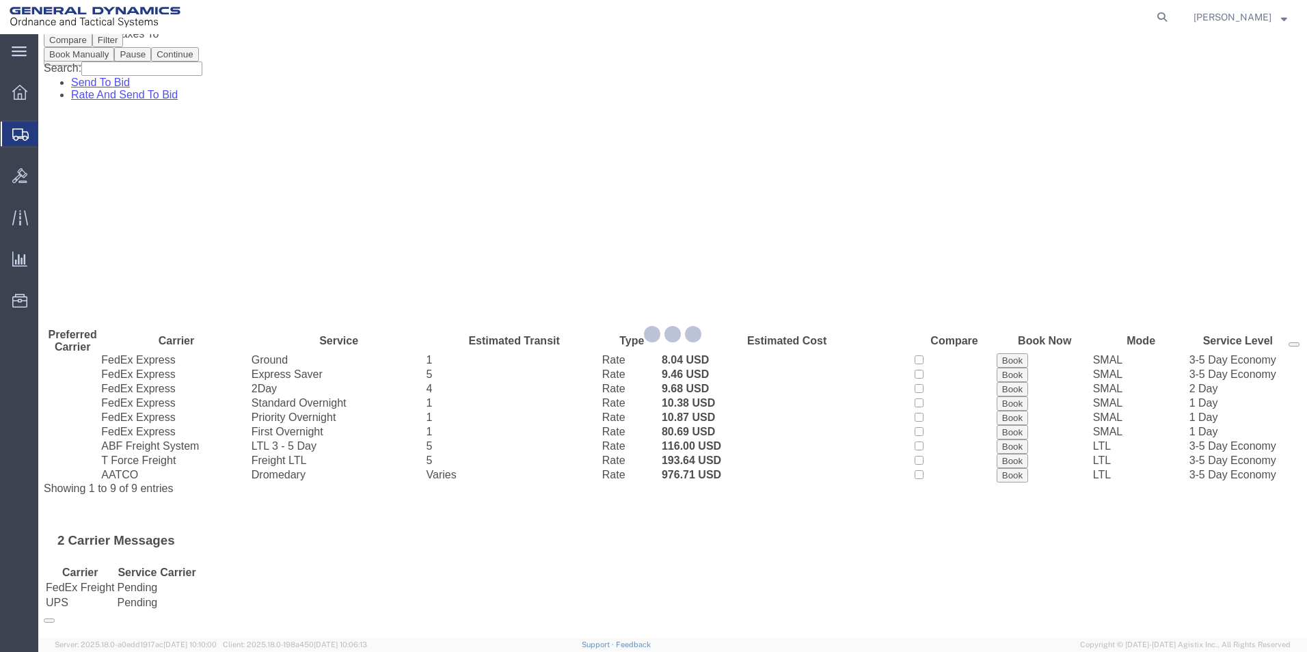
scroll to position [0, 0]
